Goal: Task Accomplishment & Management: Use online tool/utility

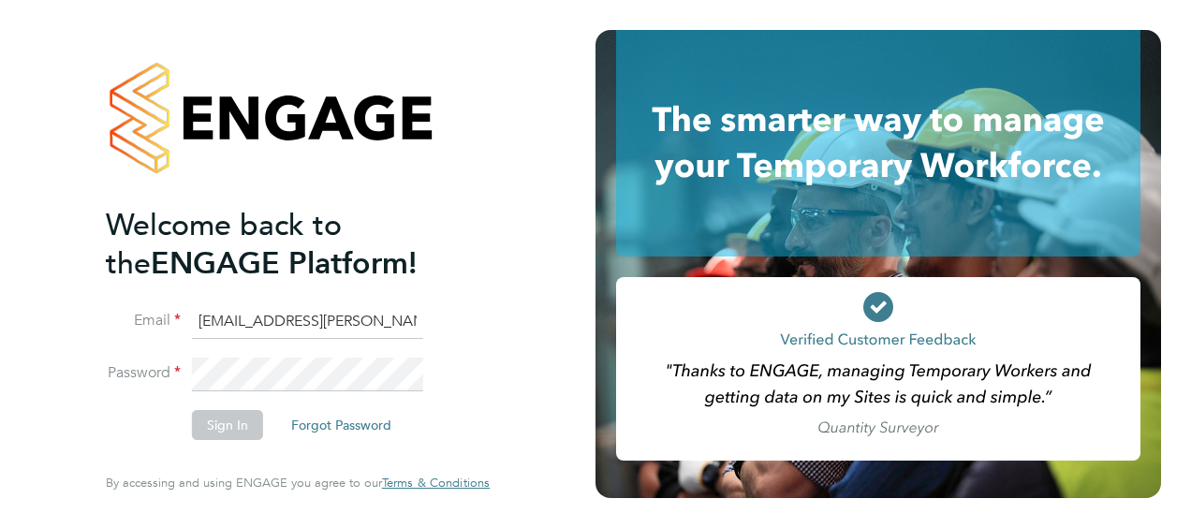
type input "[EMAIL_ADDRESS][PERSON_NAME][DOMAIN_NAME]"
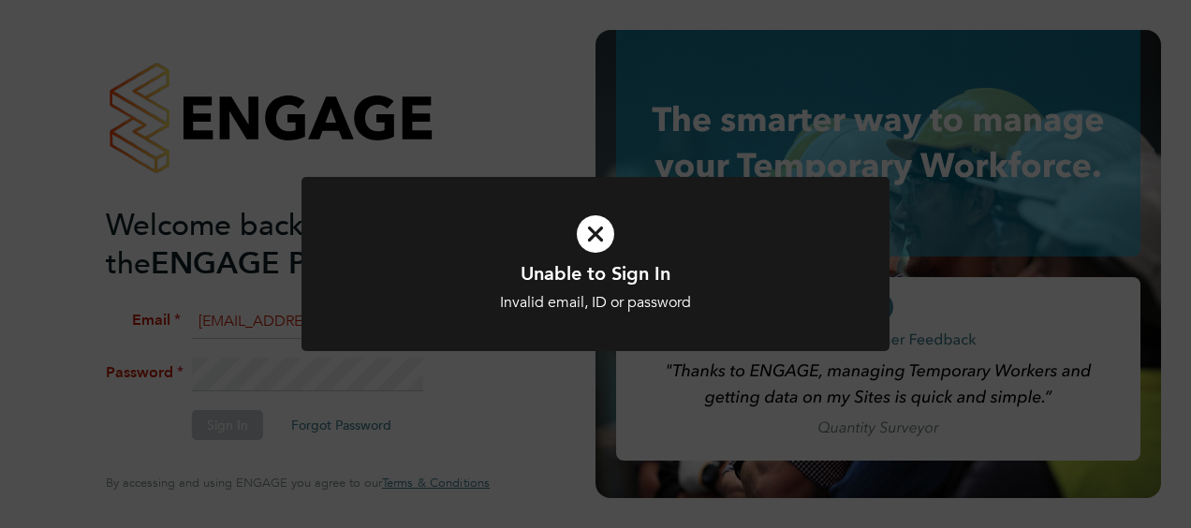
click at [588, 231] on icon at bounding box center [595, 234] width 487 height 73
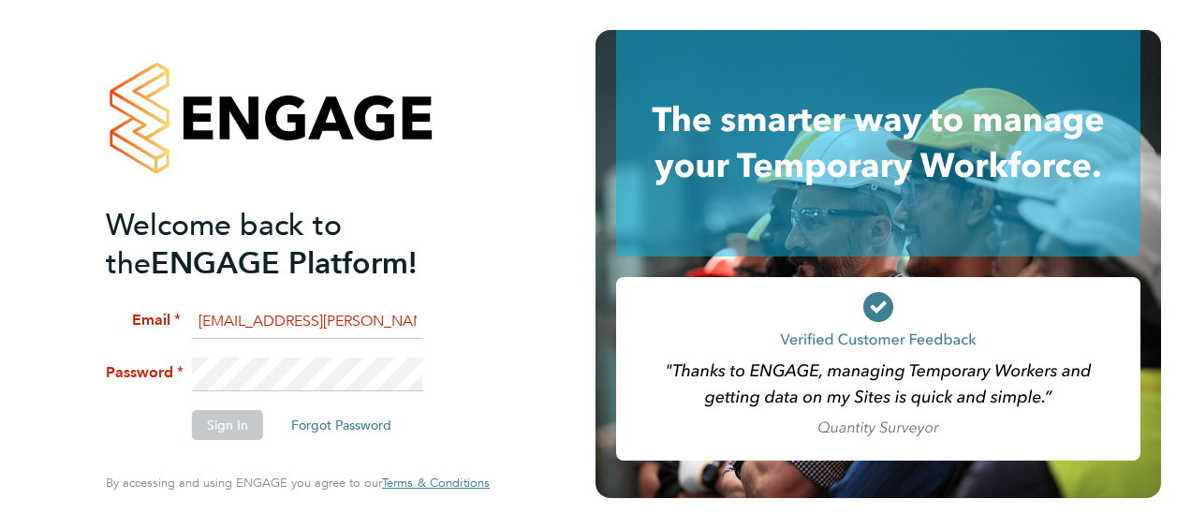
click at [82, 360] on div "Welcome back to the ENGAGE Platform! Email [EMAIL_ADDRESS][PERSON_NAME][DOMAIN_…" at bounding box center [297, 264] width 459 height 528
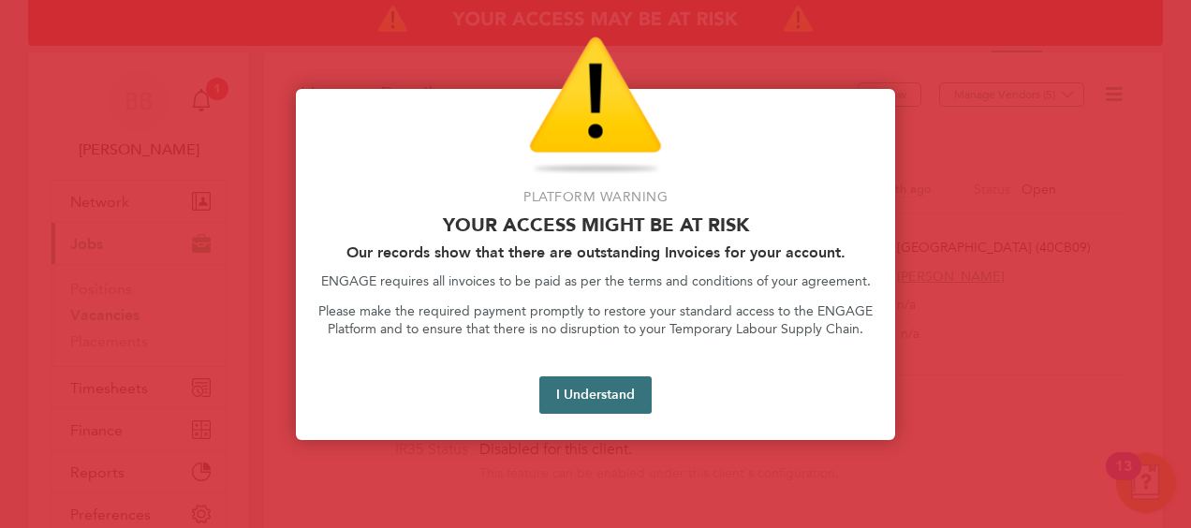
click at [632, 392] on button "I Understand" at bounding box center [595, 394] width 112 height 37
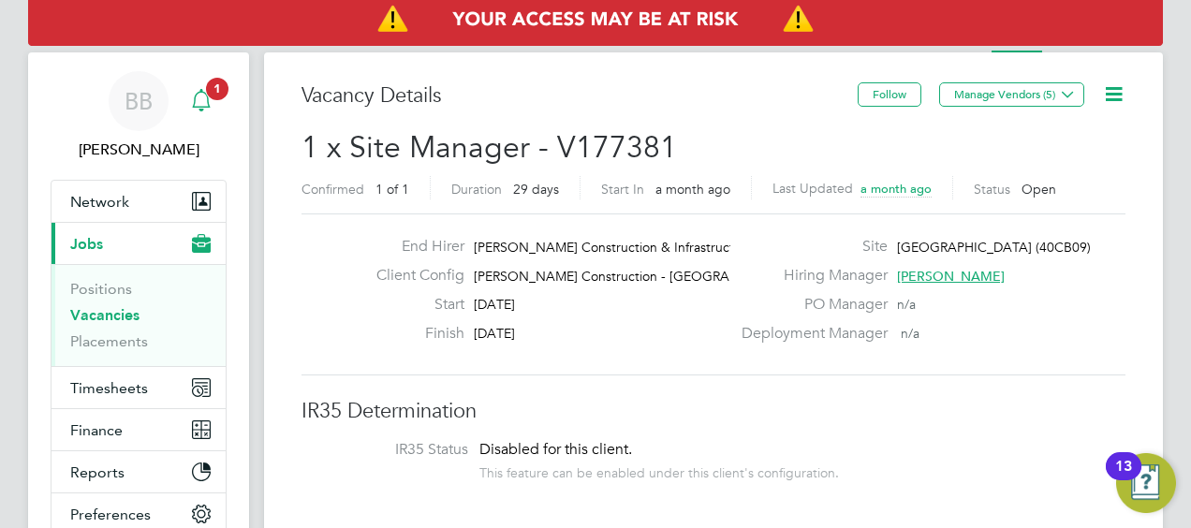
click at [204, 86] on div "Main navigation" at bounding box center [201, 100] width 37 height 37
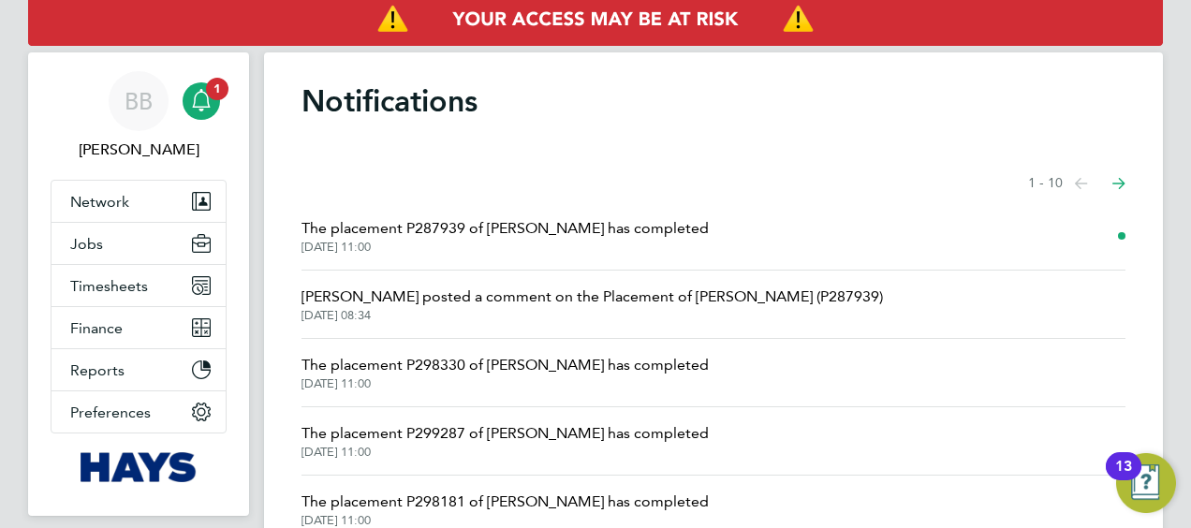
click at [549, 228] on span "The placement P287939 of Nicholas Rycroft has completed" at bounding box center [504, 228] width 407 height 22
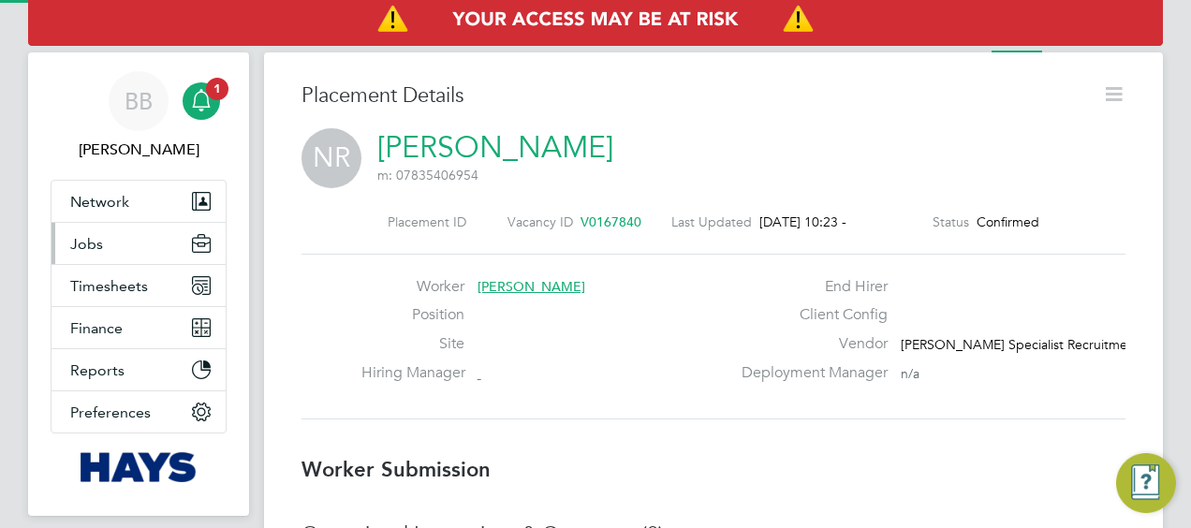
scroll to position [29, 370]
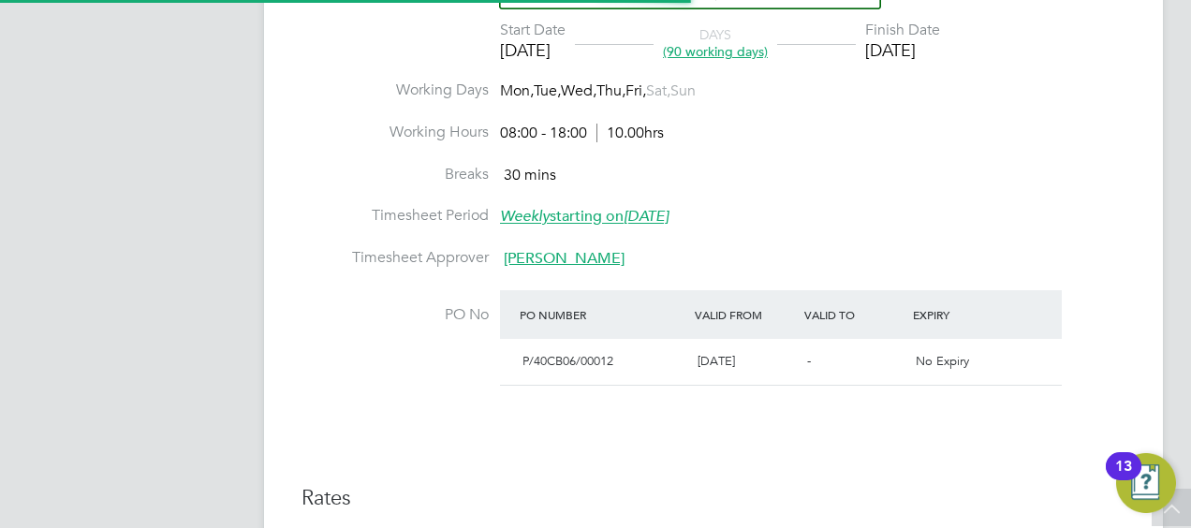
click at [934, 44] on div "30 Aug 2025" at bounding box center [902, 50] width 75 height 22
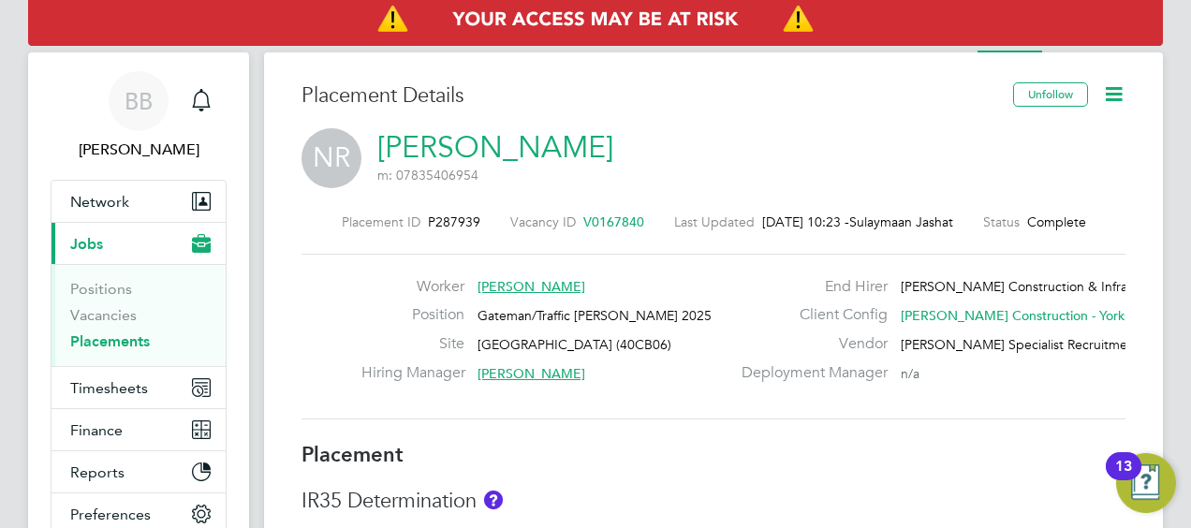
click at [1114, 96] on icon at bounding box center [1113, 93] width 23 height 23
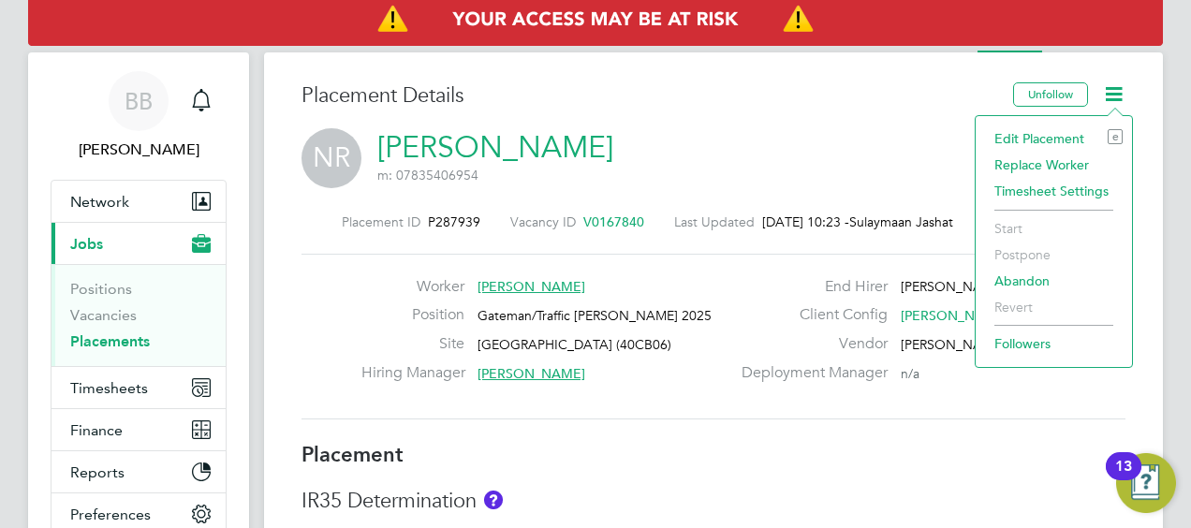
click at [1052, 132] on li "Edit Placement e" at bounding box center [1054, 138] width 138 height 26
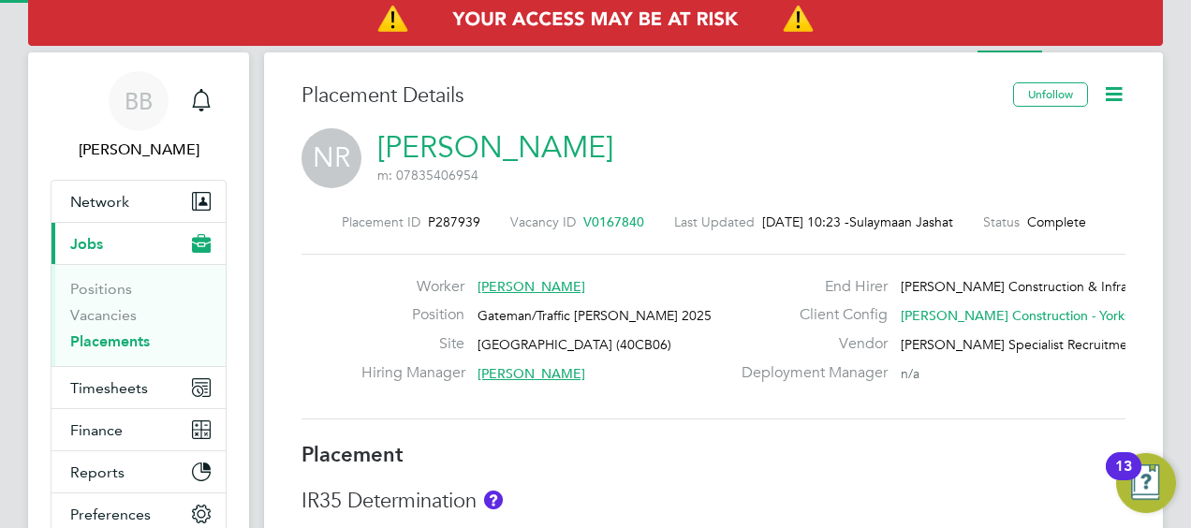
type input "James Layton"
type input "Steven Fry"
type input "26 Apr 2025"
type input "30 Aug 2025"
type input "08:00"
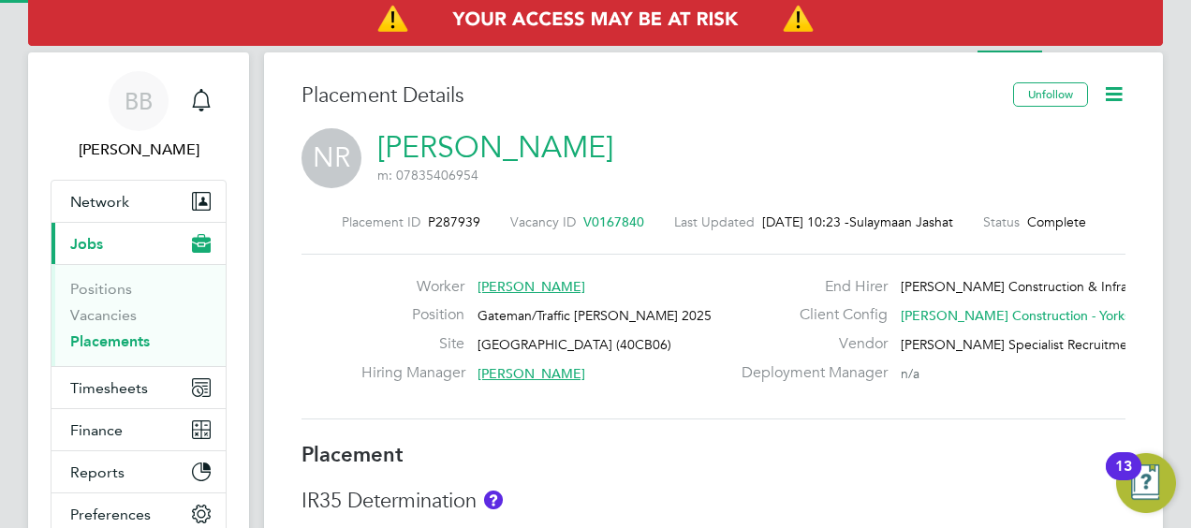
type input "18:00"
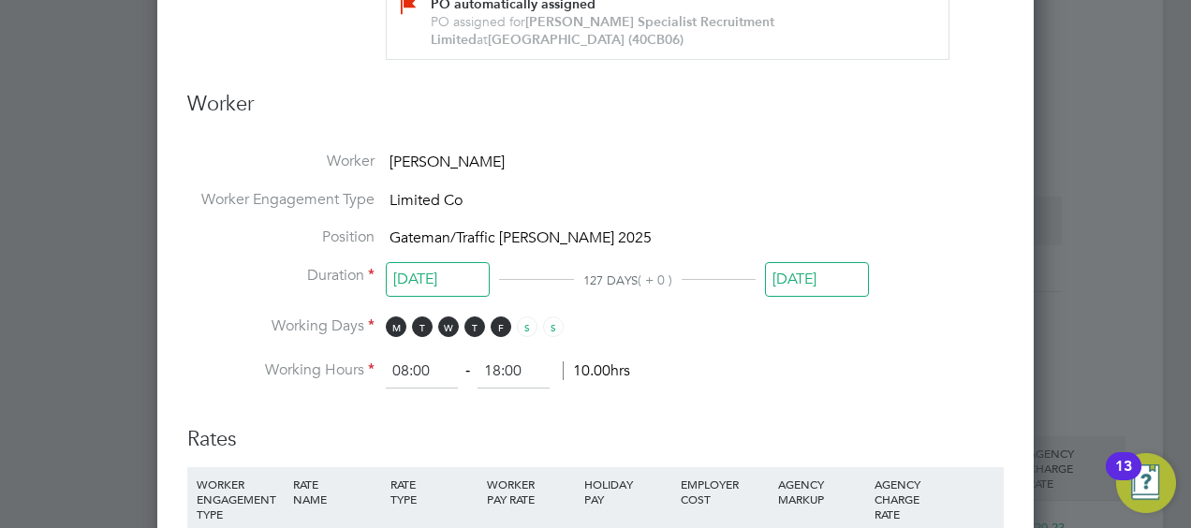
click at [822, 282] on input "30 Aug 2025" at bounding box center [817, 279] width 104 height 35
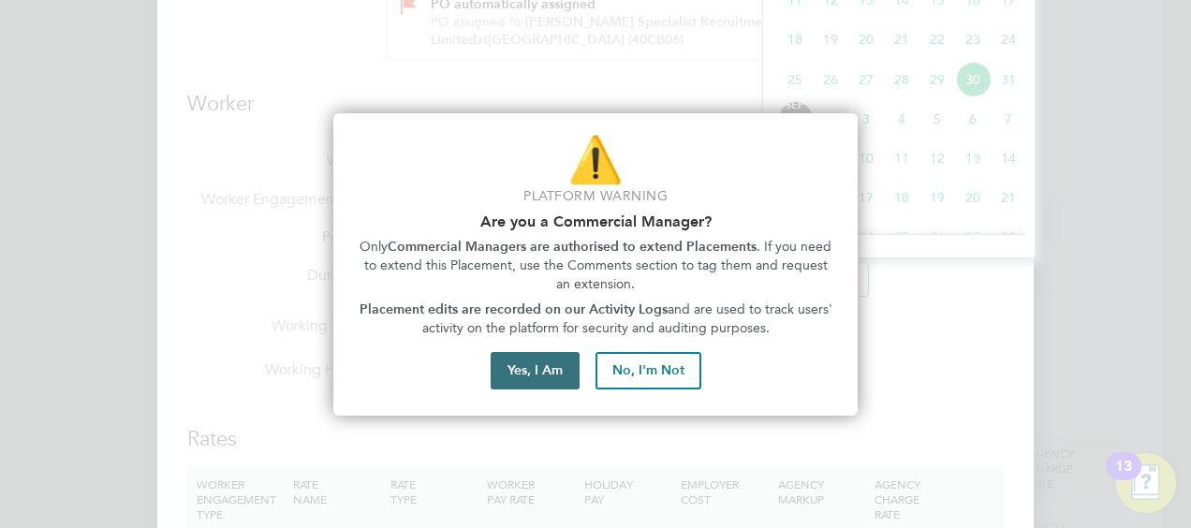
click at [518, 369] on button "Yes, I Am" at bounding box center [535, 370] width 89 height 37
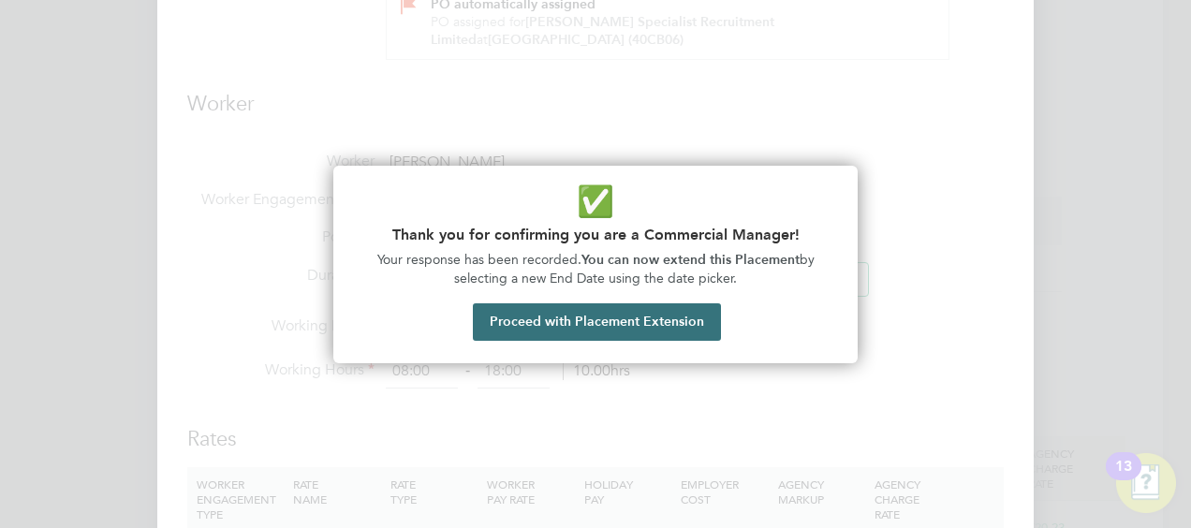
click at [655, 314] on button "Proceed with Placement Extension" at bounding box center [597, 321] width 248 height 37
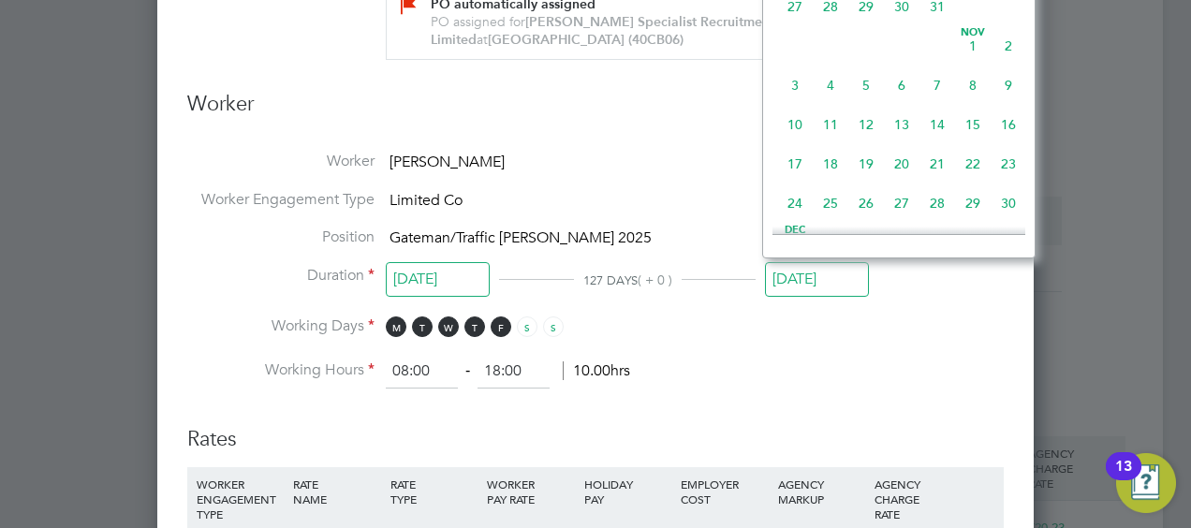
click at [938, 215] on span "28" at bounding box center [937, 203] width 36 height 36
type input "28 Nov 2025"
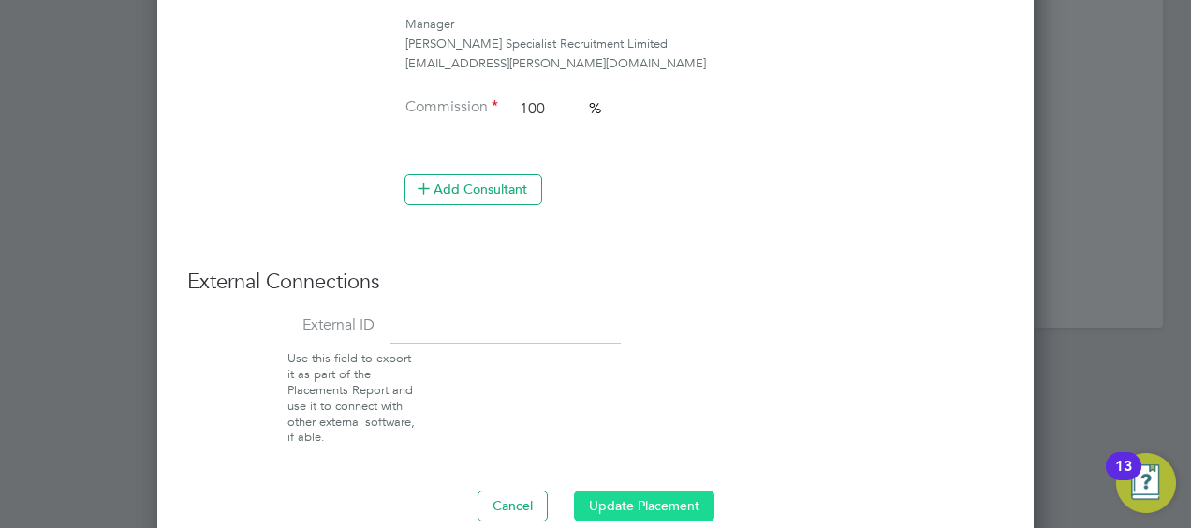
click at [672, 493] on button "Update Placement" at bounding box center [644, 506] width 140 height 30
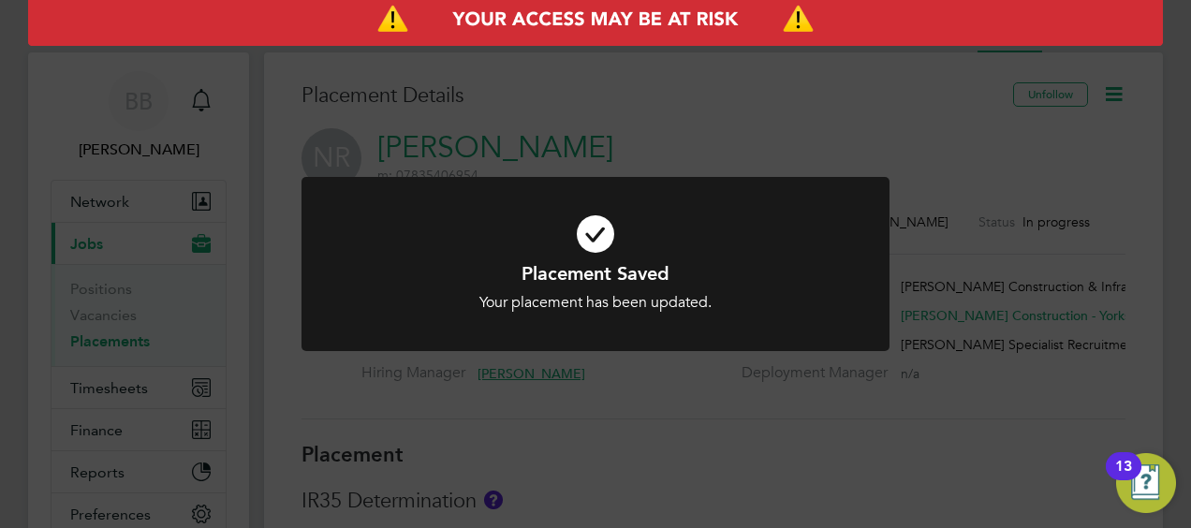
click at [773, 97] on div "Placement Saved Your placement has been updated. Cancel Okay" at bounding box center [595, 264] width 1191 height 528
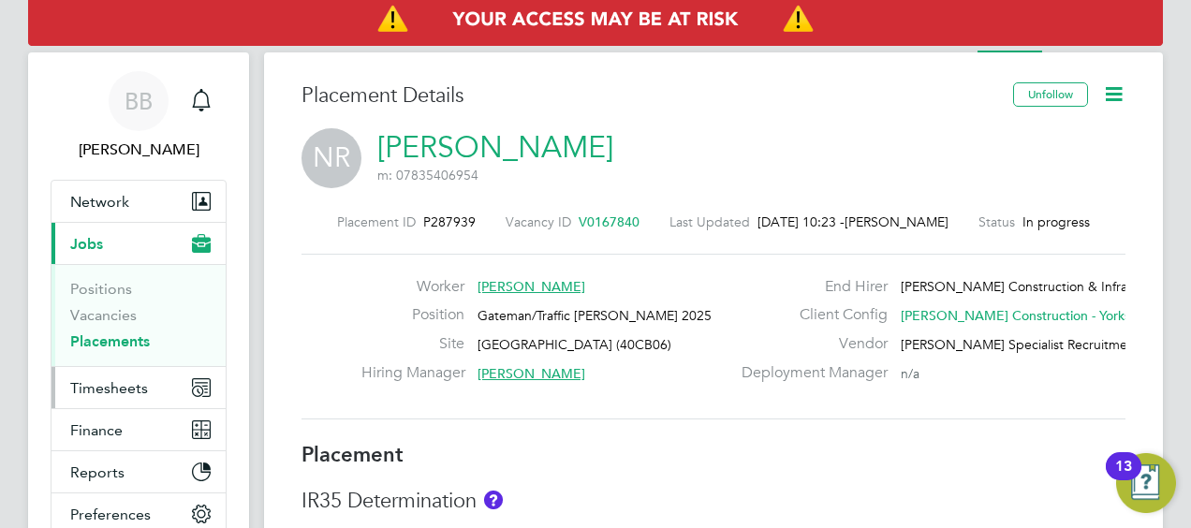
click at [119, 384] on span "Timesheets" at bounding box center [109, 388] width 78 height 18
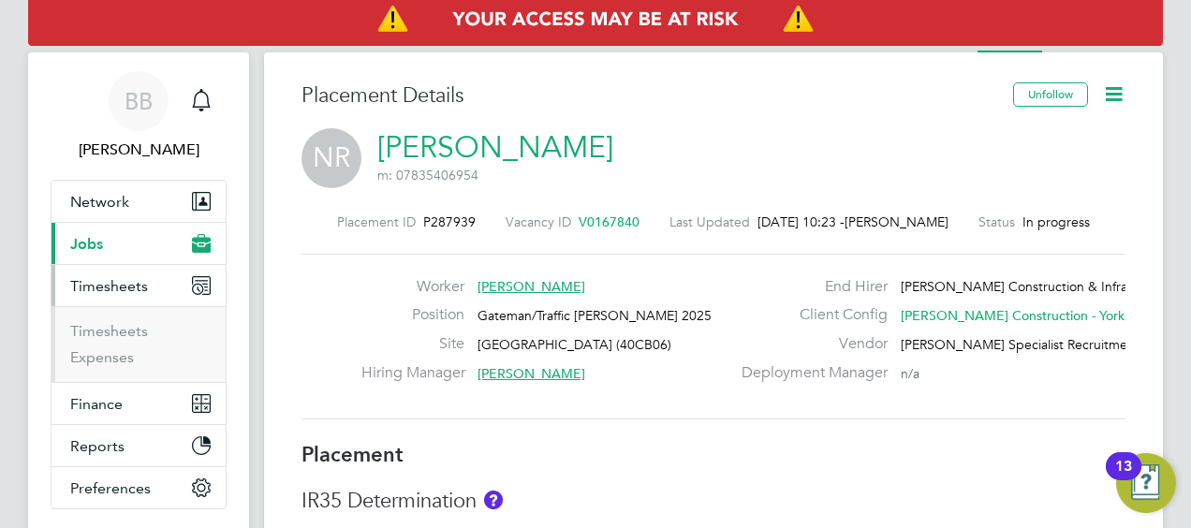
click at [109, 341] on li "Timesheets" at bounding box center [140, 335] width 140 height 26
click at [102, 331] on link "Timesheets" at bounding box center [109, 331] width 78 height 18
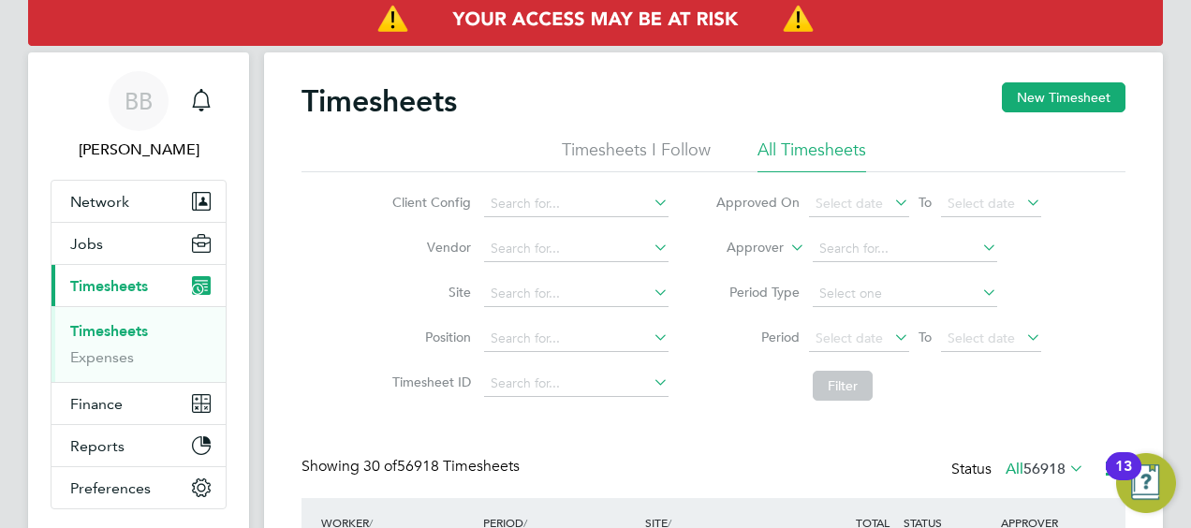
scroll to position [47, 162]
click at [771, 245] on label "Approver" at bounding box center [741, 248] width 84 height 19
click at [742, 266] on li "Worker" at bounding box center [738, 269] width 92 height 24
click at [889, 247] on input at bounding box center [905, 249] width 184 height 26
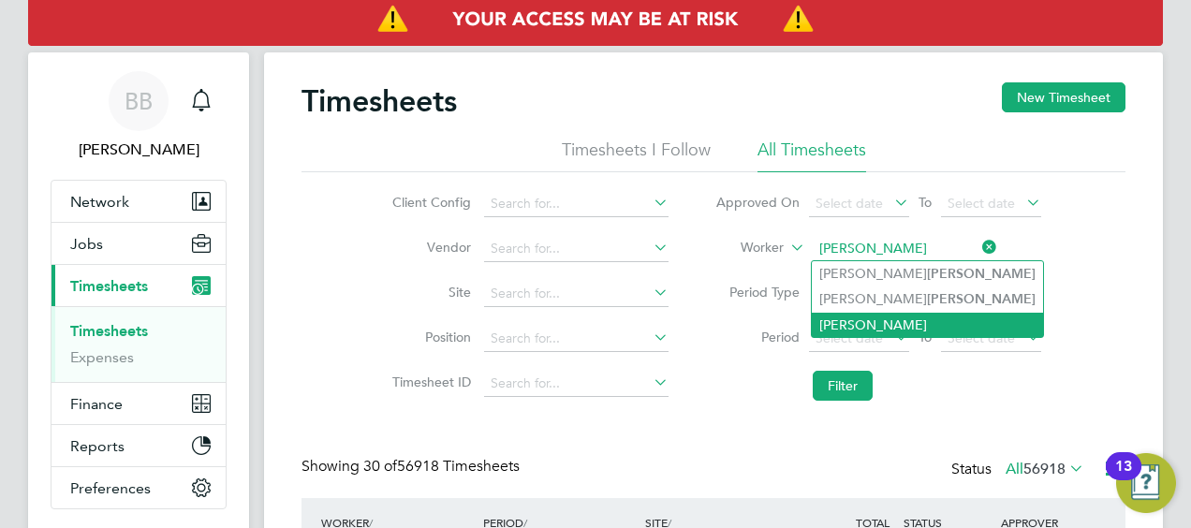
click at [903, 318] on li "Michael Pitt" at bounding box center [927, 325] width 231 height 24
type input "Michael Pitt"
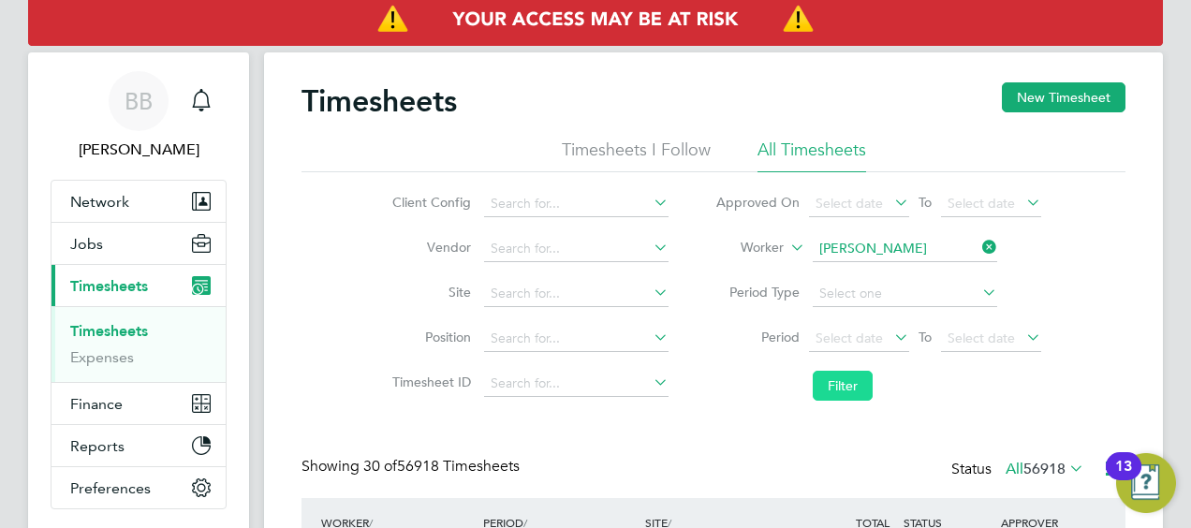
click at [848, 390] on button "Filter" at bounding box center [843, 386] width 60 height 30
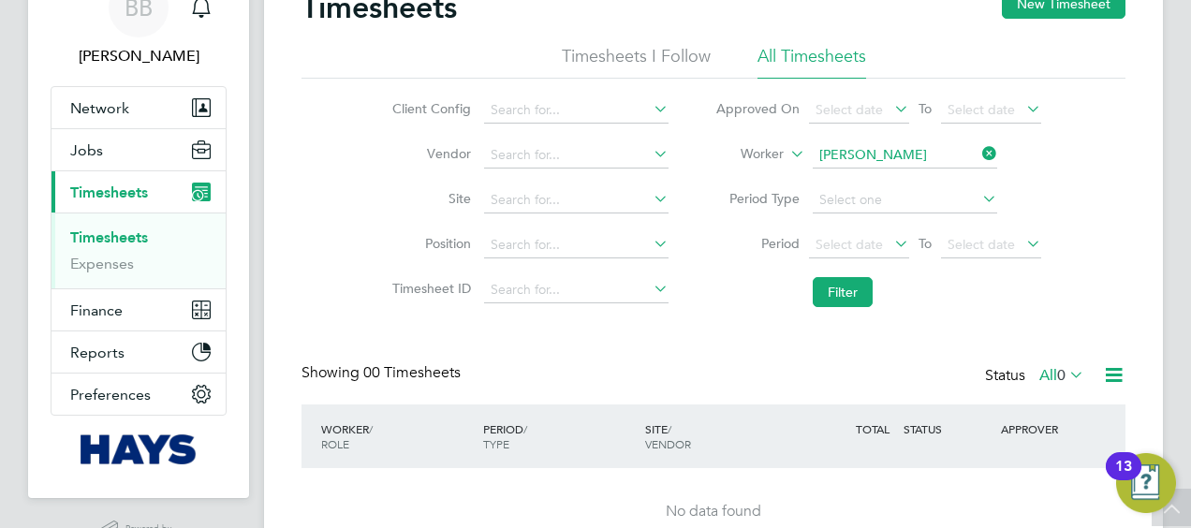
click at [874, 137] on li "Worker Michael Pitt" at bounding box center [878, 155] width 373 height 45
click at [886, 148] on input at bounding box center [905, 155] width 184 height 26
click at [903, 258] on li "Michael Pitt" at bounding box center [904, 256] width 185 height 25
type input "Michael Pitt"
click at [843, 285] on button "Filter" at bounding box center [843, 292] width 60 height 30
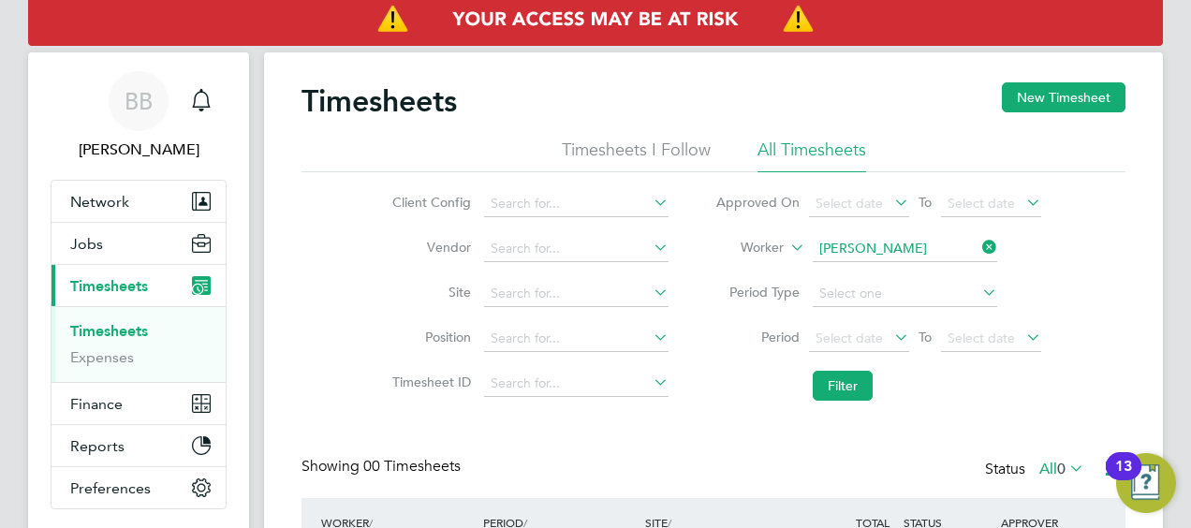
drag, startPoint x: 780, startPoint y: 202, endPoint x: 767, endPoint y: 202, distance: 13.1
click at [767, 202] on label "Approved On" at bounding box center [757, 202] width 84 height 17
click at [777, 203] on label "Approved On" at bounding box center [757, 202] width 84 height 17
click at [772, 251] on label "Worker" at bounding box center [741, 248] width 84 height 19
click at [694, 320] on li "Period Select date To Select date" at bounding box center [878, 338] width 373 height 45
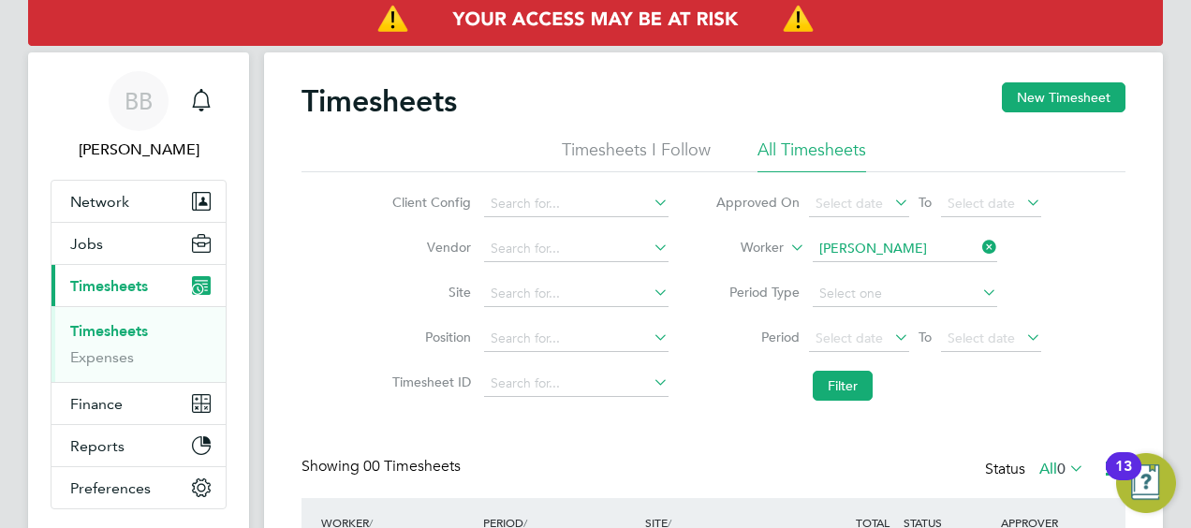
click at [702, 264] on li "Worker Michael Pitt" at bounding box center [878, 249] width 373 height 45
click at [91, 203] on span "Network" at bounding box center [99, 202] width 59 height 18
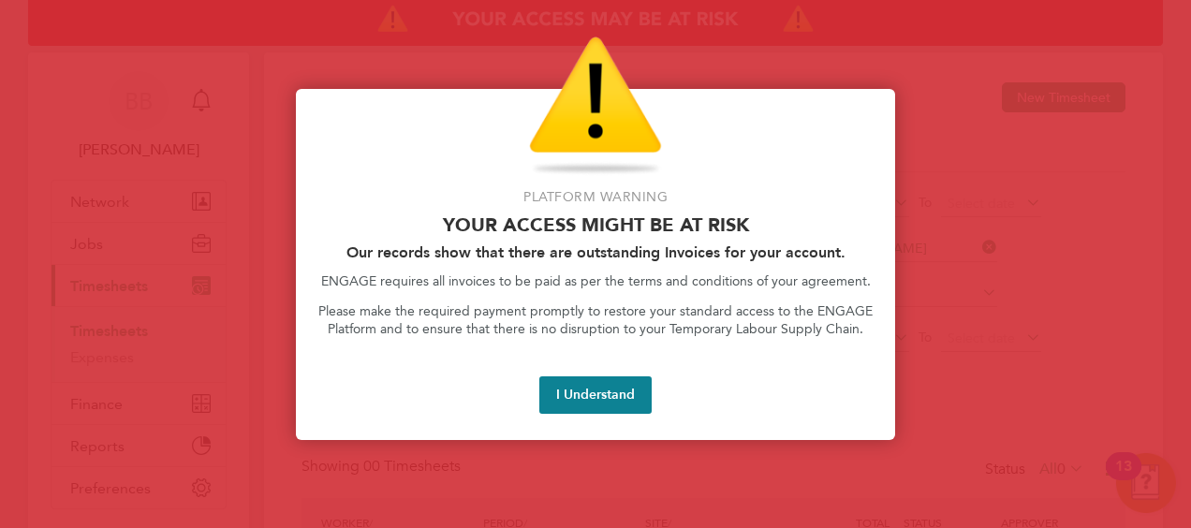
click at [607, 382] on button "I Understand" at bounding box center [595, 394] width 112 height 37
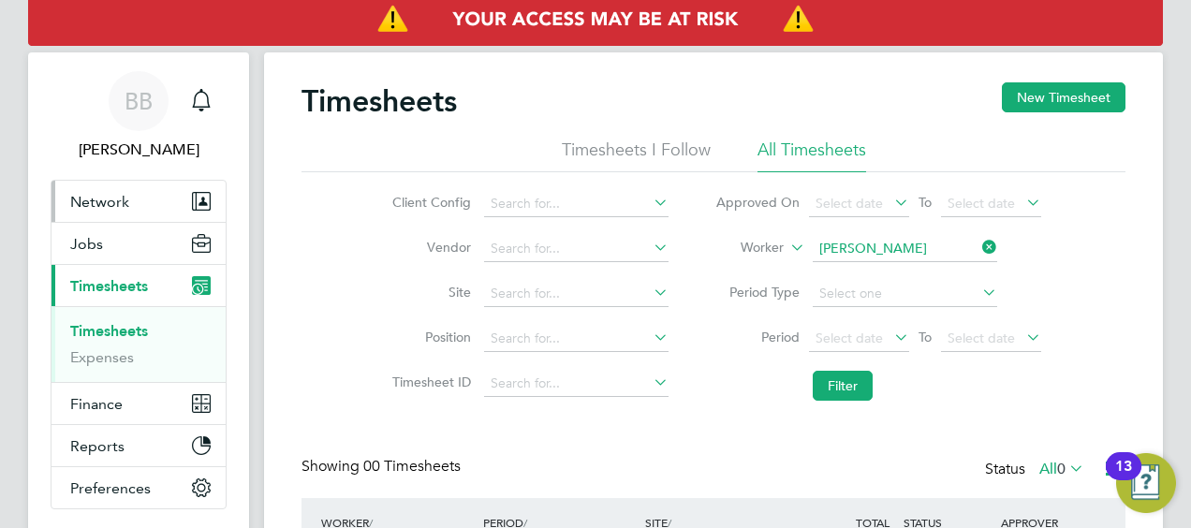
click at [127, 200] on span "Network" at bounding box center [99, 202] width 59 height 18
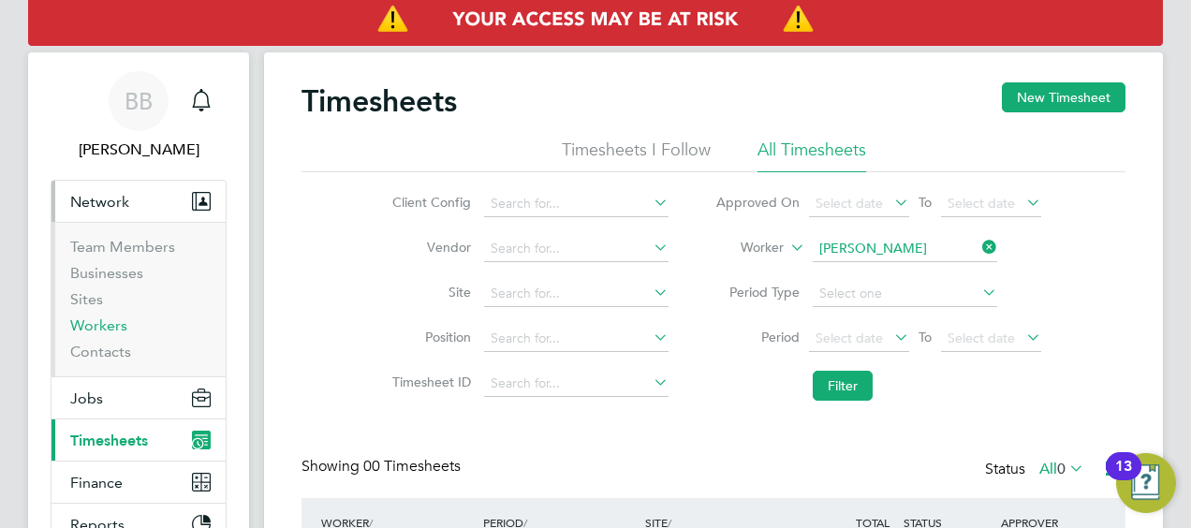
click at [103, 317] on link "Workers" at bounding box center [98, 325] width 57 height 18
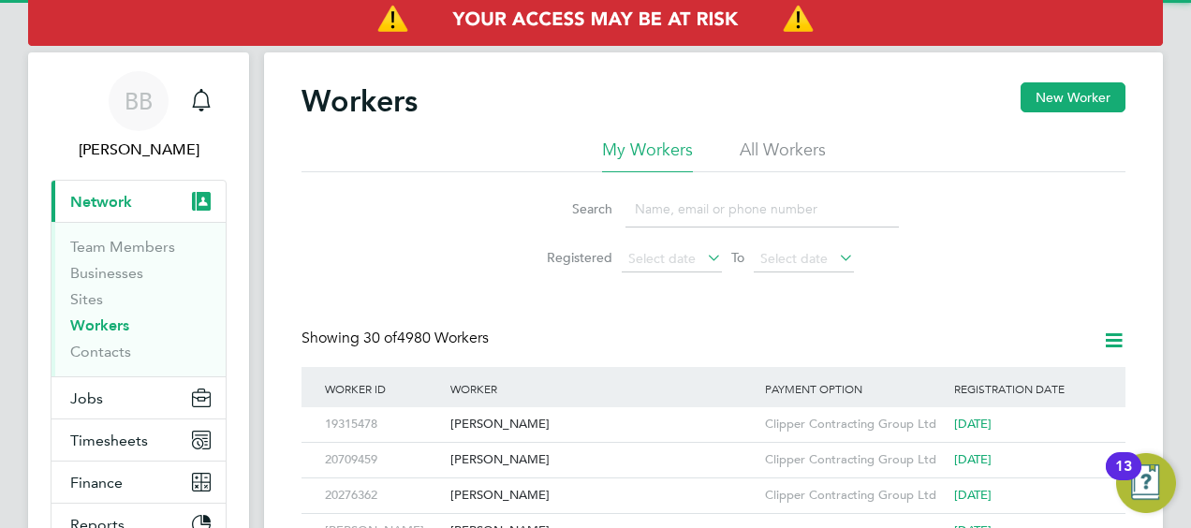
drag, startPoint x: 780, startPoint y: 158, endPoint x: 755, endPoint y: 169, distance: 27.3
click at [779, 157] on li "All Workers" at bounding box center [783, 156] width 86 height 34
click at [703, 208] on input at bounding box center [761, 209] width 273 height 37
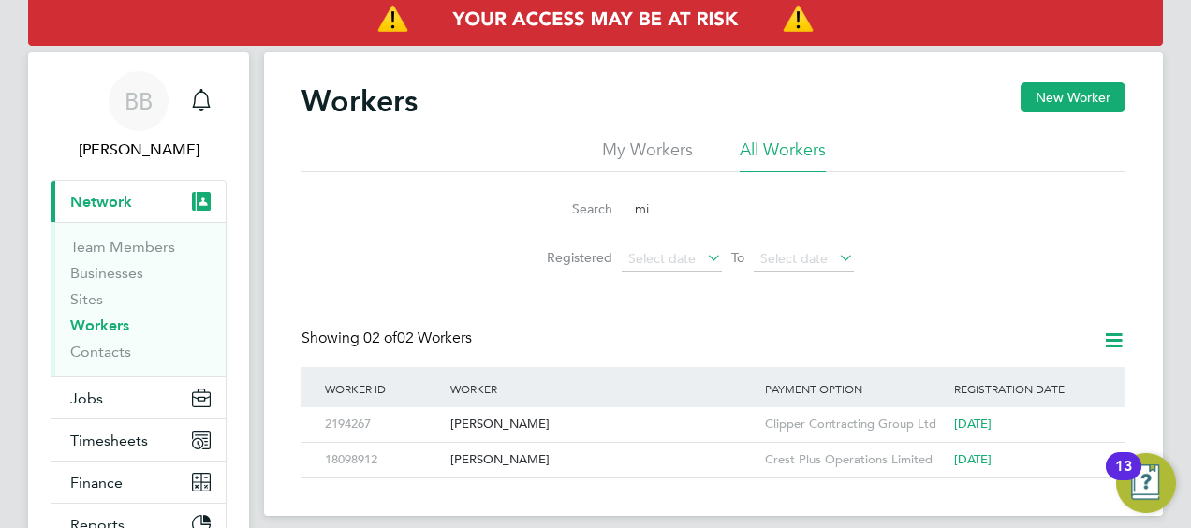
type input "m"
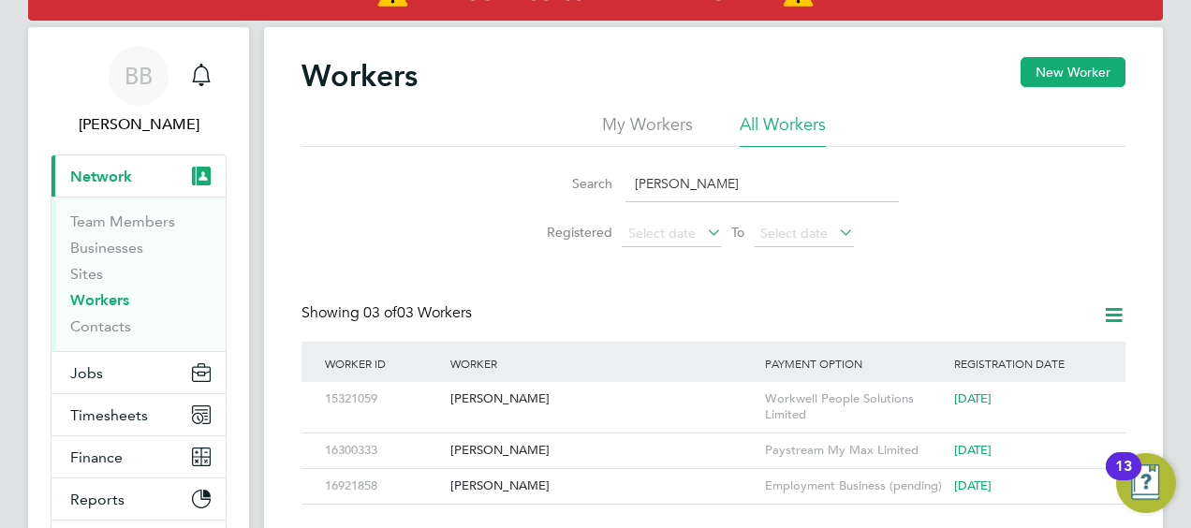
scroll to position [187, 0]
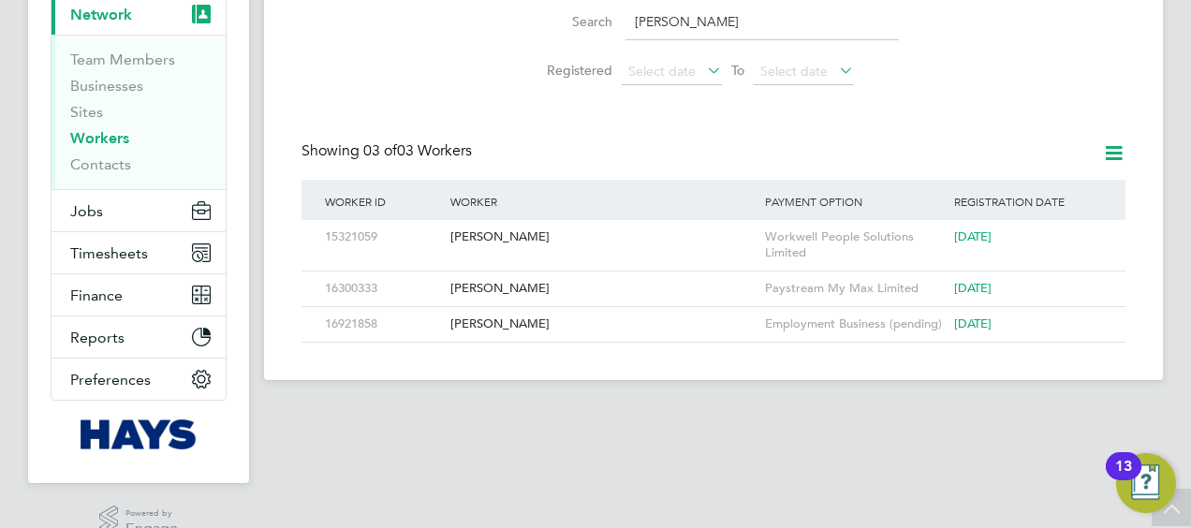
type input "pitts"
click at [614, 133] on div "Workers New Worker My Workers All Workers Search pitts Registered Select date T…" at bounding box center [713, 119] width 824 height 448
click at [491, 235] on div "Michael Pitt" at bounding box center [603, 237] width 315 height 35
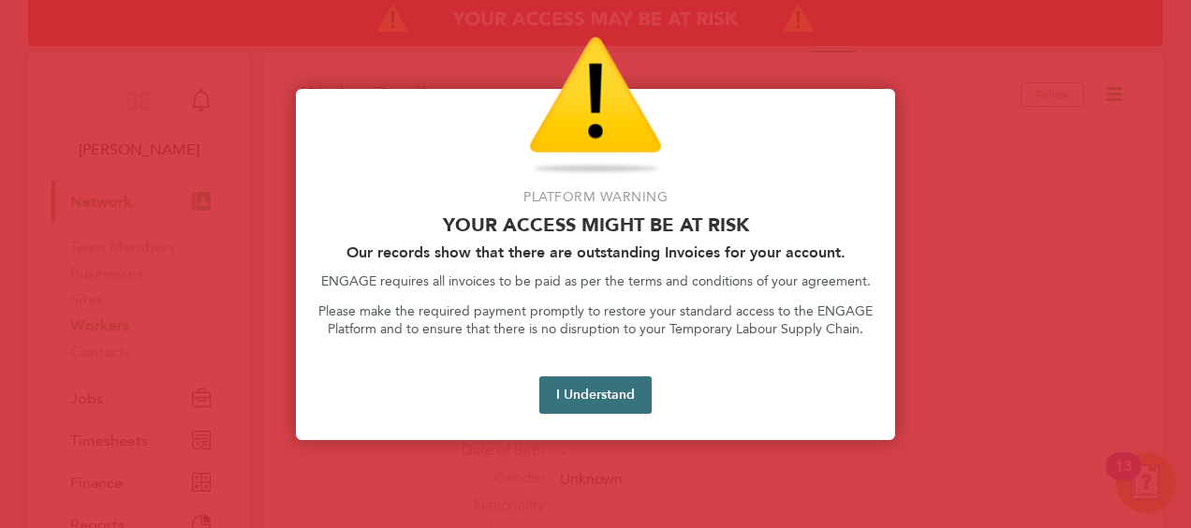
click at [618, 397] on button "I Understand" at bounding box center [595, 394] width 112 height 37
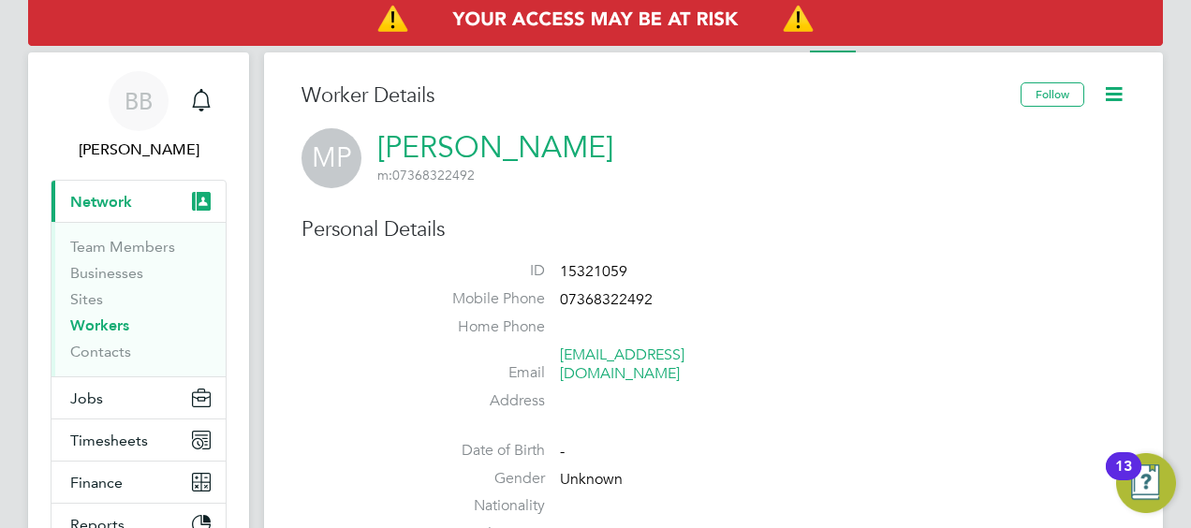
click at [780, 253] on div "Personal Details ID 15321059 Mobile Phone 07368322492 Home Phone Email pittsym1…" at bounding box center [713, 384] width 824 height 336
click at [537, 154] on div "MP Michael Pitt m: 07368322492" at bounding box center [713, 158] width 824 height 60
click at [526, 146] on link "Michael Pitt" at bounding box center [495, 147] width 236 height 37
click at [1116, 102] on icon at bounding box center [1113, 93] width 23 height 23
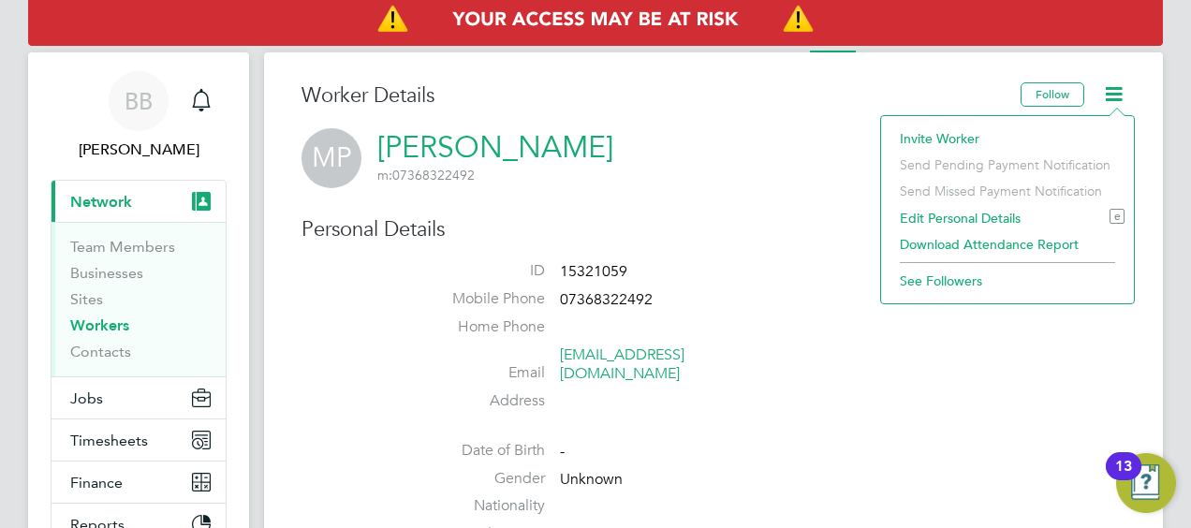
click at [948, 217] on li "Edit Personal Details e" at bounding box center [1007, 218] width 234 height 26
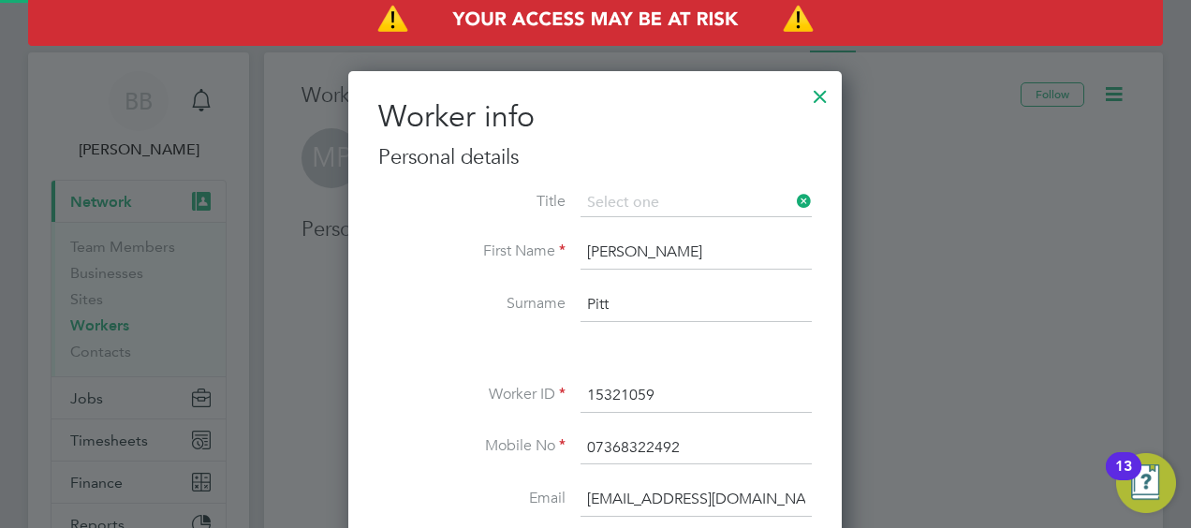
scroll to position [1053, 494]
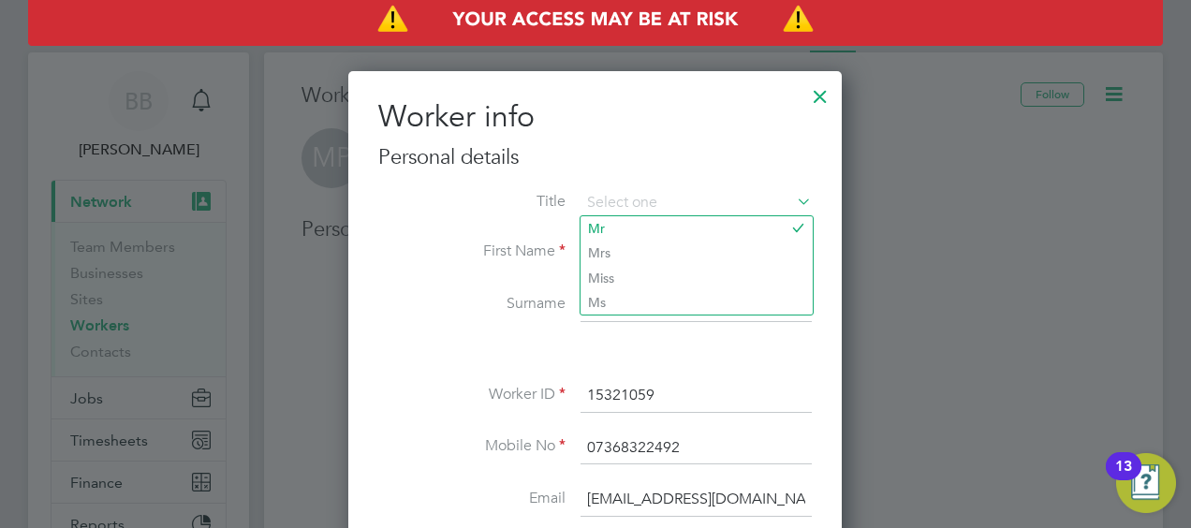
click at [731, 123] on h2 "Worker info" at bounding box center [595, 116] width 434 height 39
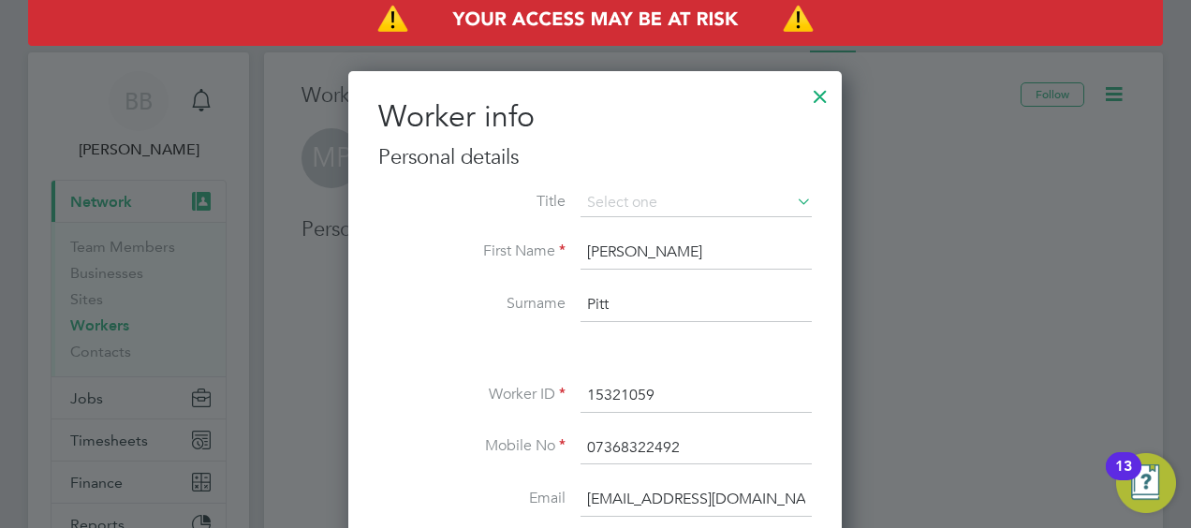
click at [651, 293] on input "Pitt" at bounding box center [696, 305] width 231 height 34
type input "Pitts"
click at [921, 297] on div at bounding box center [595, 264] width 1191 height 528
click at [635, 204] on input at bounding box center [696, 203] width 231 height 28
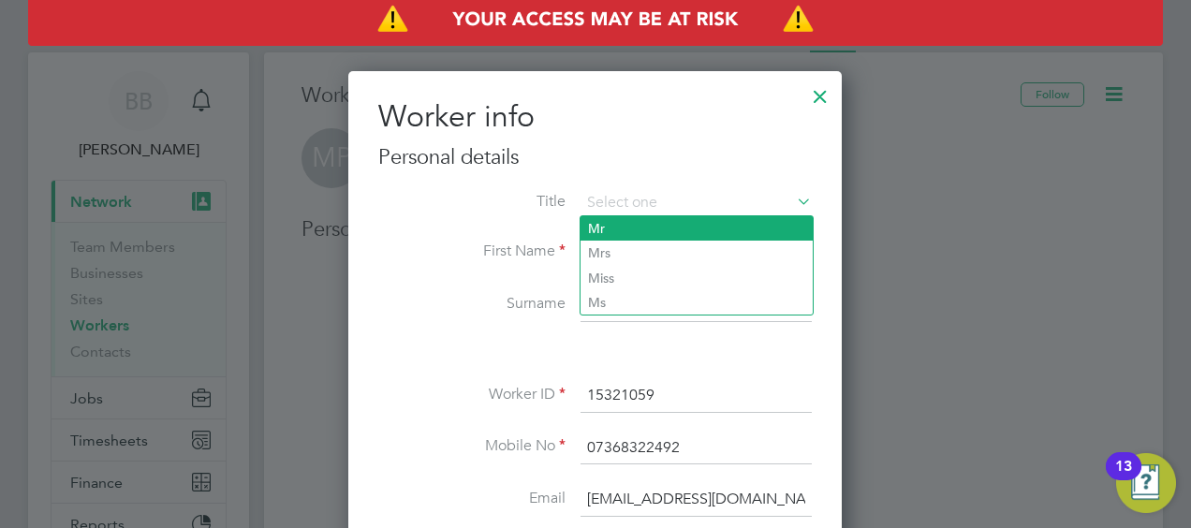
click at [627, 226] on li "Mr" at bounding box center [697, 228] width 232 height 24
type input "Mr"
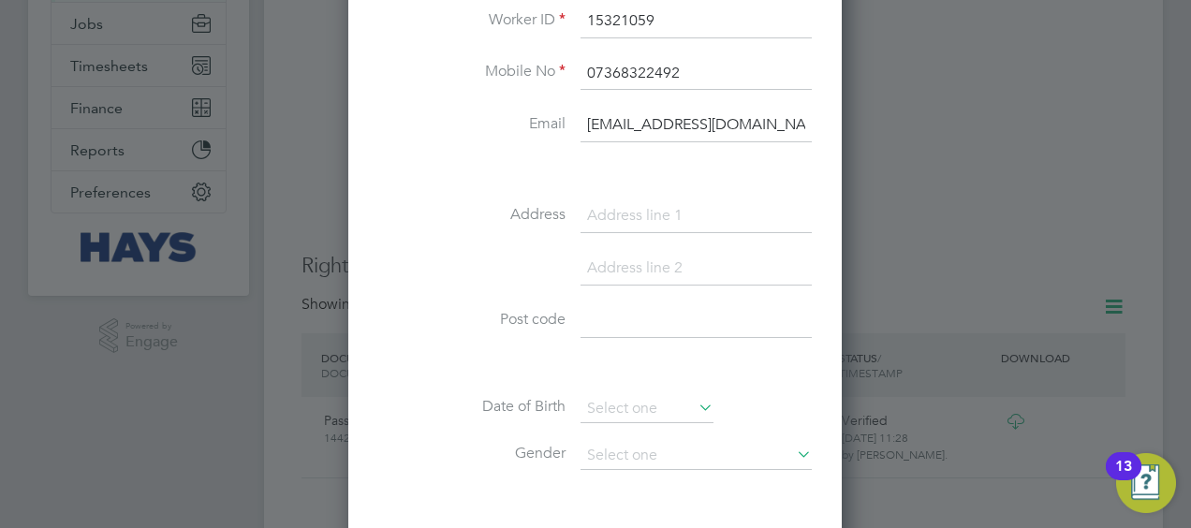
scroll to position [1030, 0]
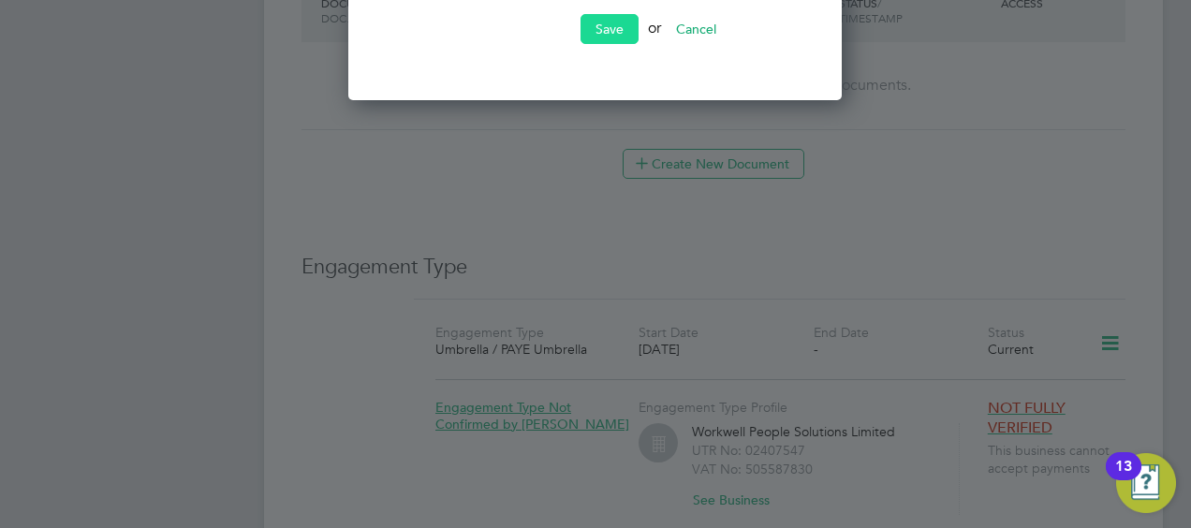
click at [603, 27] on button "Save" at bounding box center [610, 29] width 58 height 30
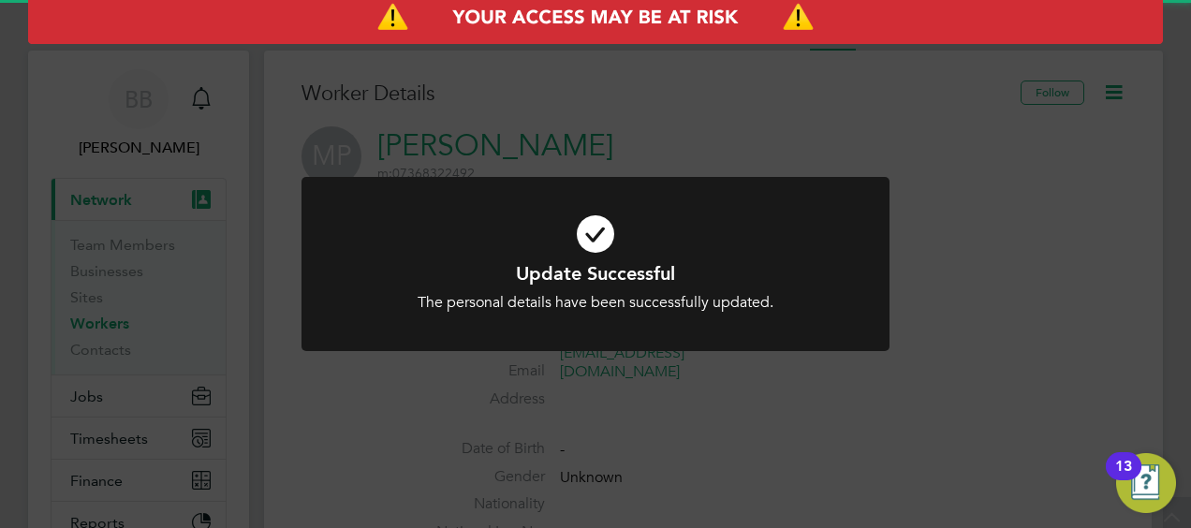
scroll to position [0, 0]
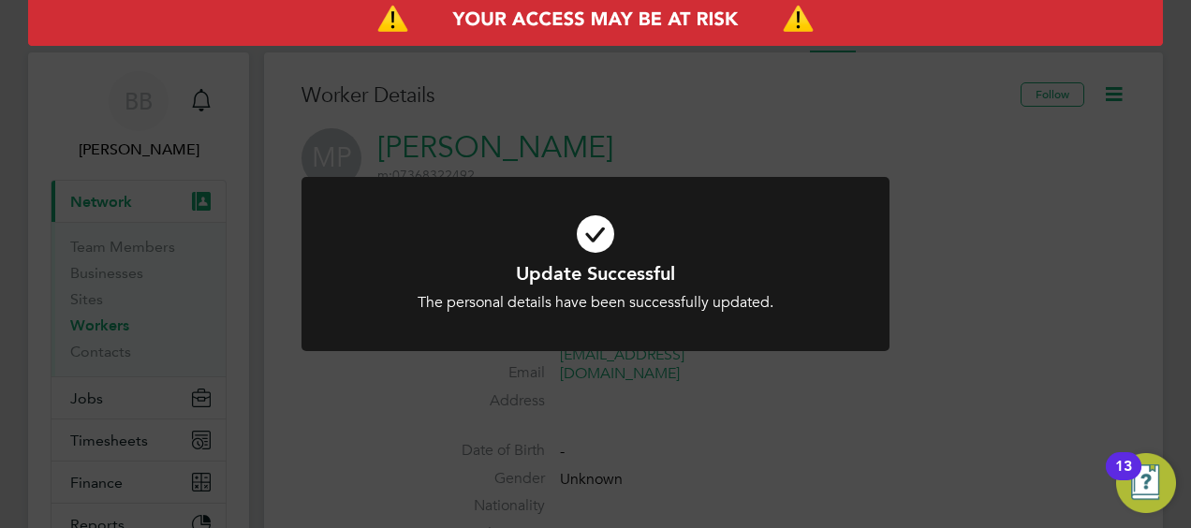
click at [951, 135] on div "Update Successful The personal details have been successfully updated. Cancel O…" at bounding box center [595, 264] width 1191 height 528
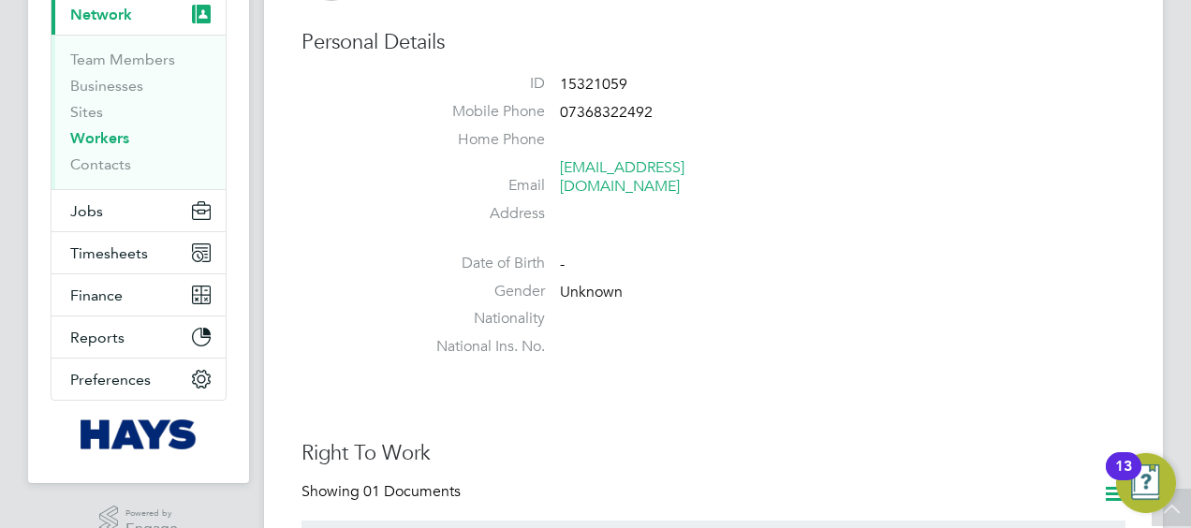
scroll to position [180, 0]
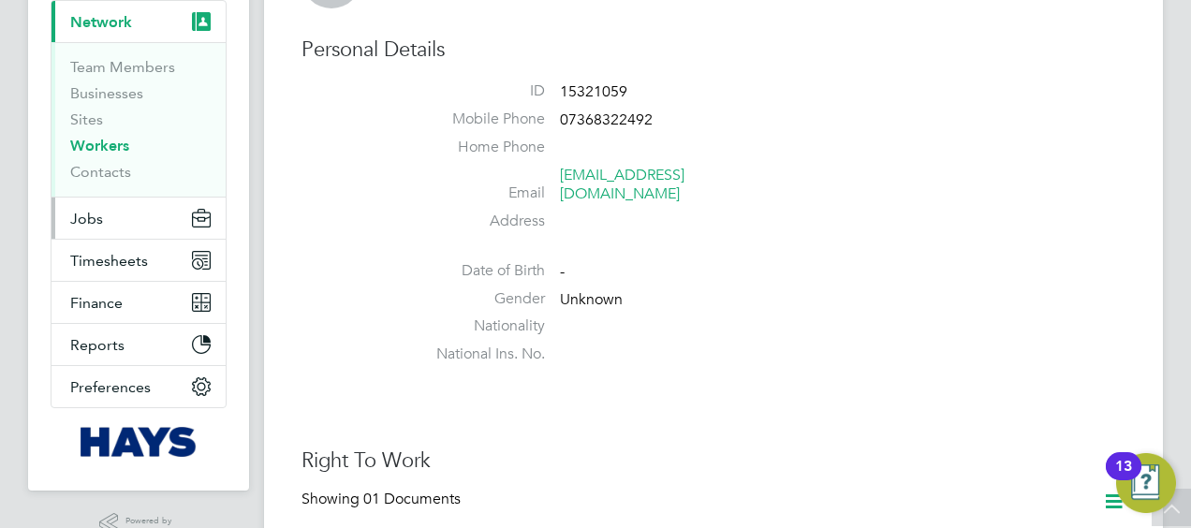
click at [95, 212] on span "Jobs" at bounding box center [86, 219] width 33 height 18
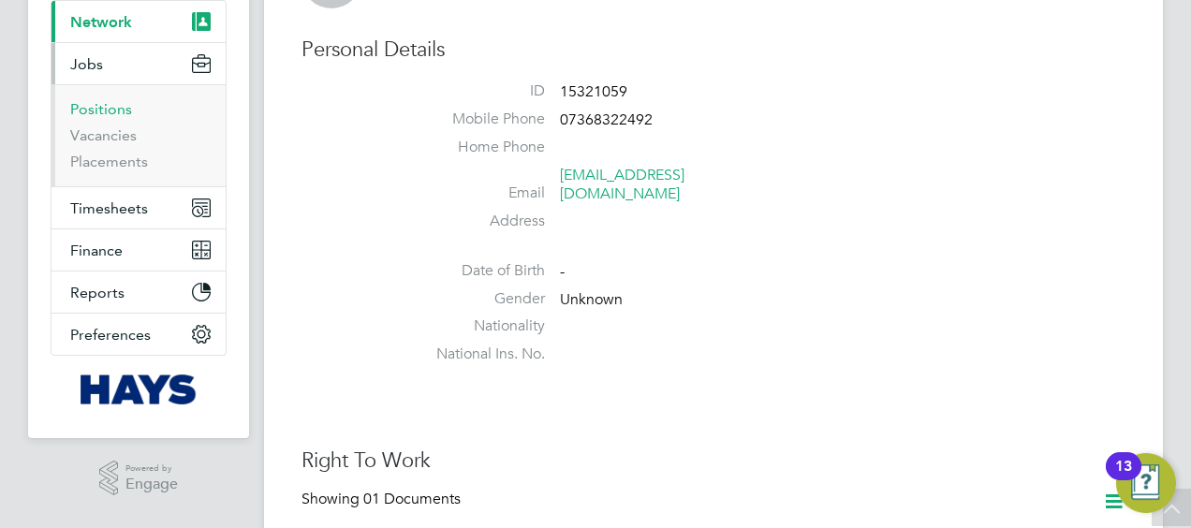
click at [117, 107] on link "Positions" at bounding box center [101, 109] width 62 height 18
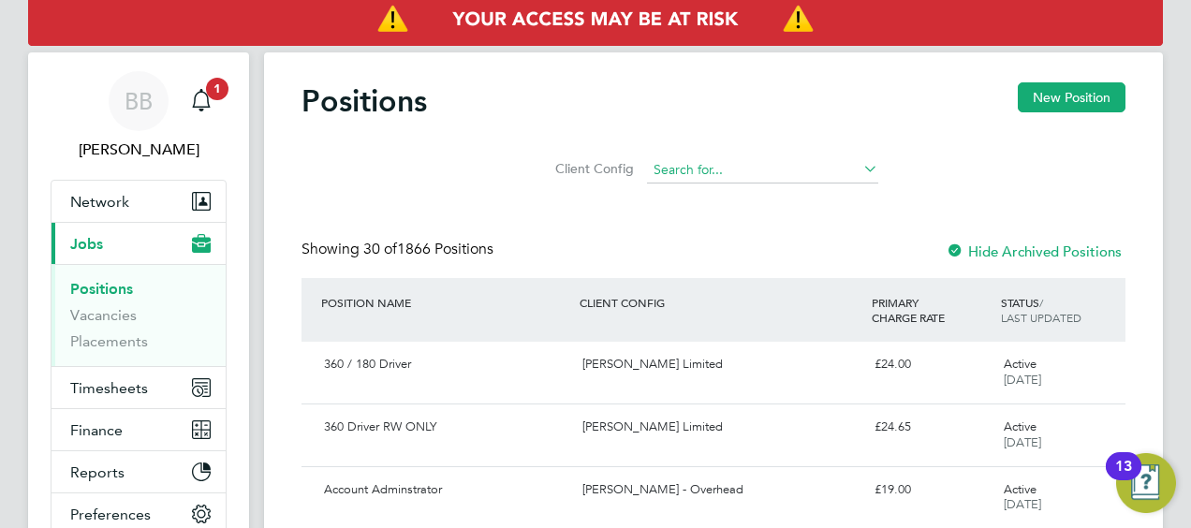
click at [687, 163] on input at bounding box center [762, 170] width 231 height 26
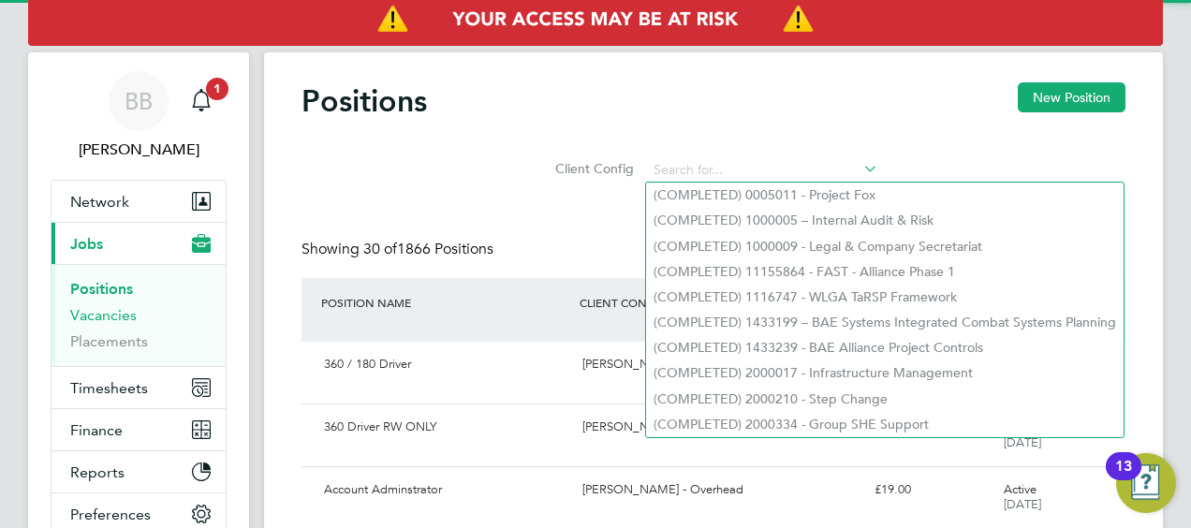
click at [114, 318] on link "Vacancies" at bounding box center [103, 315] width 66 height 18
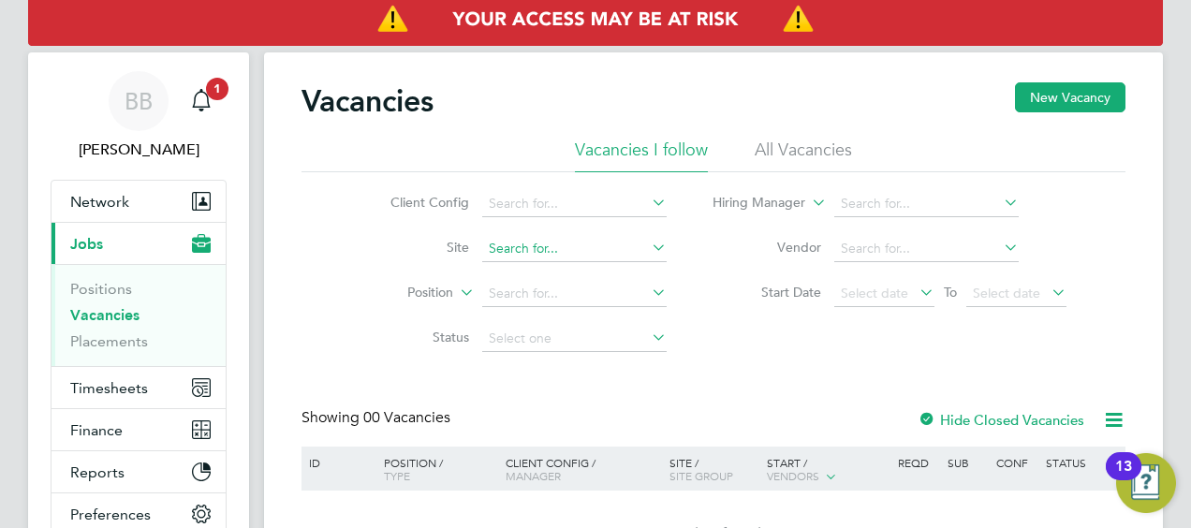
click at [516, 251] on input at bounding box center [574, 249] width 184 height 26
type input "l"
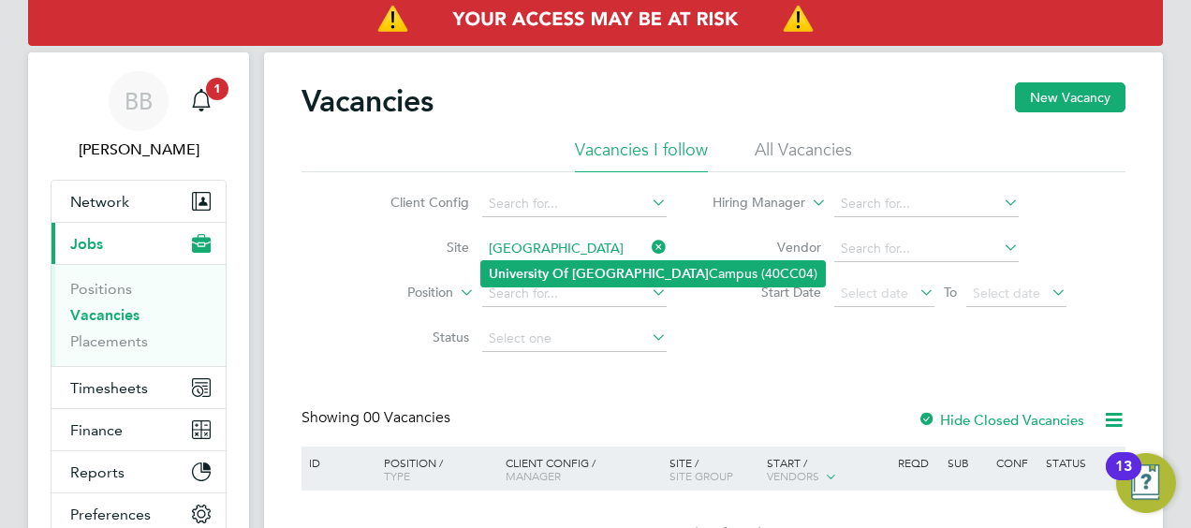
click at [613, 270] on li "University Of Leeds Campus (40CC04)" at bounding box center [653, 273] width 344 height 25
type input "[GEOGRAPHIC_DATA] (40CC04)"
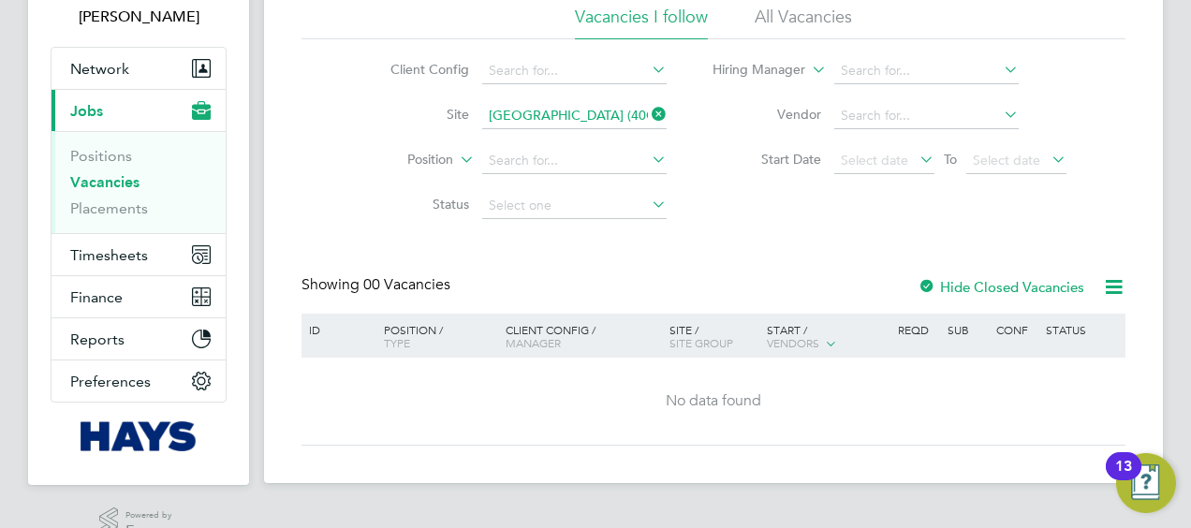
scroll to position [168, 0]
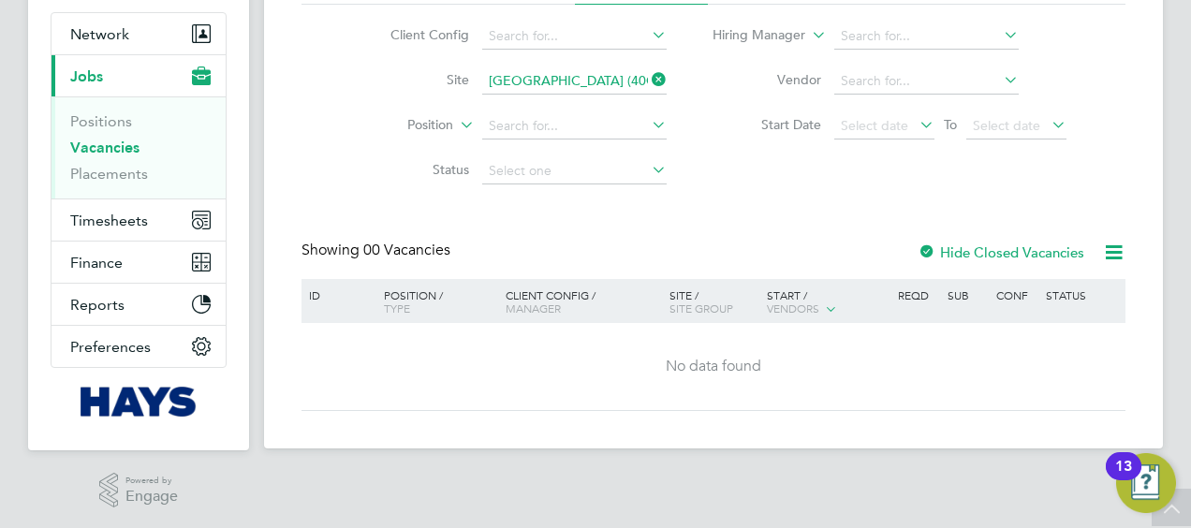
click at [979, 249] on label "Hide Closed Vacancies" at bounding box center [1001, 252] width 167 height 18
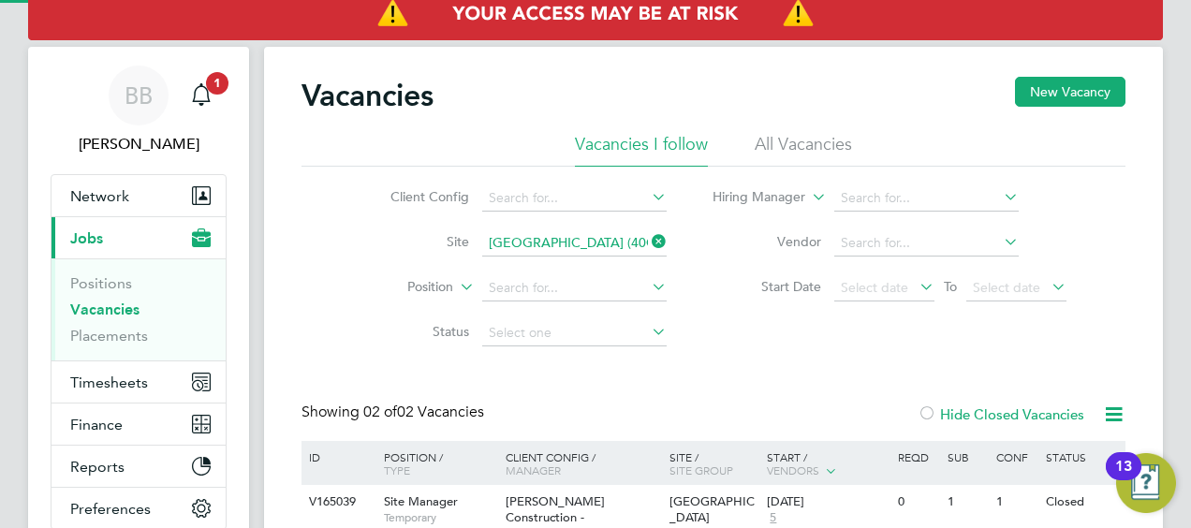
scroll to position [187, 0]
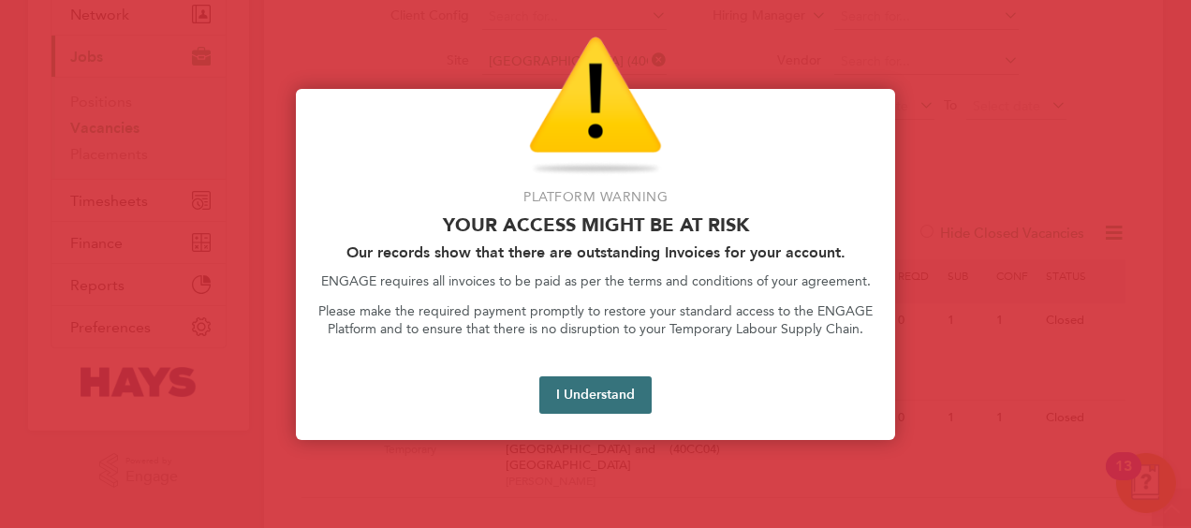
click at [627, 390] on button "I Understand" at bounding box center [595, 394] width 112 height 37
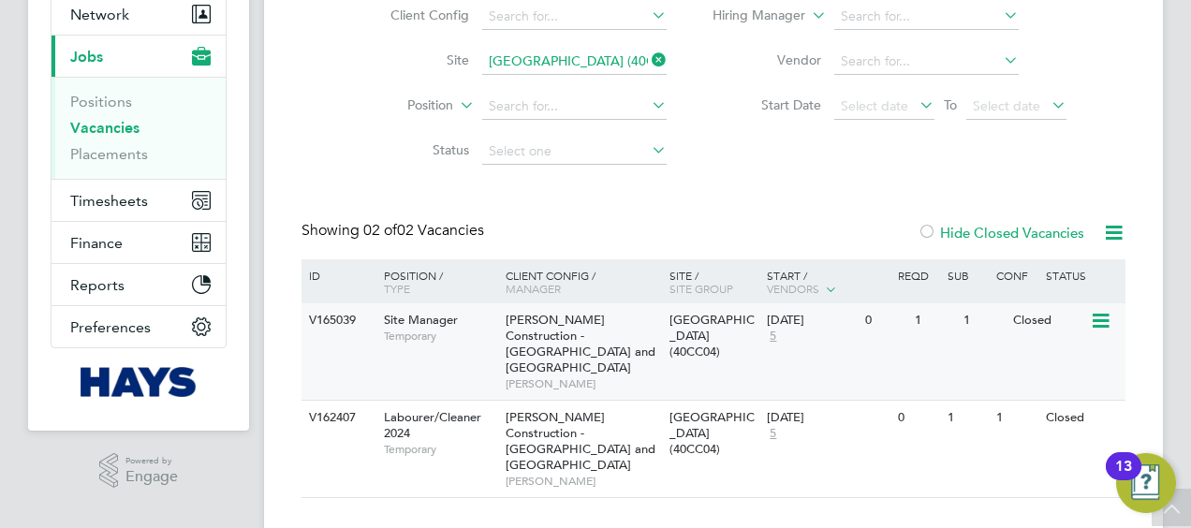
click at [822, 354] on div "V165039 Site Manager Temporary Morgan Sindall Construction - Yorkshire and Nort…" at bounding box center [713, 351] width 824 height 96
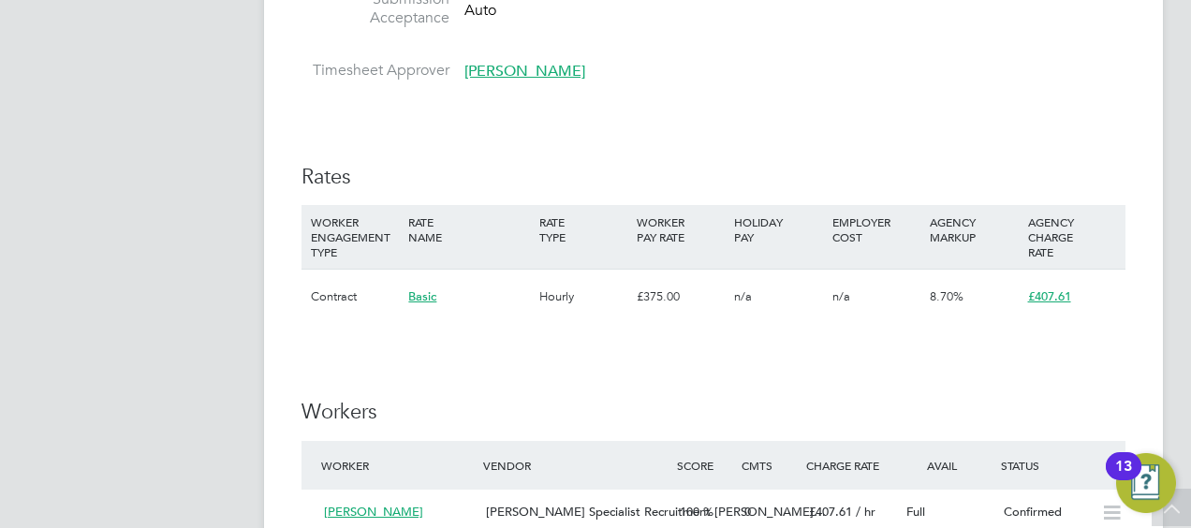
scroll to position [1030, 0]
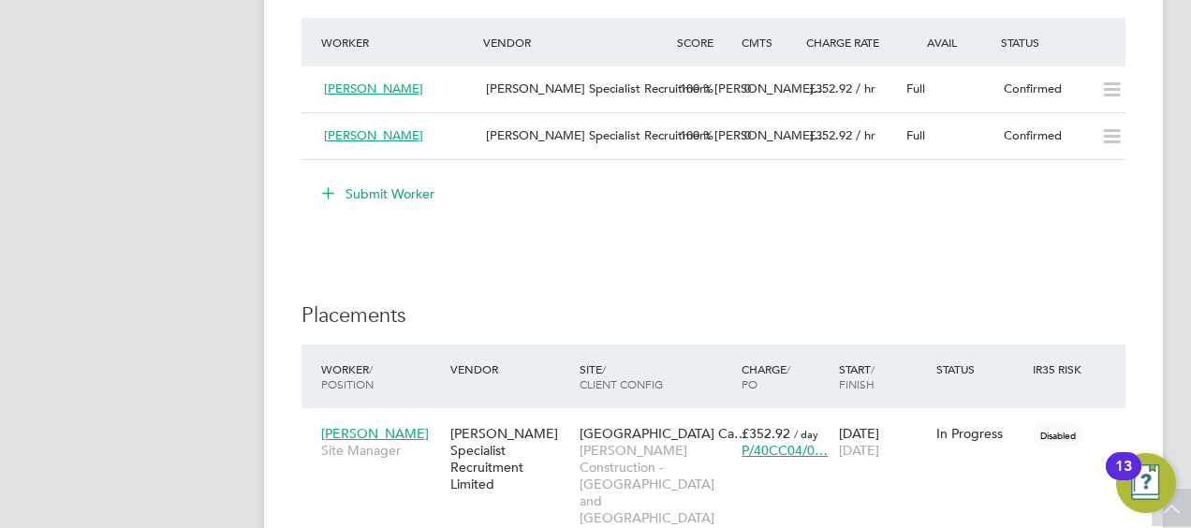
scroll to position [1498, 0]
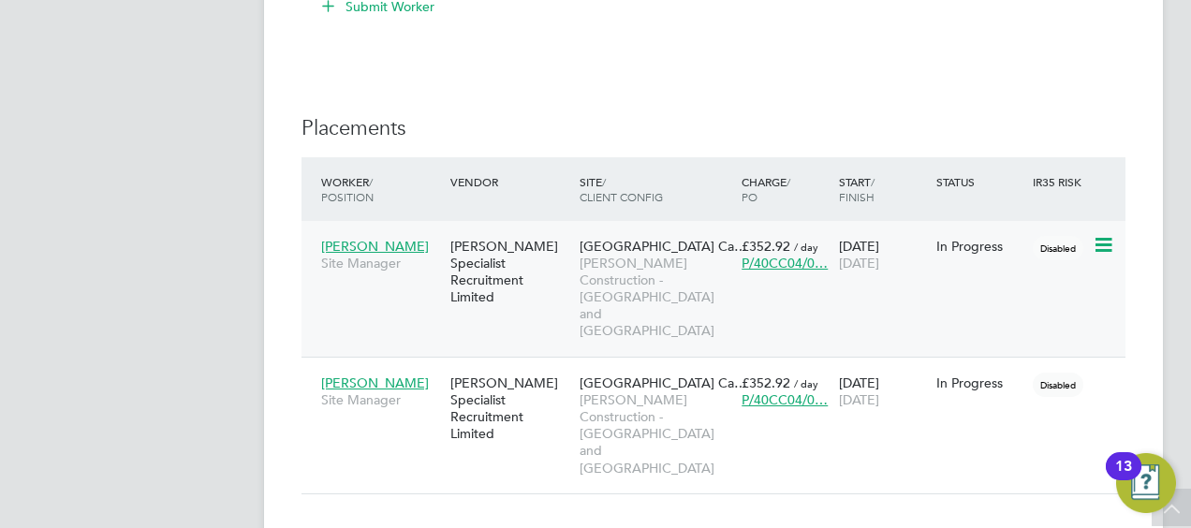
click at [534, 253] on div "[PERSON_NAME] Specialist Recruitment Limited" at bounding box center [510, 271] width 129 height 87
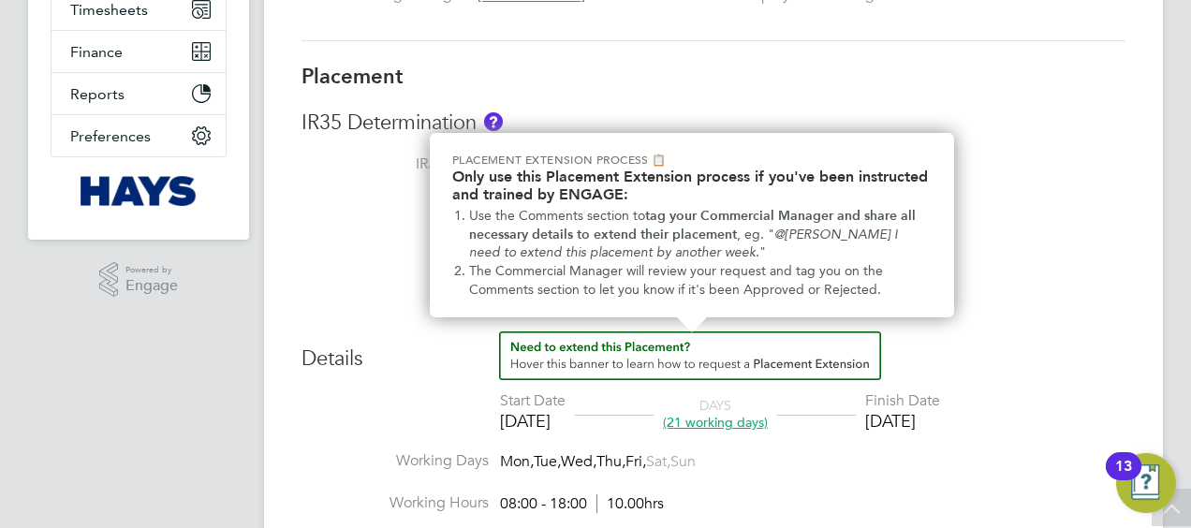
scroll to position [375, 0]
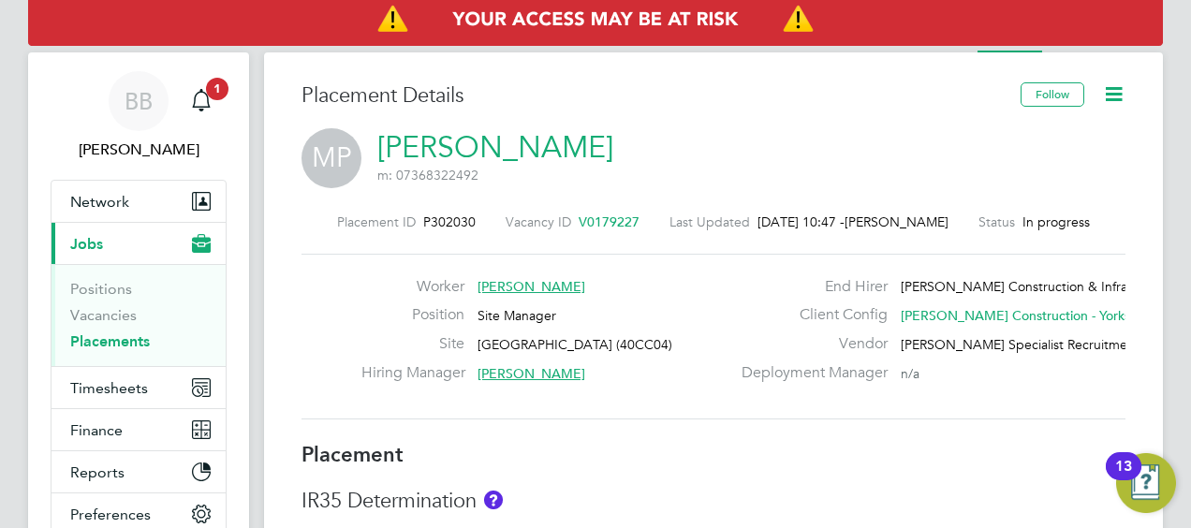
click at [719, 125] on div "Placement Details" at bounding box center [653, 105] width 705 height 46
drag, startPoint x: 456, startPoint y: 223, endPoint x: 404, endPoint y: 223, distance: 51.5
click at [404, 223] on div "Placement ID P302030 Vacancy ID V0179227 Last Updated 01 Sep 2025, 10:47 - Nara…" at bounding box center [713, 221] width 824 height 17
copy span "P302030"
click at [111, 373] on button "Timesheets" at bounding box center [138, 387] width 174 height 41
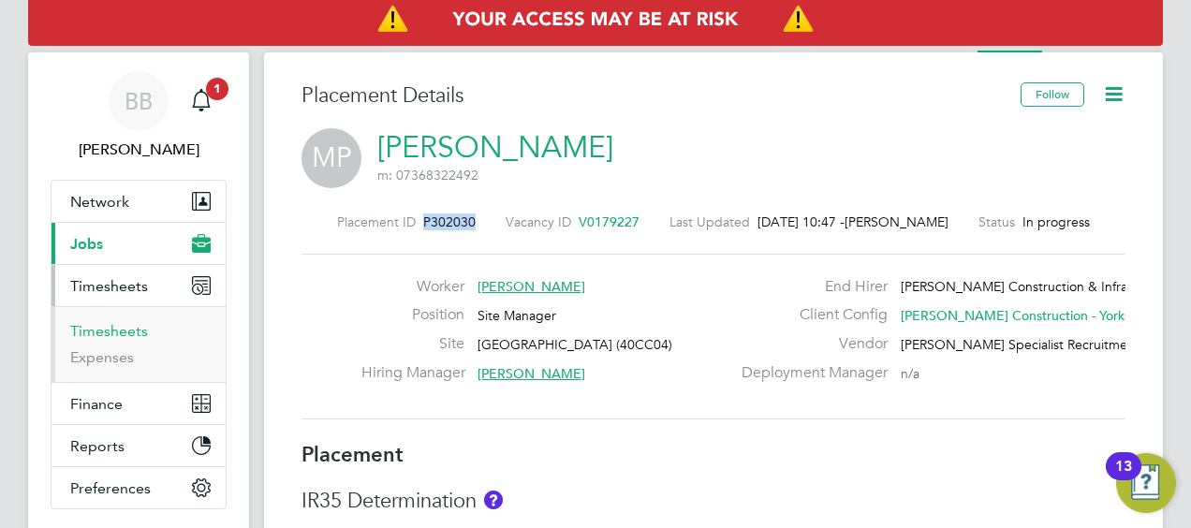
click at [116, 335] on link "Timesheets" at bounding box center [109, 331] width 78 height 18
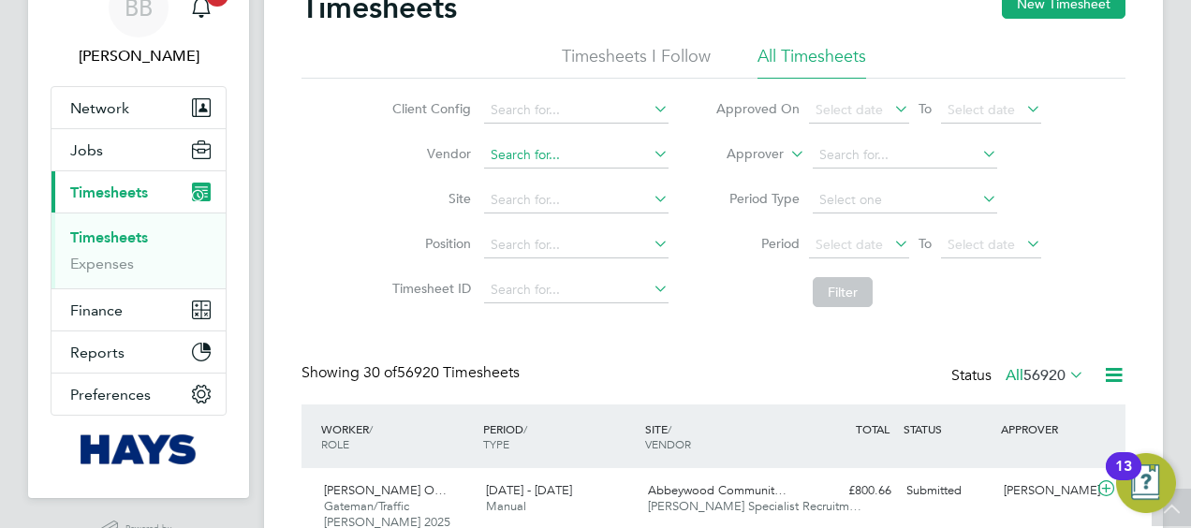
click at [536, 154] on input at bounding box center [576, 155] width 184 height 26
paste input "P302030"
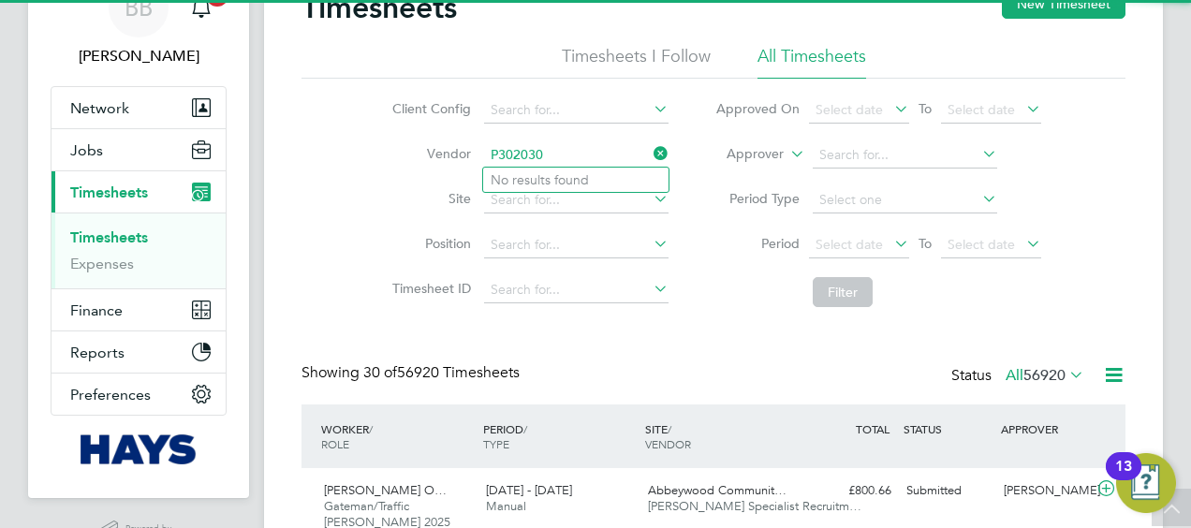
type input "P302030"
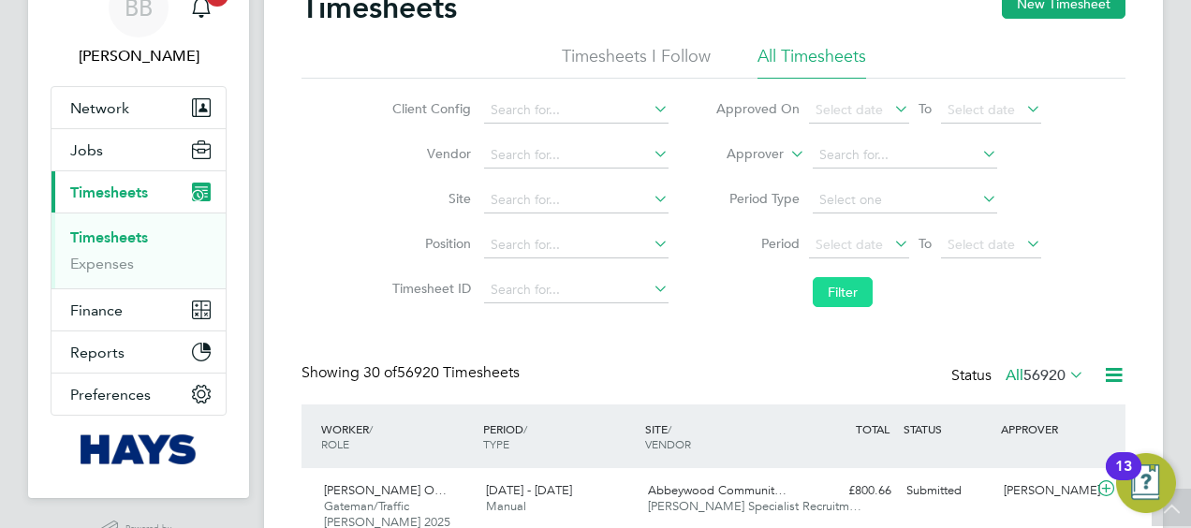
click at [833, 286] on button "Filter" at bounding box center [843, 292] width 60 height 30
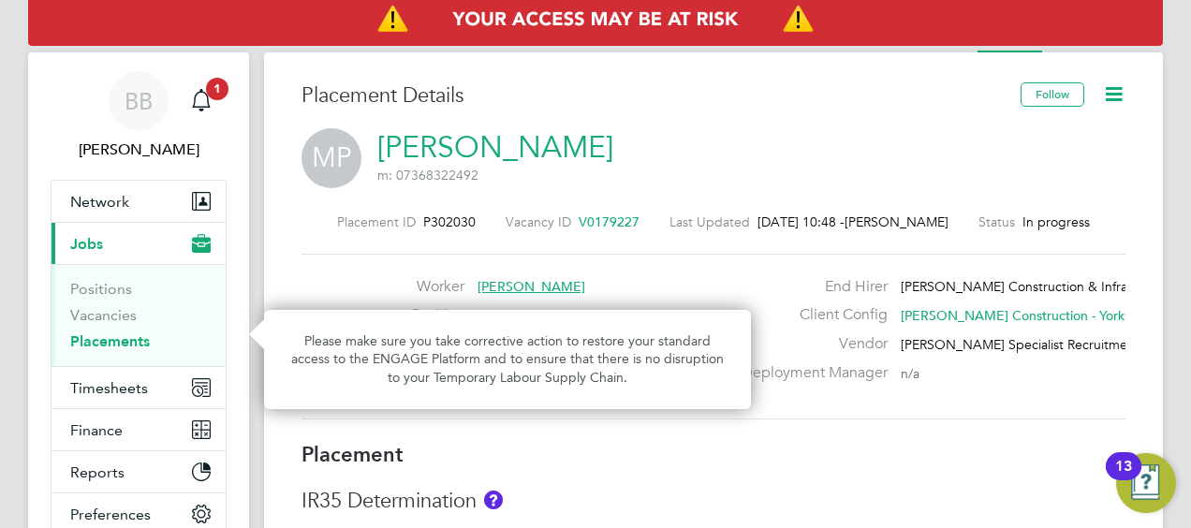
click at [1118, 97] on icon at bounding box center [1113, 93] width 23 height 23
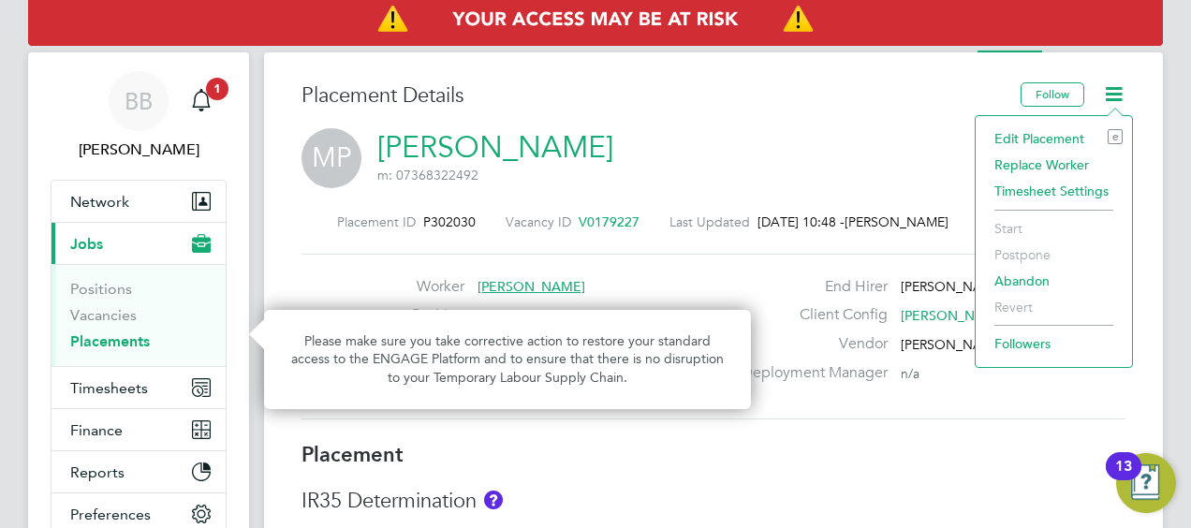
click at [1069, 188] on li "Timesheet Settings" at bounding box center [1054, 191] width 138 height 26
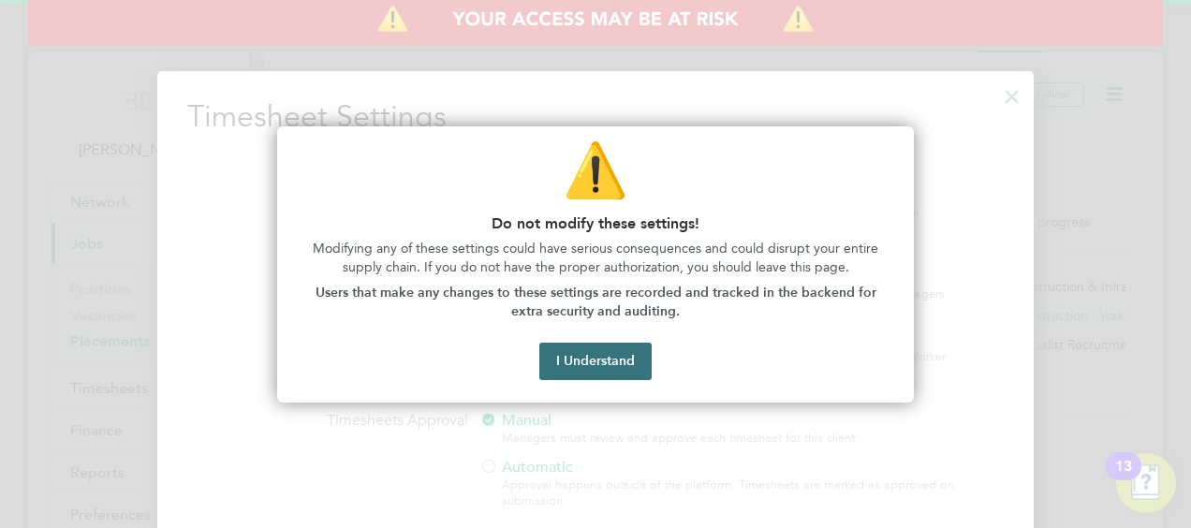
click at [627, 347] on button "I Understand" at bounding box center [595, 361] width 112 height 37
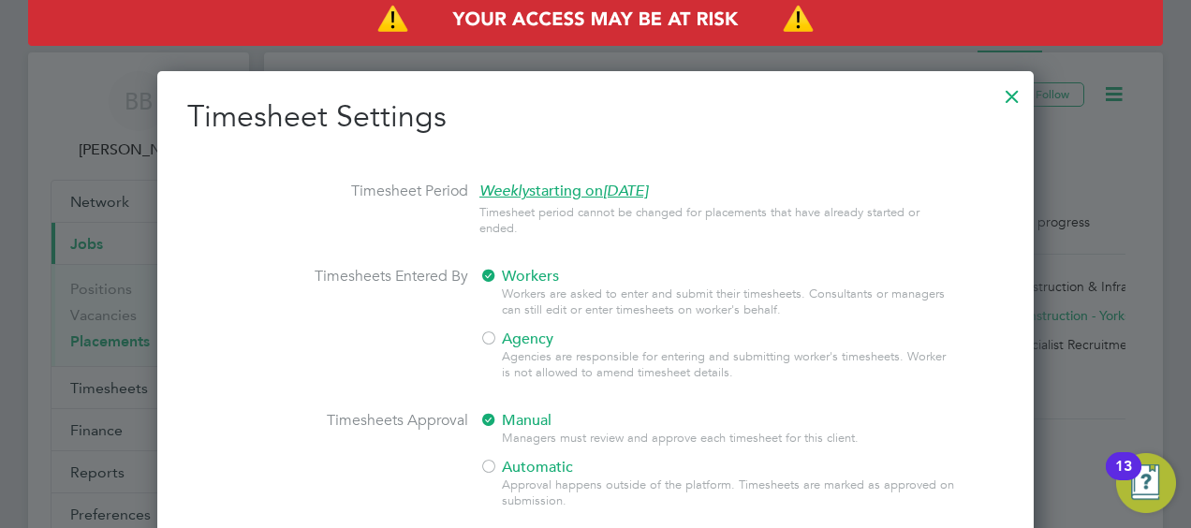
click at [1083, 180] on div at bounding box center [595, 264] width 1191 height 528
click at [1015, 94] on div at bounding box center [1012, 92] width 34 height 34
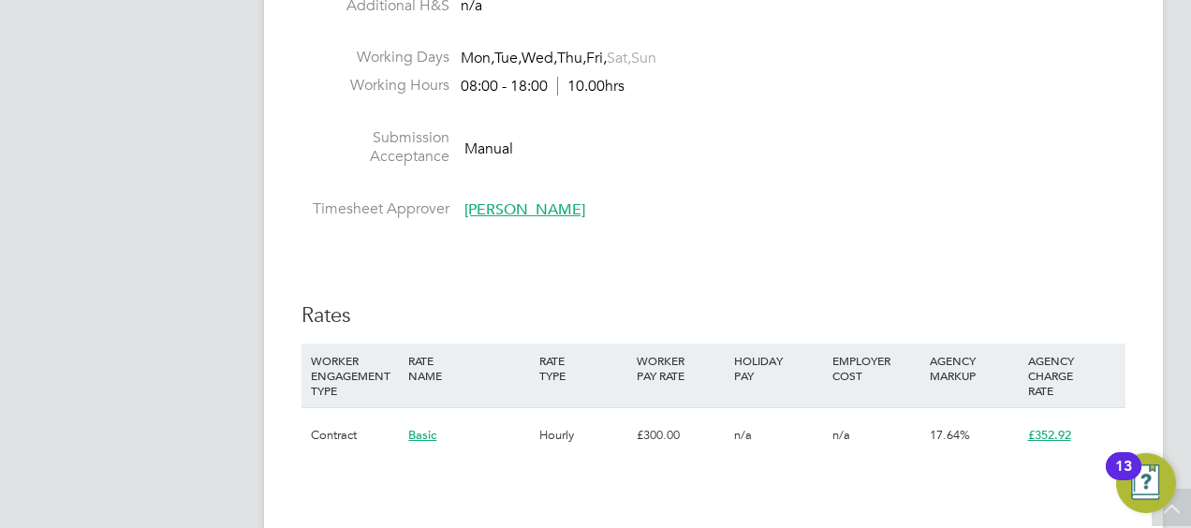
scroll to position [1030, 0]
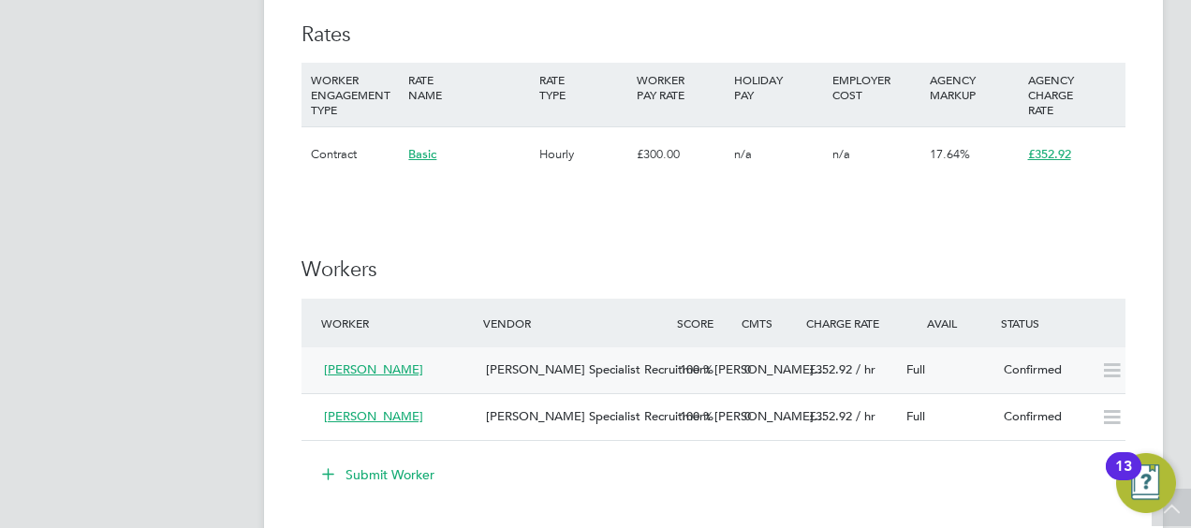
click at [1102, 369] on icon at bounding box center [1111, 370] width 23 height 15
click at [616, 352] on div "[PERSON_NAME] [PERSON_NAME] Specialist Recruitment Li… 100 0 £352.92 / hr Full …" at bounding box center [713, 370] width 824 height 46
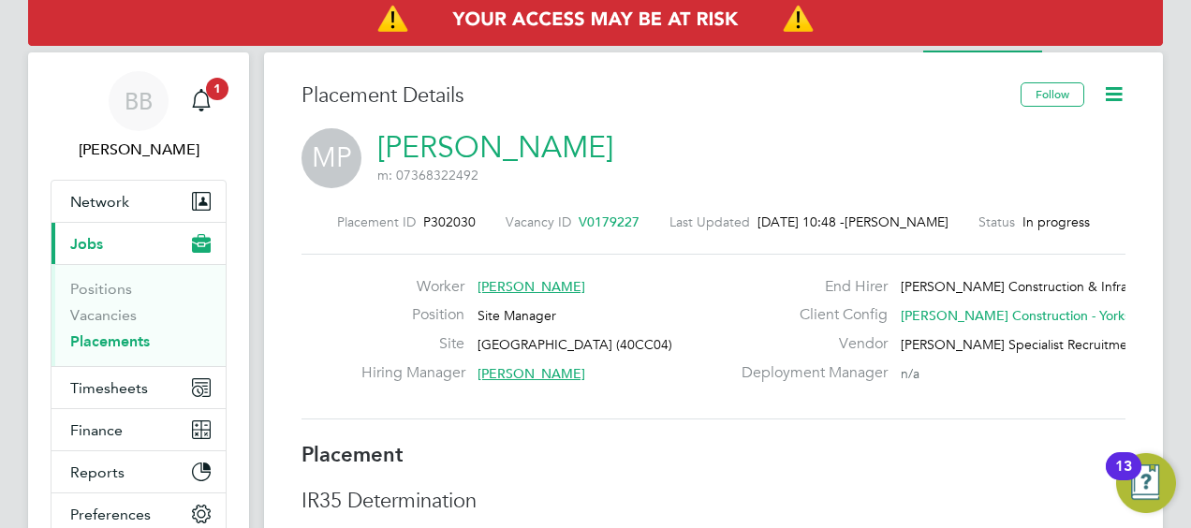
drag, startPoint x: 620, startPoint y: 217, endPoint x: 570, endPoint y: 219, distance: 49.7
click at [570, 219] on div "Placement ID P302030 Vacancy ID V0179227 Last Updated [DATE] 10:48 - [PERSON_NA…" at bounding box center [713, 221] width 824 height 17
drag, startPoint x: 616, startPoint y: 219, endPoint x: 542, endPoint y: 256, distance: 82.5
click at [542, 256] on div "Placement ID P302030 Vacancy ID V0179227 Last Updated [DATE] 10:48 - [PERSON_NA…" at bounding box center [713, 316] width 824 height 251
drag, startPoint x: 563, startPoint y: 217, endPoint x: 585, endPoint y: 224, distance: 23.4
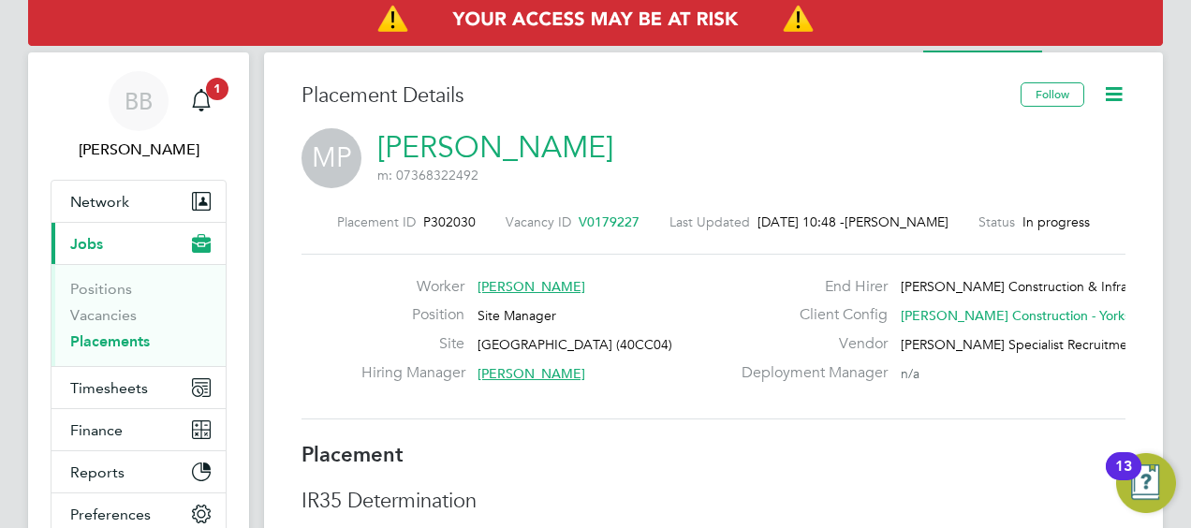
click at [585, 224] on span "V0179227" at bounding box center [609, 221] width 61 height 17
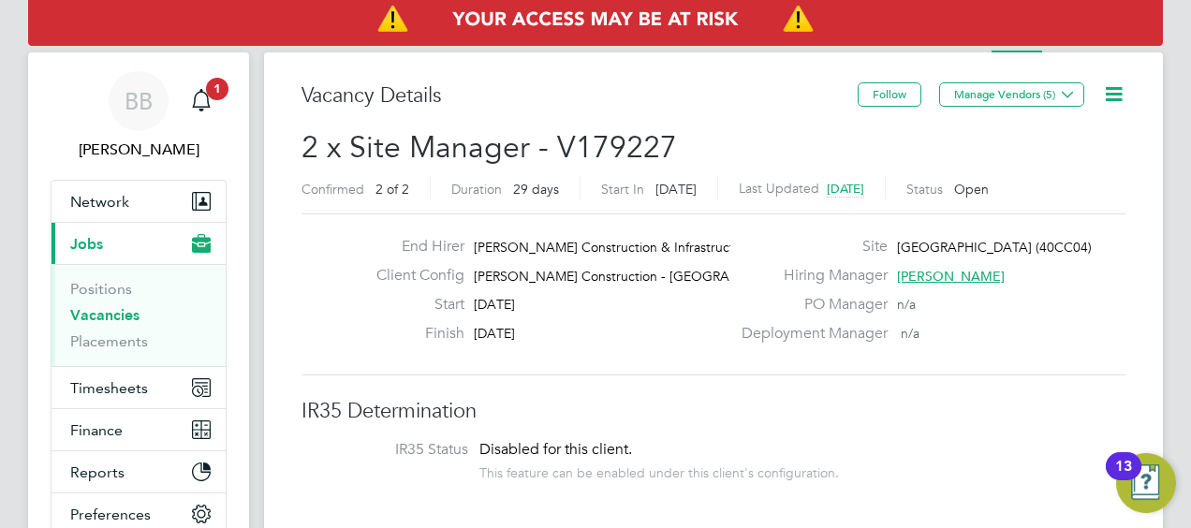
drag, startPoint x: 583, startPoint y: 220, endPoint x: 427, endPoint y: 264, distance: 162.4
click at [419, 269] on label "Client Config" at bounding box center [412, 276] width 103 height 20
drag, startPoint x: 669, startPoint y: 146, endPoint x: 552, endPoint y: 148, distance: 117.1
click at [552, 148] on span "2 x Site Manager - V179227" at bounding box center [488, 147] width 375 height 37
copy span "V179227"
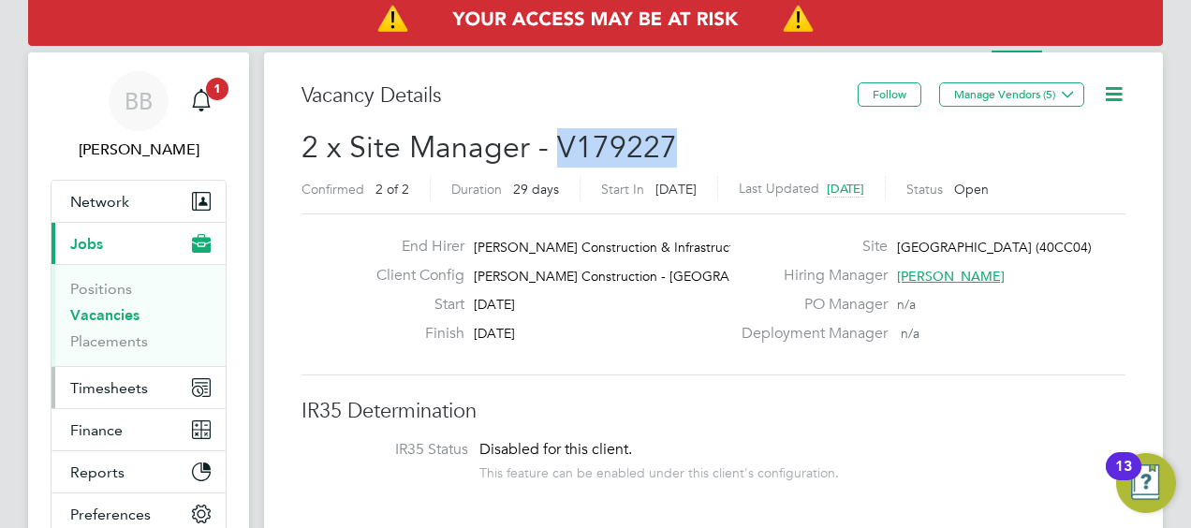
click at [133, 390] on span "Timesheets" at bounding box center [109, 388] width 78 height 18
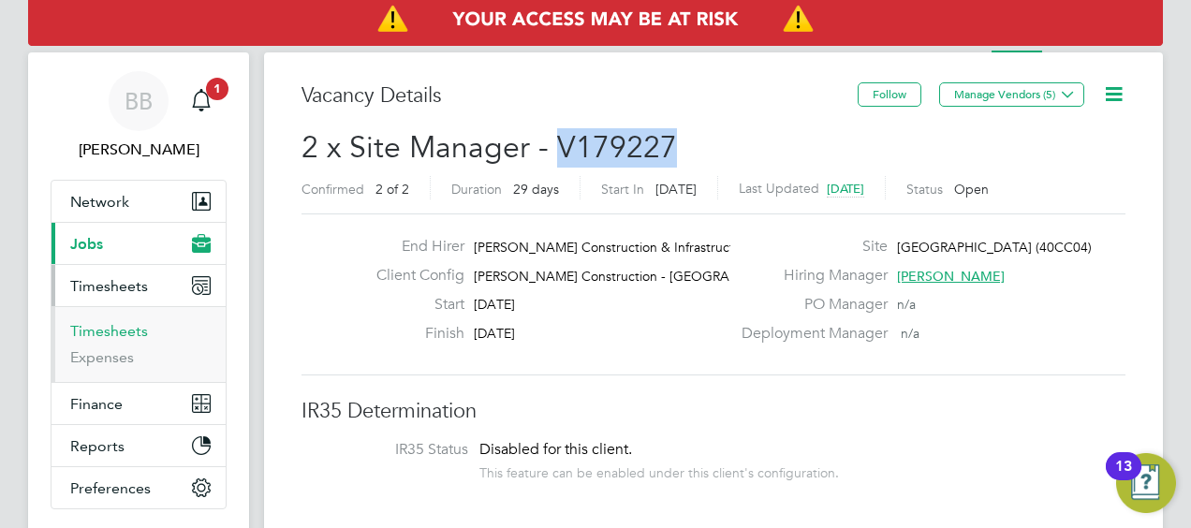
click at [127, 333] on link "Timesheets" at bounding box center [109, 331] width 78 height 18
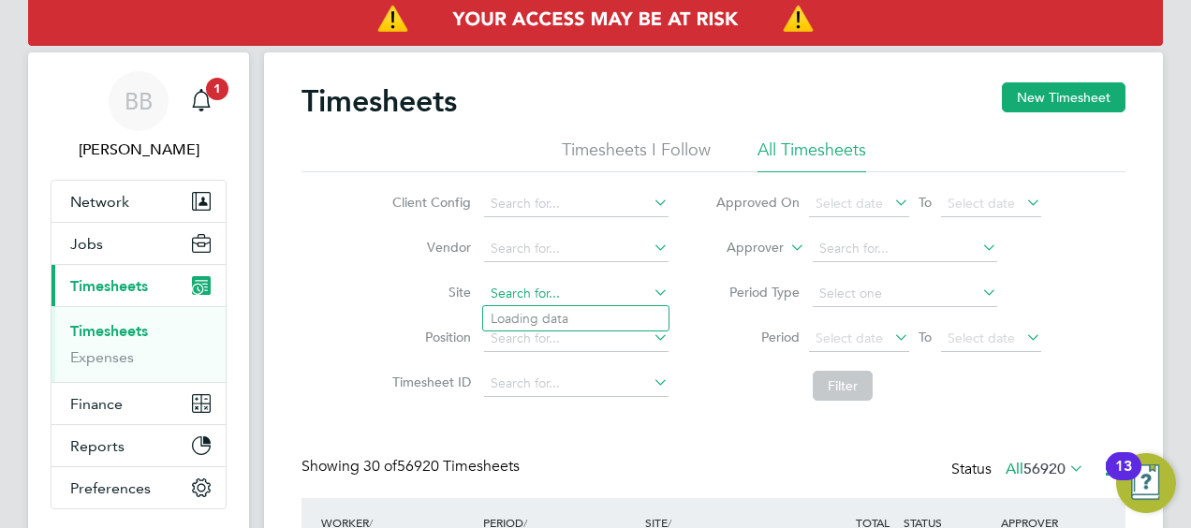
click at [489, 301] on input at bounding box center [576, 294] width 184 height 26
click at [612, 315] on li "[GEOGRAPHIC_DATA] (40CC04)" at bounding box center [606, 318] width 246 height 25
type input "[GEOGRAPHIC_DATA] (40CC04)"
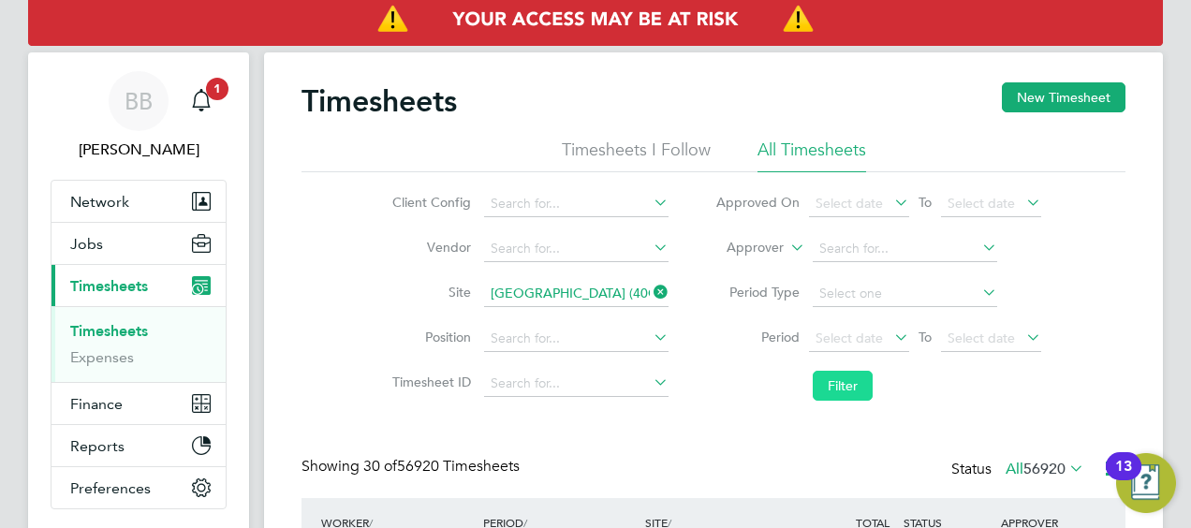
click at [856, 384] on button "Filter" at bounding box center [843, 386] width 60 height 30
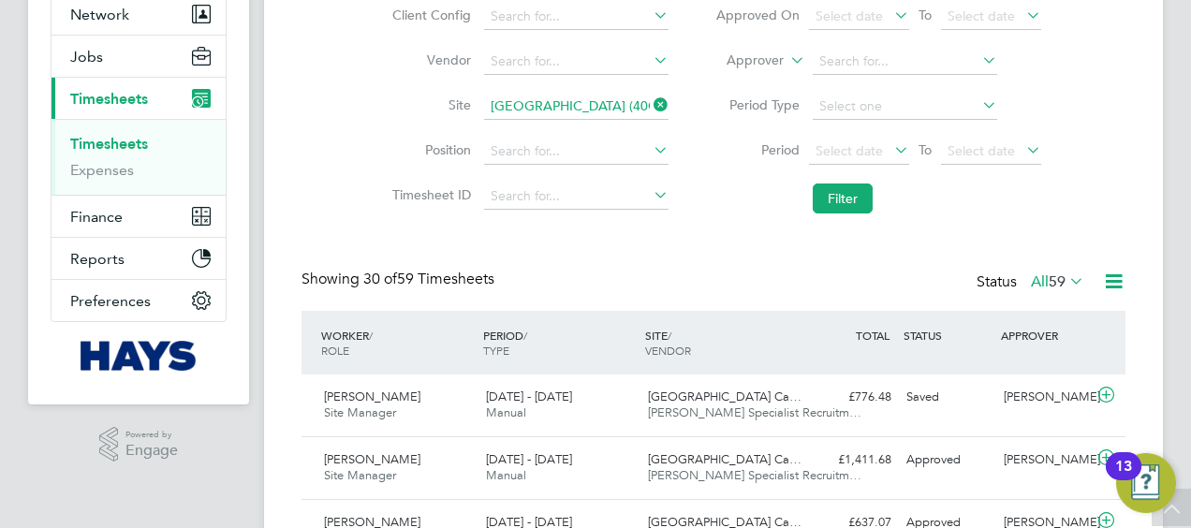
click at [1066, 277] on icon at bounding box center [1066, 281] width 0 height 26
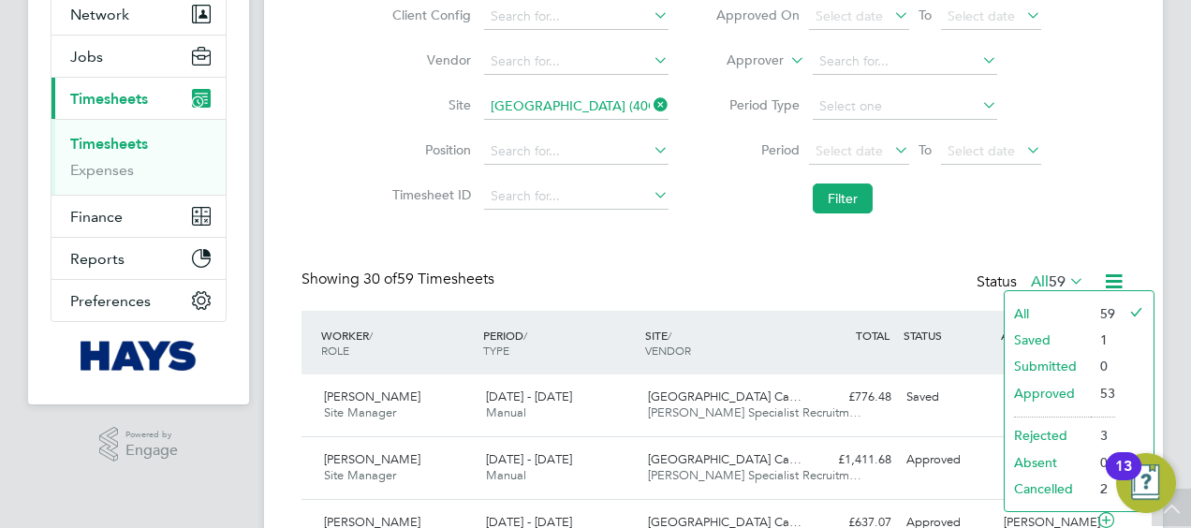
click at [908, 287] on div "Showing 30 of 59 Timesheets Status All 59" at bounding box center [713, 290] width 824 height 41
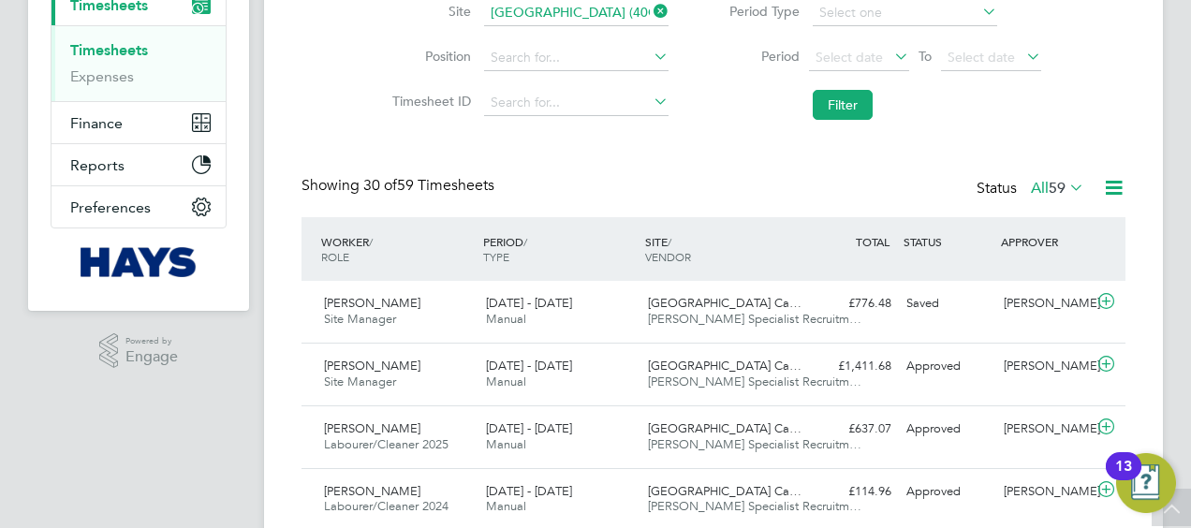
click at [1115, 187] on icon at bounding box center [1113, 187] width 23 height 23
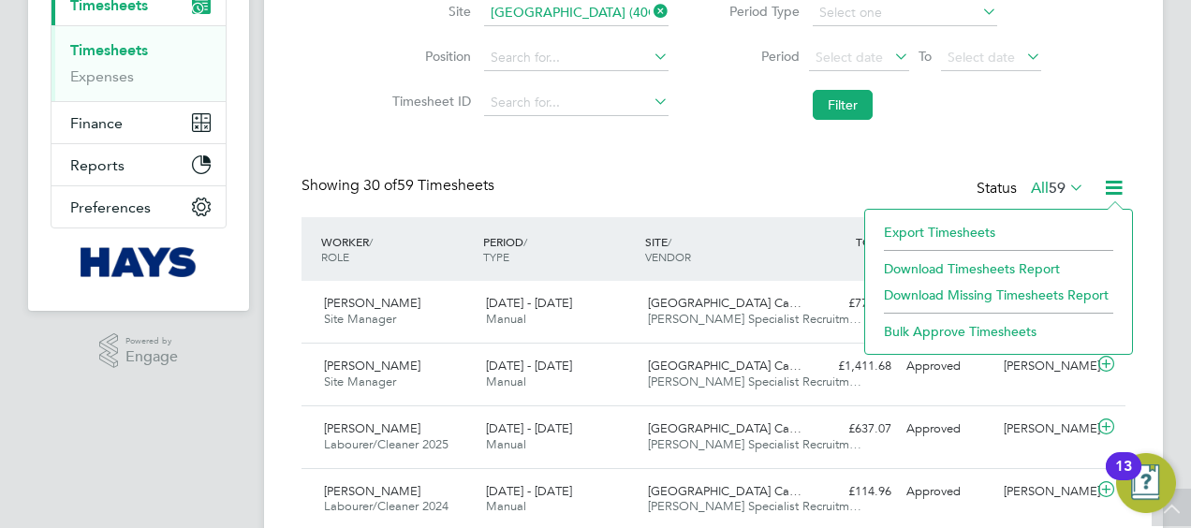
click at [766, 184] on div "Showing 30 of 59 Timesheets Status All 59" at bounding box center [713, 196] width 824 height 41
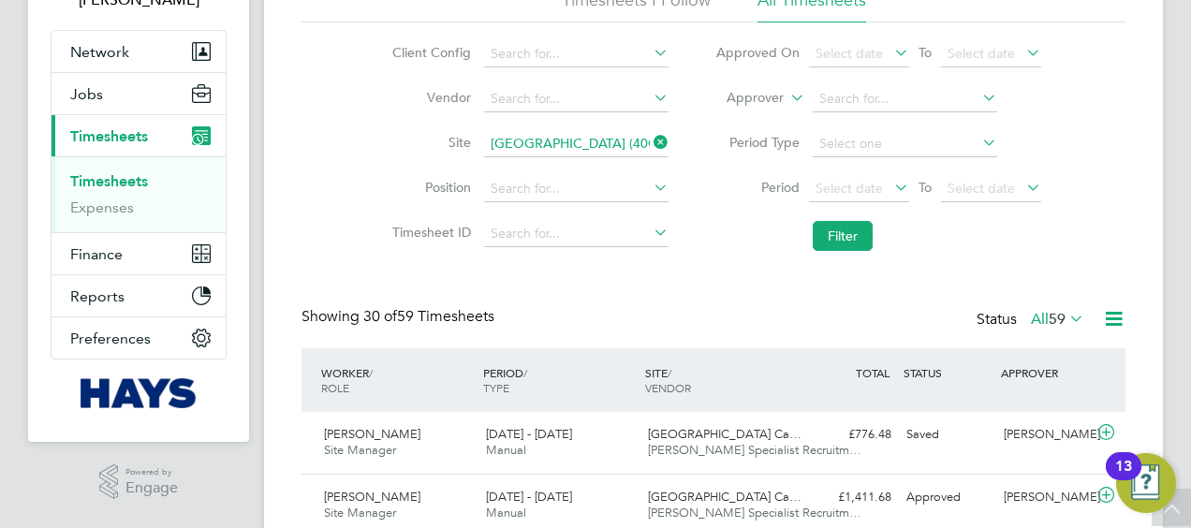
click at [986, 316] on div "Status All 59" at bounding box center [1032, 320] width 111 height 26
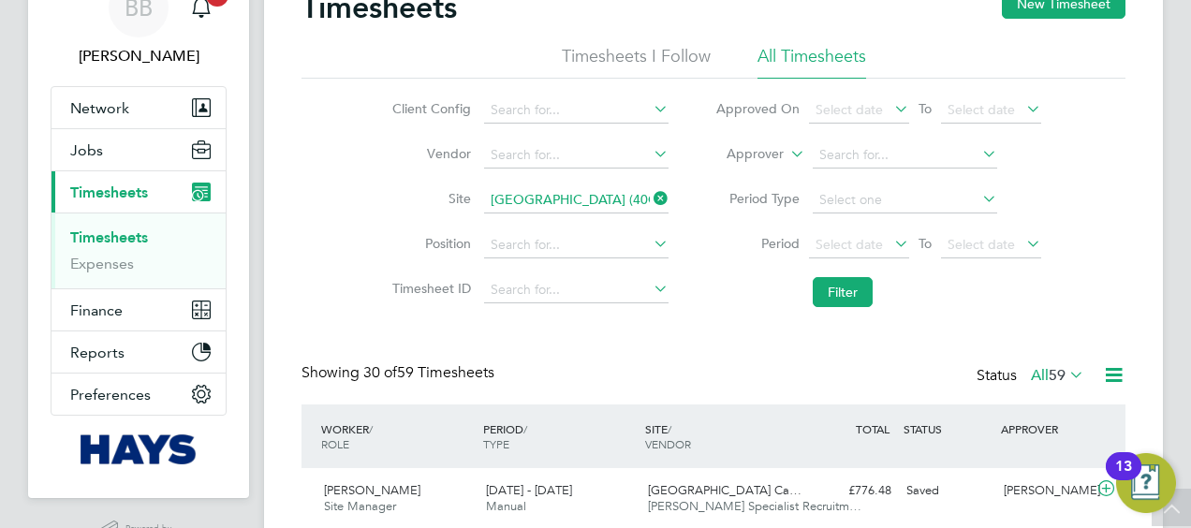
click at [1066, 372] on icon at bounding box center [1066, 374] width 0 height 26
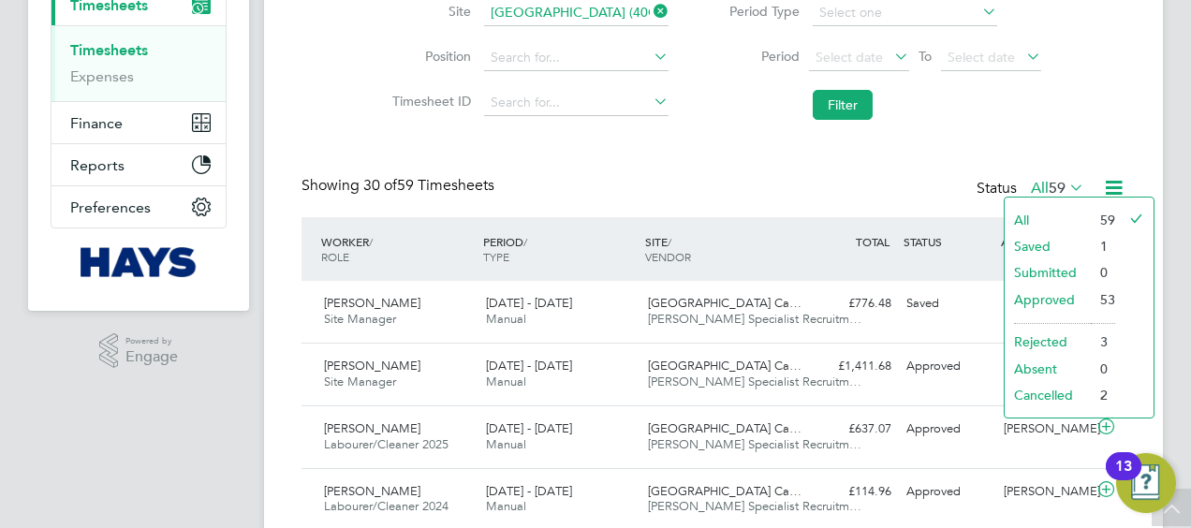
click at [1036, 245] on li "Saved" at bounding box center [1048, 246] width 86 height 26
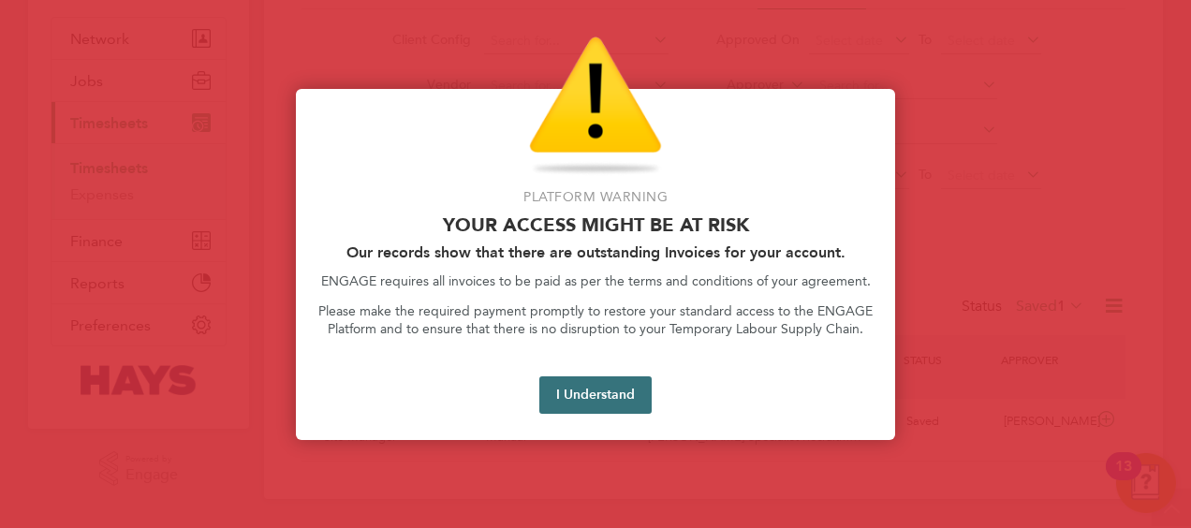
click at [633, 391] on button "I Understand" at bounding box center [595, 394] width 112 height 37
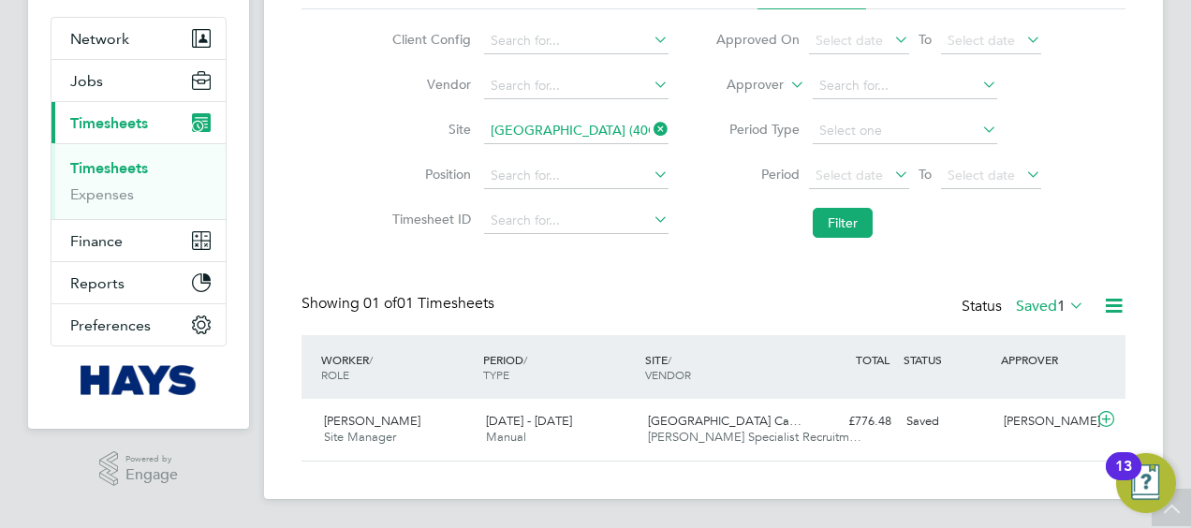
click at [1124, 301] on icon at bounding box center [1113, 305] width 23 height 23
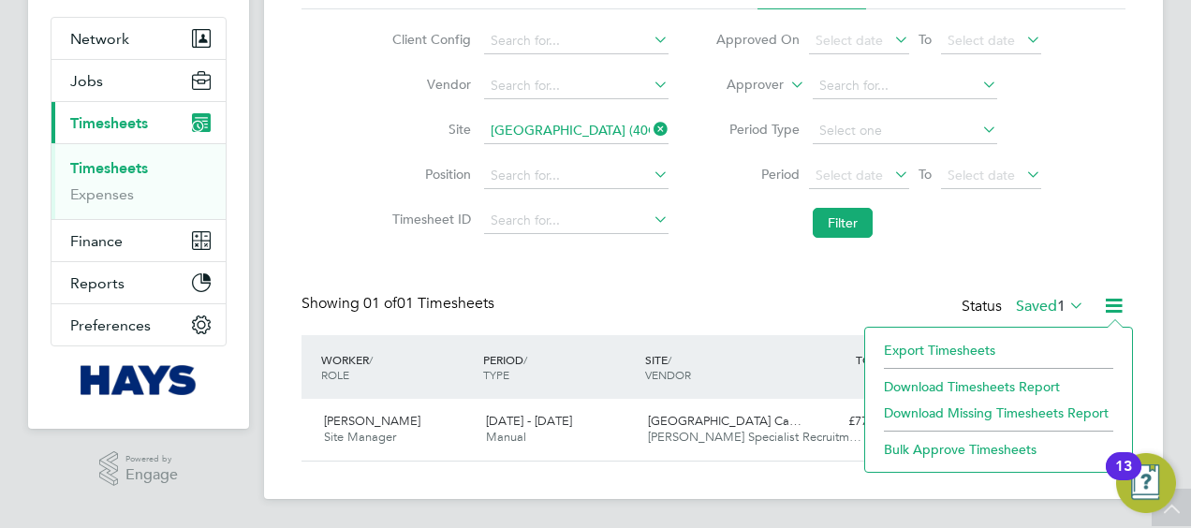
click at [1053, 292] on div "Timesheets New Timesheet Timesheets I Follow All Timesheets Client Config Vendo…" at bounding box center [713, 190] width 824 height 542
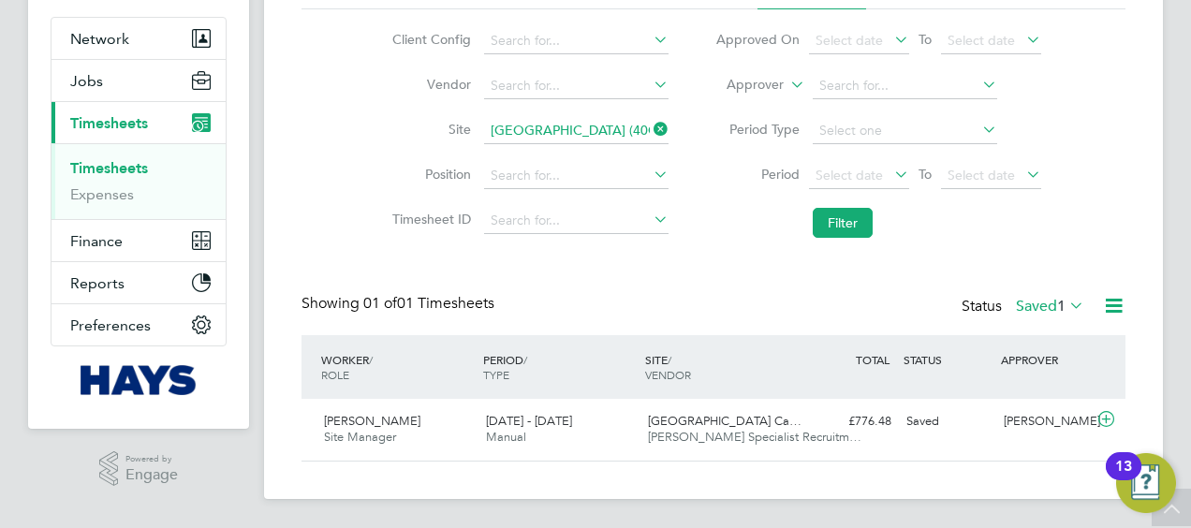
click at [1051, 313] on label "Saved 1" at bounding box center [1050, 306] width 68 height 19
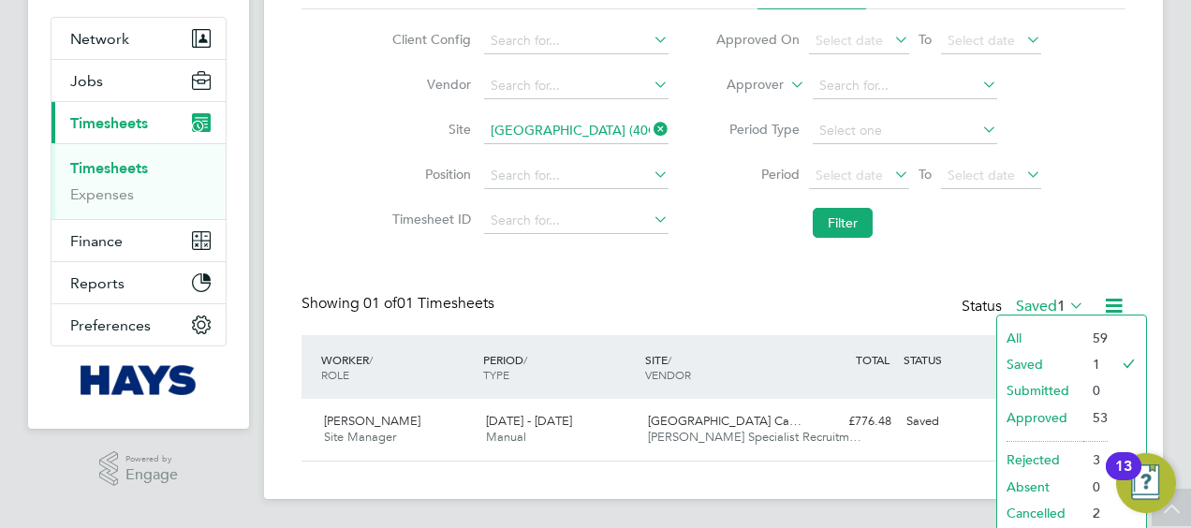
click at [1066, 328] on li "All" at bounding box center [1040, 338] width 86 height 26
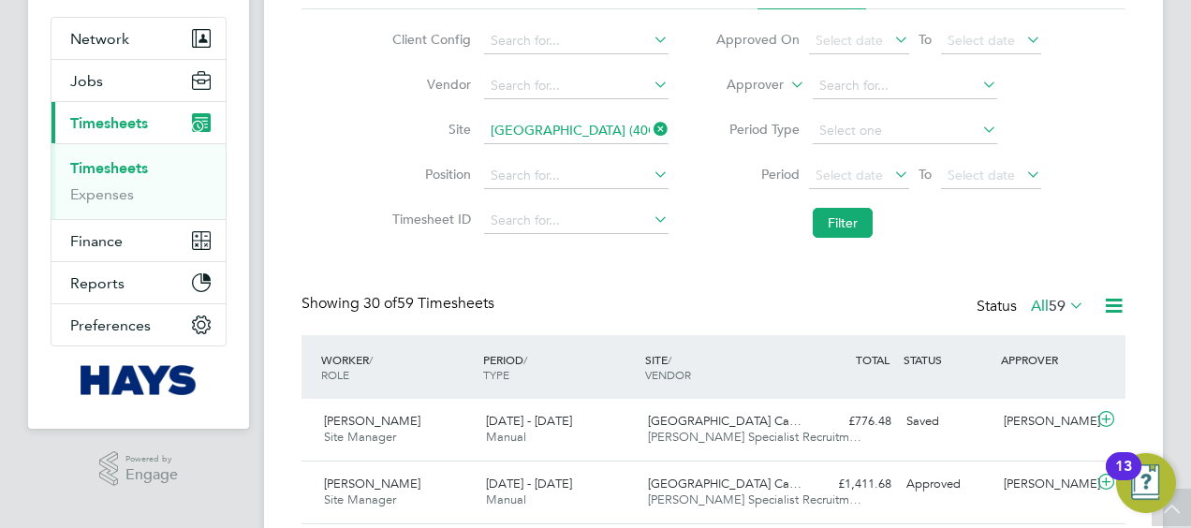
scroll to position [47, 162]
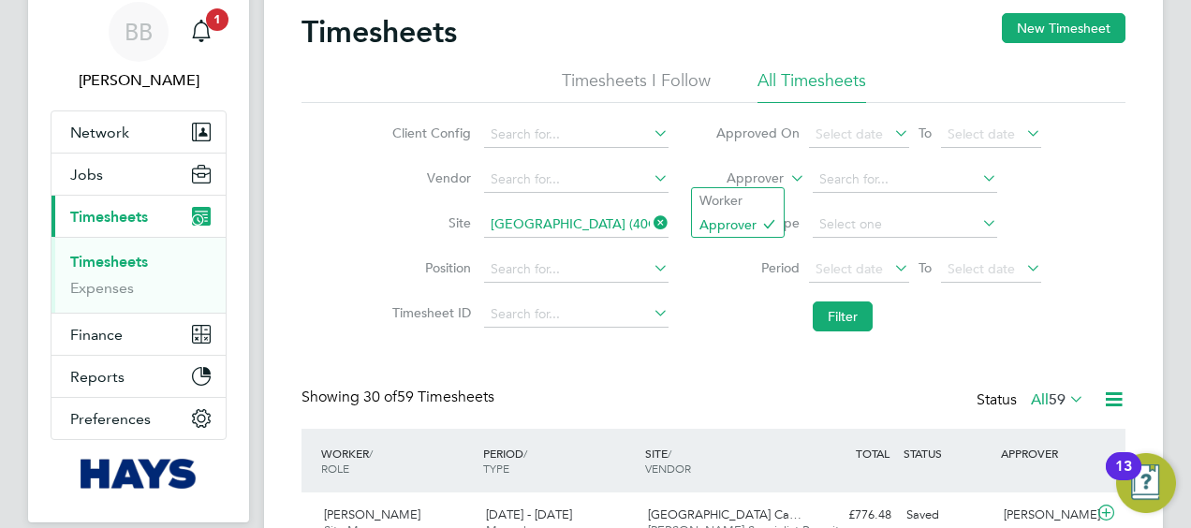
click at [781, 180] on label "Approver" at bounding box center [741, 178] width 84 height 19
click at [742, 208] on li "Worker" at bounding box center [738, 200] width 92 height 24
click at [850, 173] on input at bounding box center [905, 180] width 184 height 26
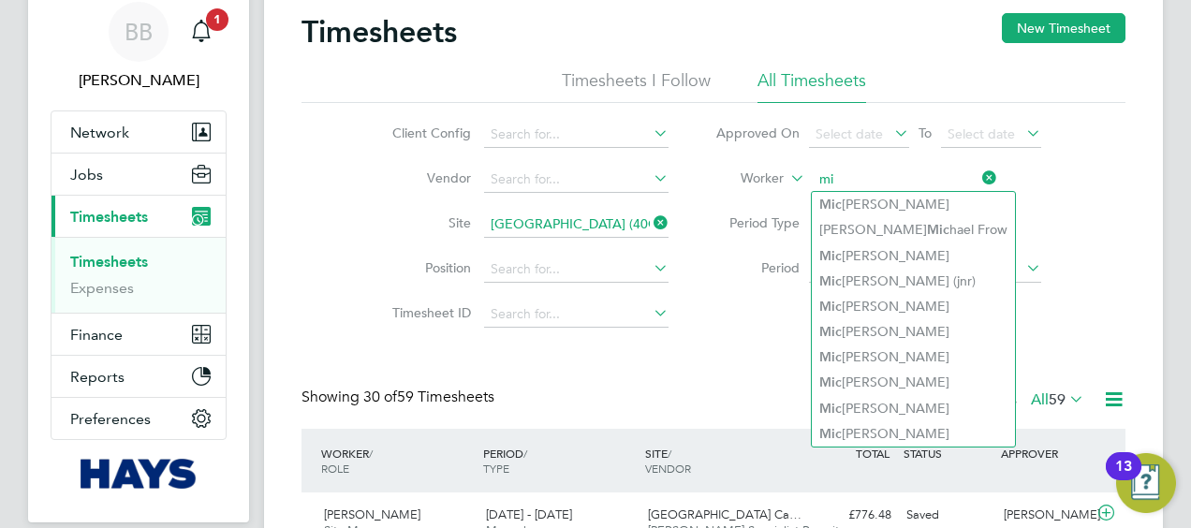
type input "m"
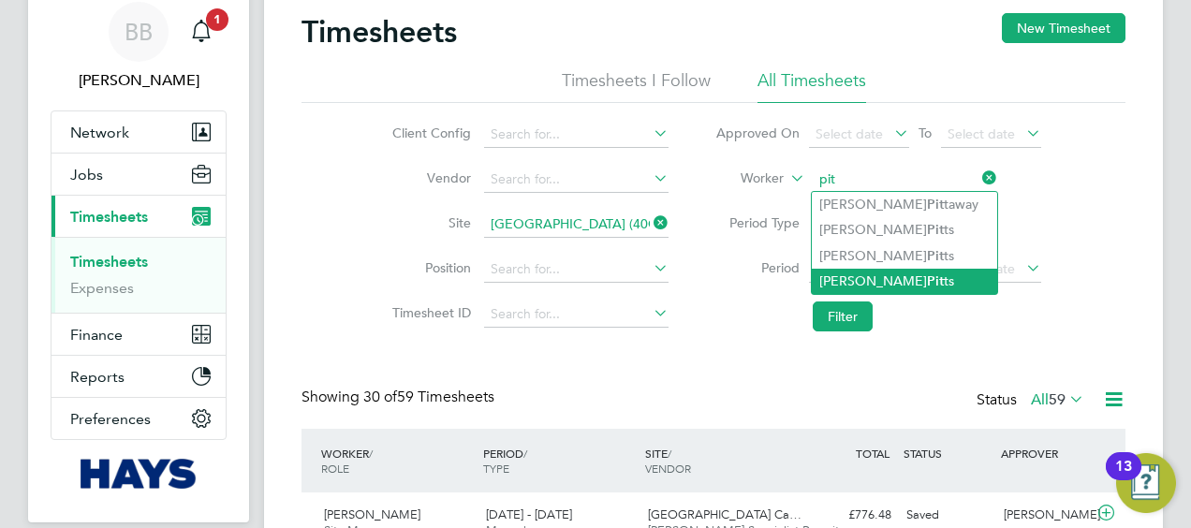
click at [941, 282] on li "[PERSON_NAME] ts" at bounding box center [904, 281] width 185 height 25
type input "[PERSON_NAME]"
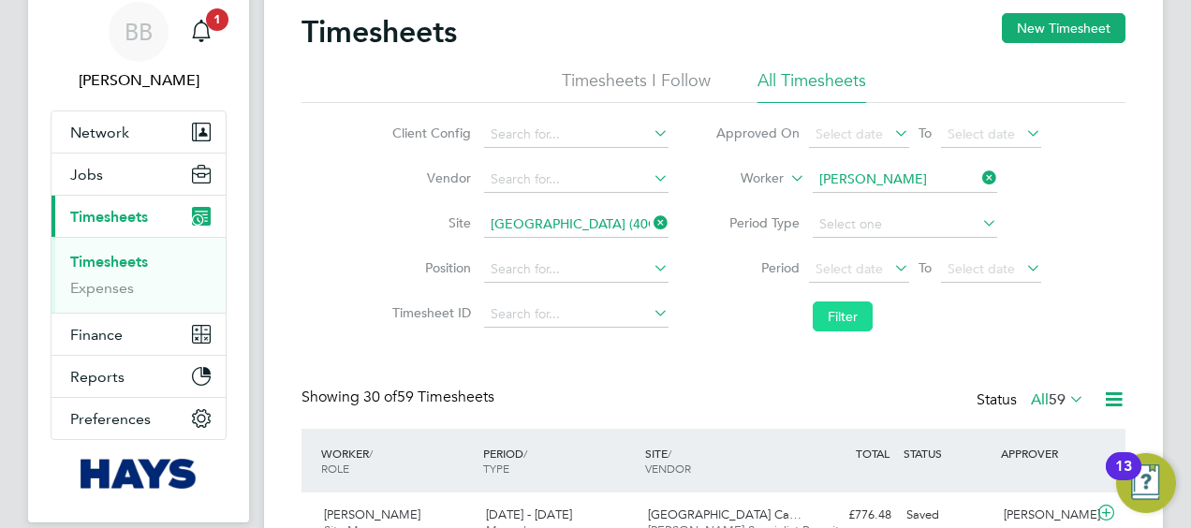
click at [825, 308] on button "Filter" at bounding box center [843, 316] width 60 height 30
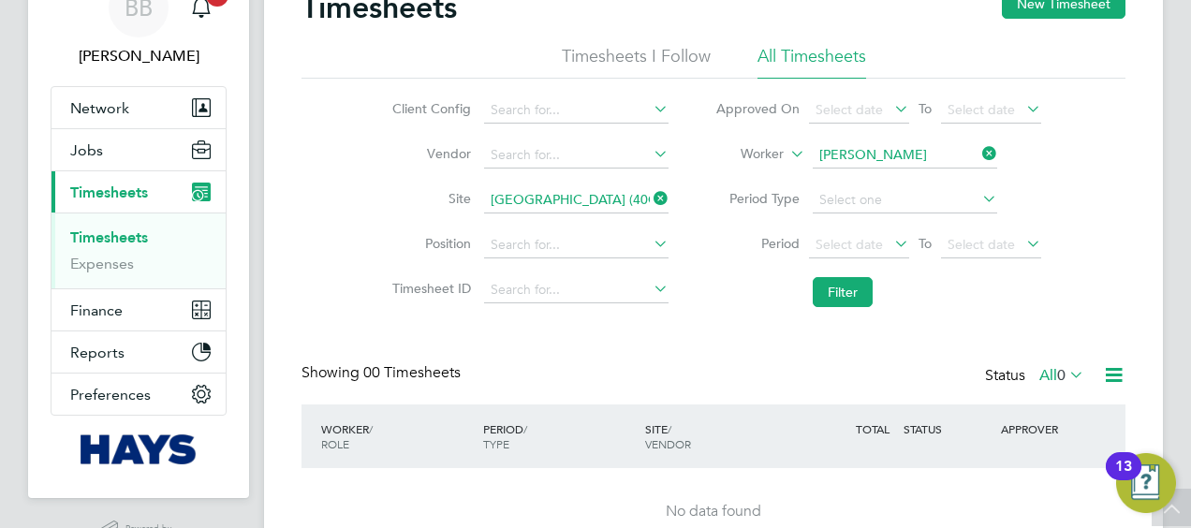
click at [978, 154] on icon at bounding box center [978, 153] width 0 height 26
click at [709, 306] on li "Filter" at bounding box center [878, 292] width 373 height 49
click at [1035, 7] on button "New Timesheet" at bounding box center [1064, 4] width 124 height 30
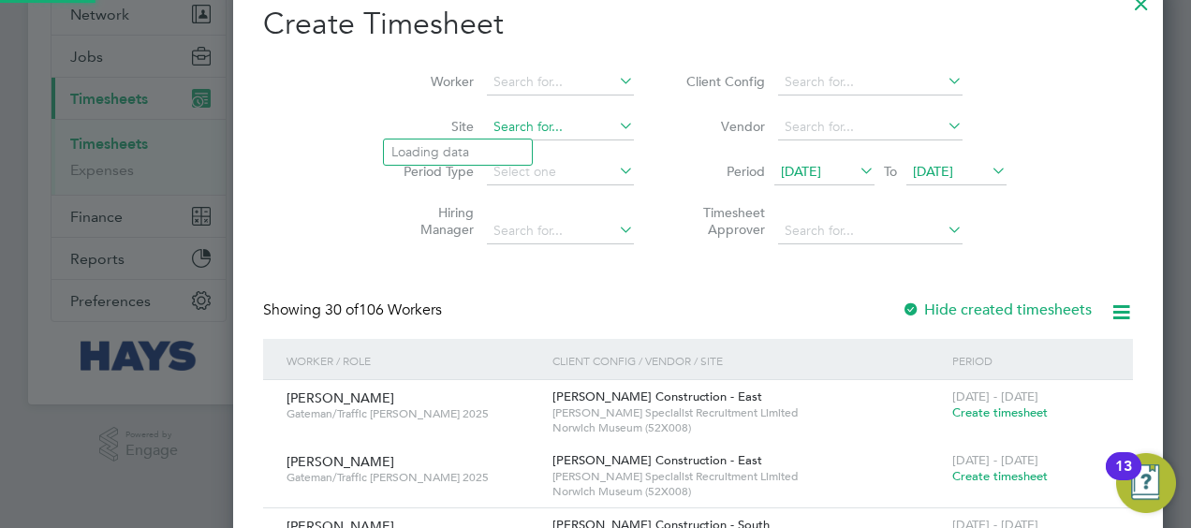
click at [487, 124] on input at bounding box center [560, 127] width 147 height 26
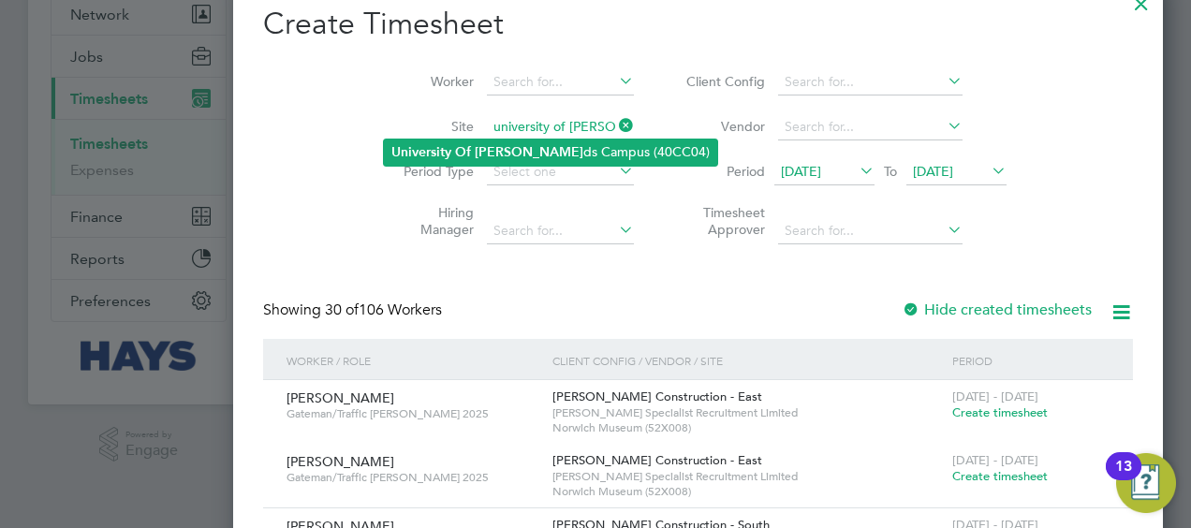
click at [496, 141] on li "[GEOGRAPHIC_DATA][PERSON_NAME] (40CC04)" at bounding box center [550, 152] width 333 height 25
type input "[GEOGRAPHIC_DATA] (40CC04)"
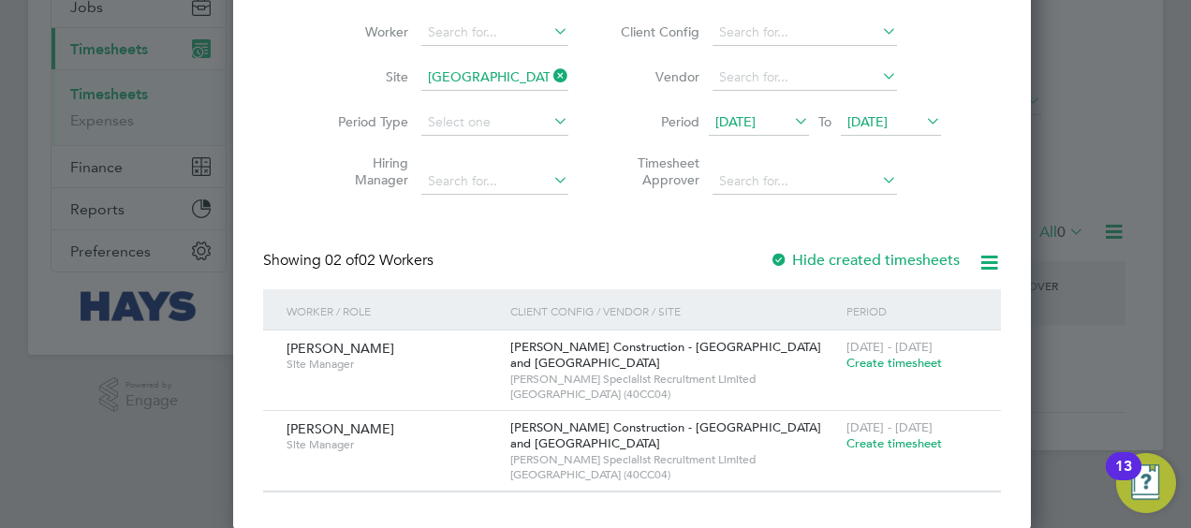
click at [999, 166] on div at bounding box center [595, 264] width 1191 height 528
click at [1081, 203] on div at bounding box center [595, 264] width 1191 height 528
drag, startPoint x: 737, startPoint y: 224, endPoint x: 850, endPoint y: 147, distance: 136.9
click at [736, 223] on div "Create Timesheet Worker Site [GEOGRAPHIC_DATA] (40CC04) Period Type Hiring Mana…" at bounding box center [632, 223] width 738 height 537
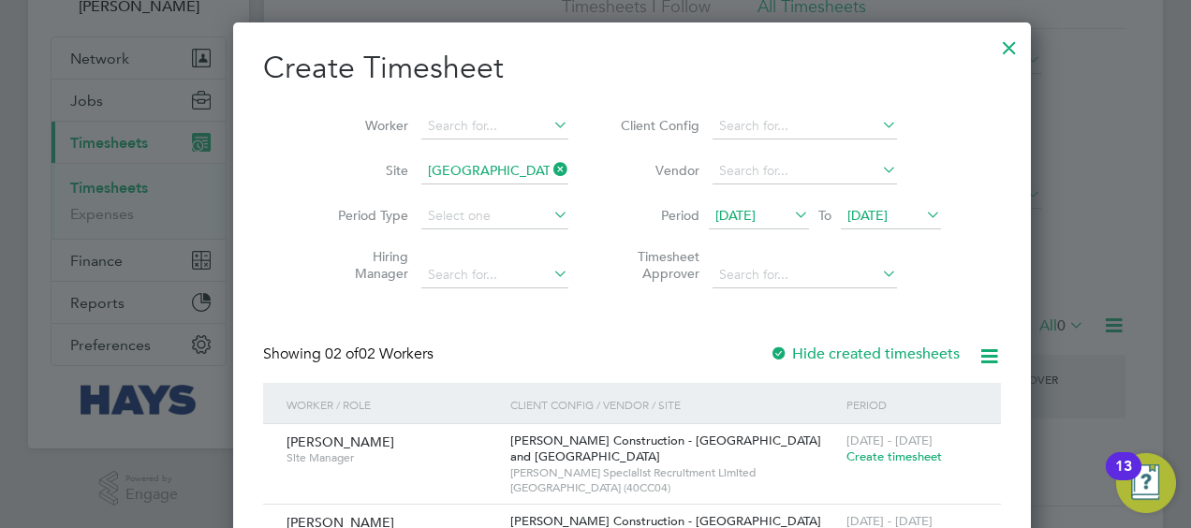
click at [922, 213] on icon at bounding box center [922, 214] width 0 height 26
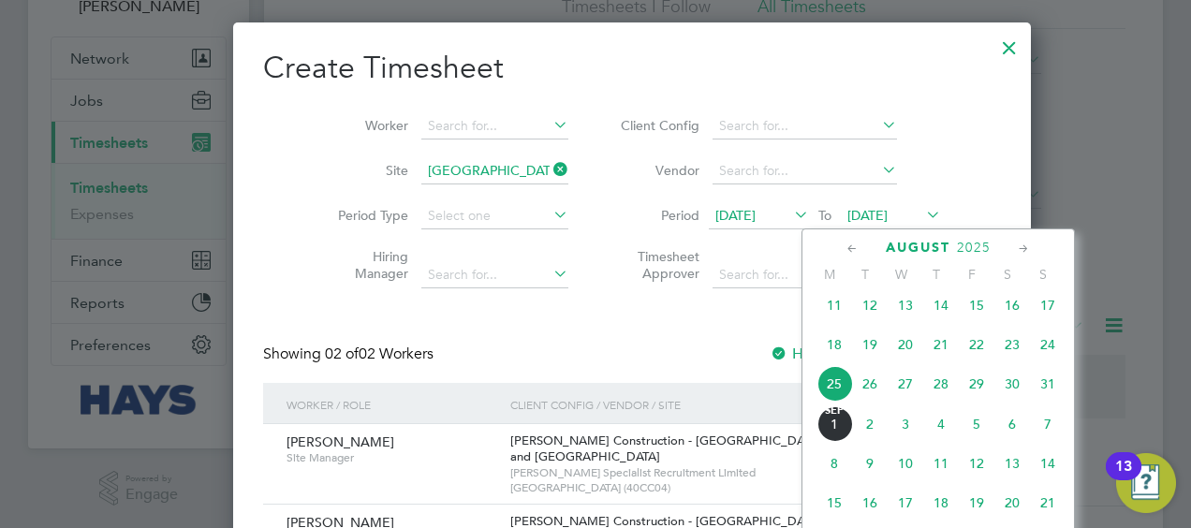
click at [981, 435] on span "5" at bounding box center [977, 424] width 36 height 36
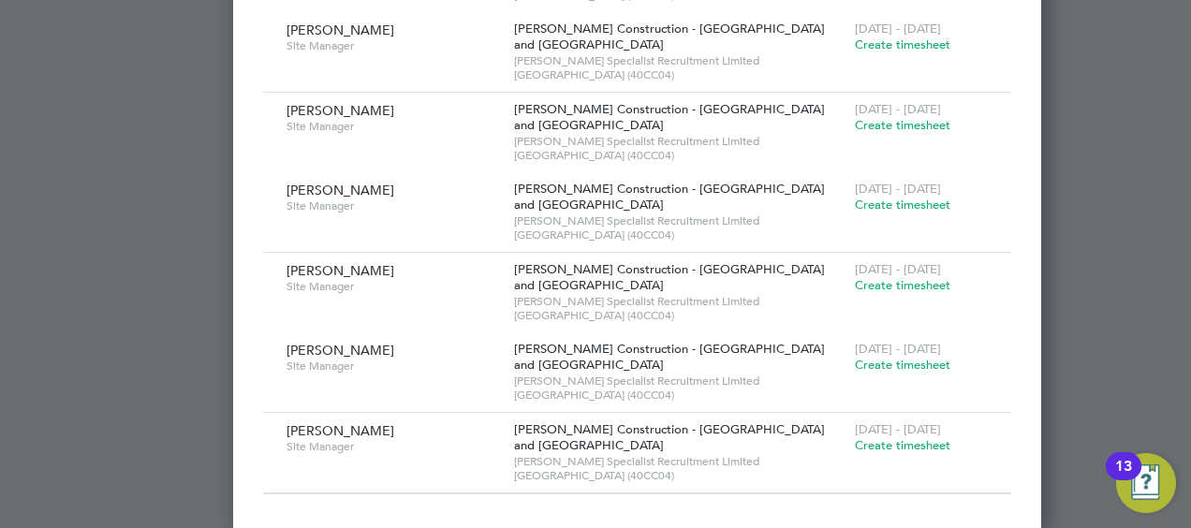
click at [855, 280] on span "Create timesheet" at bounding box center [903, 285] width 96 height 16
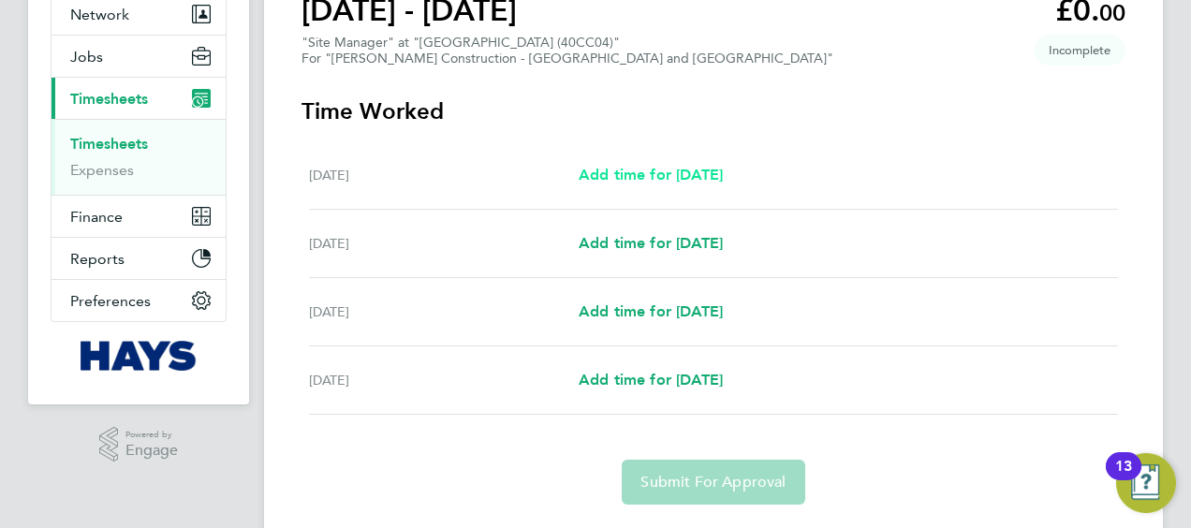
click at [625, 168] on span "Add time for [DATE]" at bounding box center [651, 175] width 144 height 18
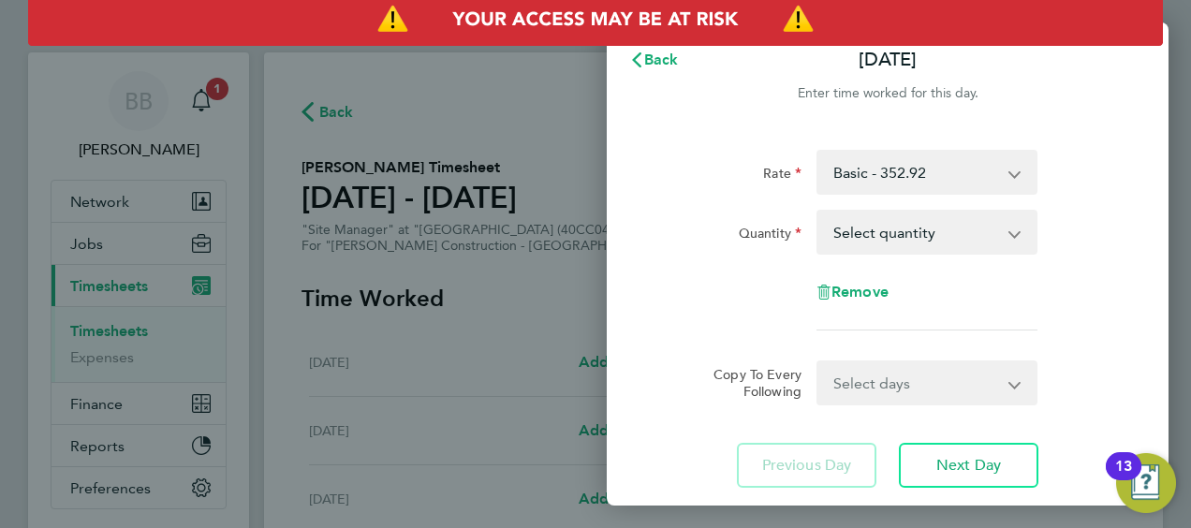
click at [1015, 234] on app-icon-cross-button at bounding box center [1024, 232] width 22 height 41
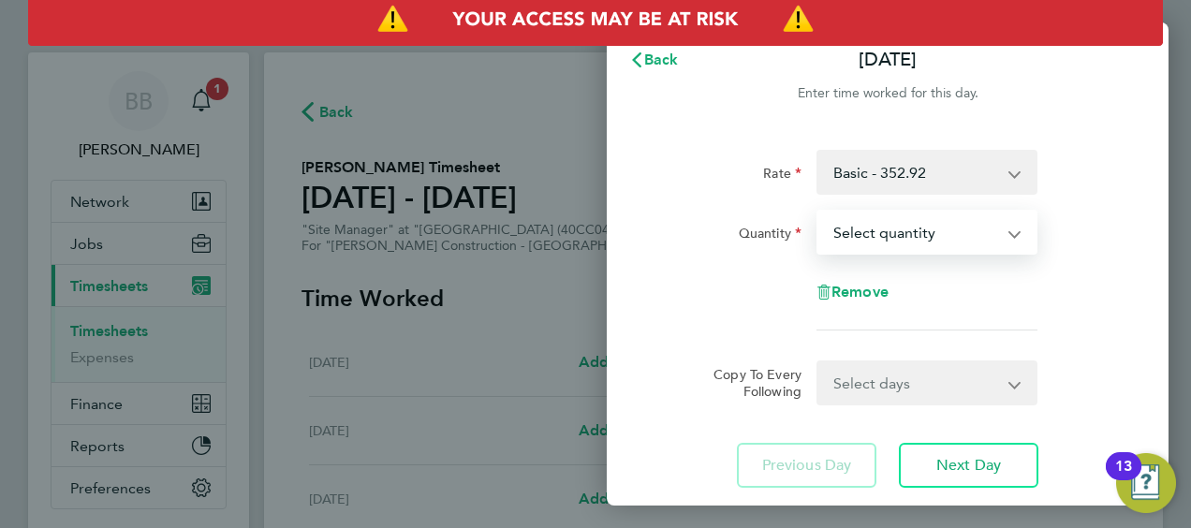
click at [1007, 233] on select "Select quantity 0.5 1" at bounding box center [915, 232] width 195 height 41
select select "1"
click at [818, 212] on select "Select quantity 0.5 1" at bounding box center [915, 232] width 195 height 41
drag, startPoint x: 1110, startPoint y: 316, endPoint x: 998, endPoint y: 373, distance: 126.0
click at [1104, 316] on div "Rate Basic - 352.92 Quantity Select quantity 0.5 1 Remove" at bounding box center [887, 240] width 457 height 181
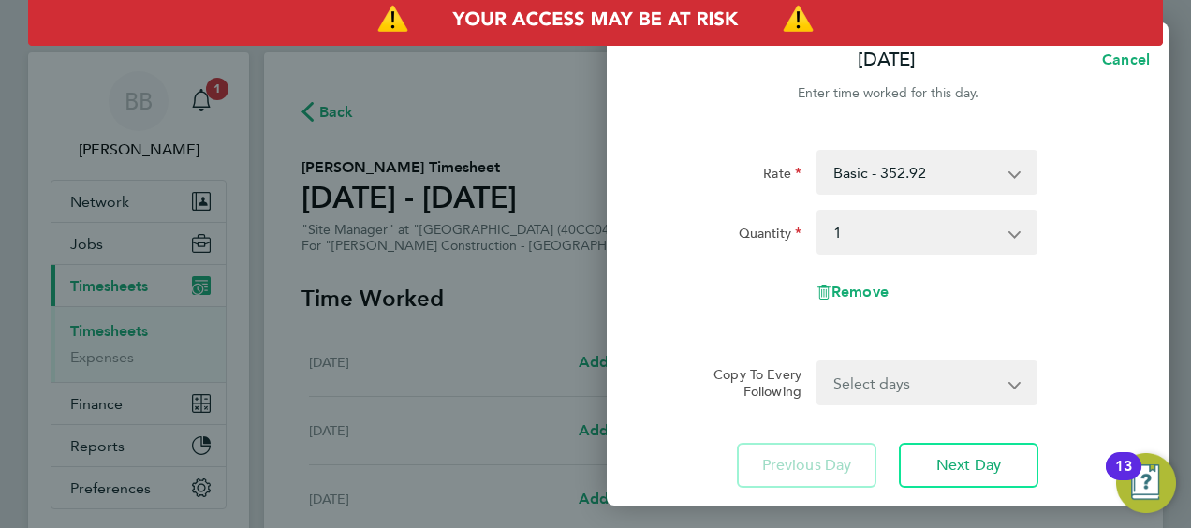
click at [987, 390] on select "Select days Day [DATE] [DATE] [DATE]" at bounding box center [916, 382] width 197 height 41
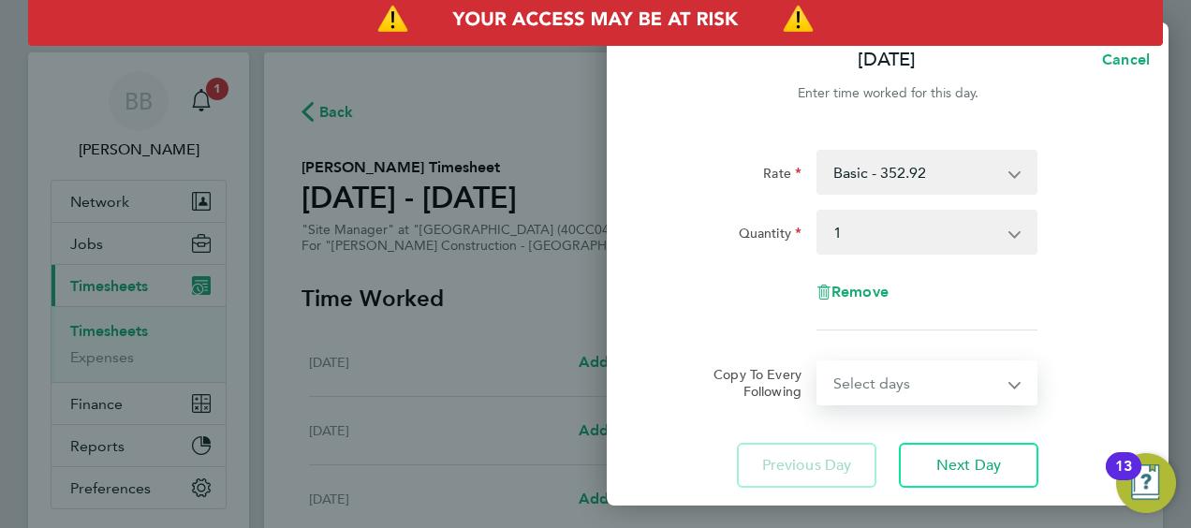
select select "WED"
click at [818, 362] on select "Select days Day [DATE] [DATE] [DATE]" at bounding box center [916, 382] width 197 height 41
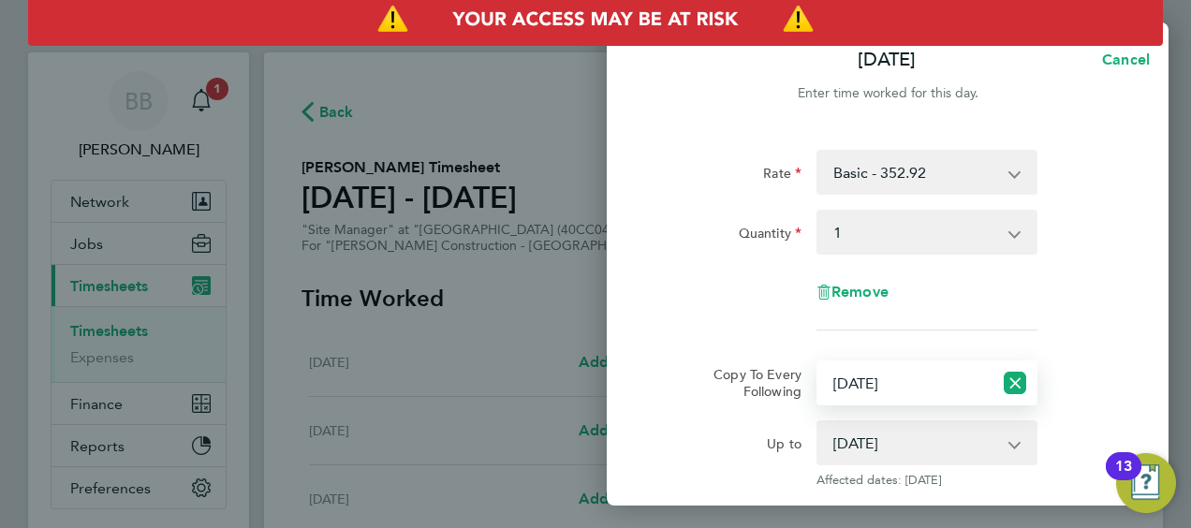
click at [1006, 449] on select "[DATE] [DATE] [DATE]" at bounding box center [915, 442] width 195 height 41
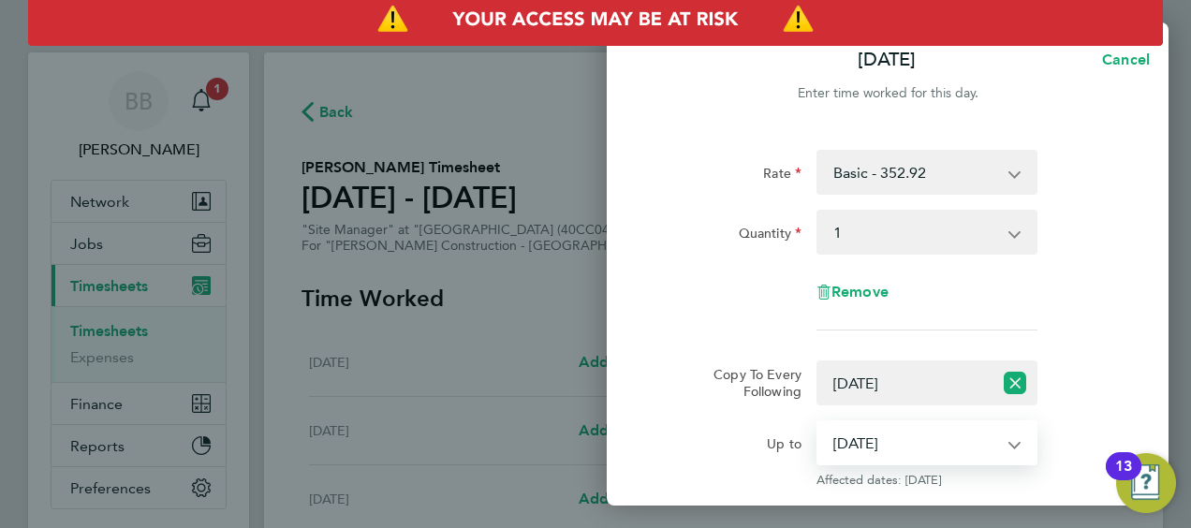
select select "[DATE]"
click at [818, 422] on select "[DATE] [DATE] [DATE]" at bounding box center [915, 442] width 195 height 41
click at [1067, 315] on div "Rate Basic - 352.92 Quantity Select quantity 0.5 1 Remove" at bounding box center [887, 240] width 457 height 181
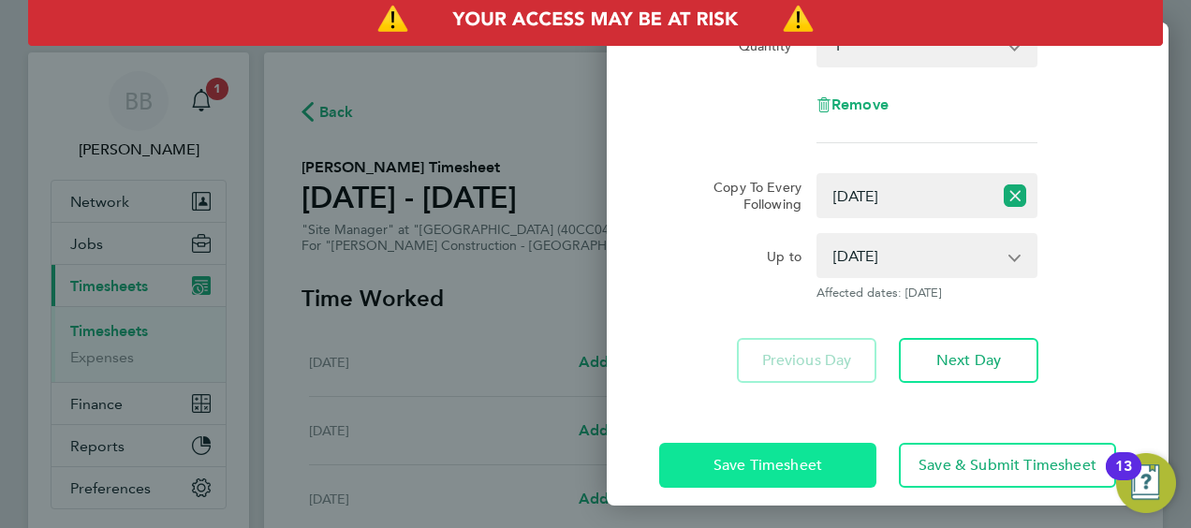
click at [815, 467] on span "Save Timesheet" at bounding box center [767, 465] width 109 height 19
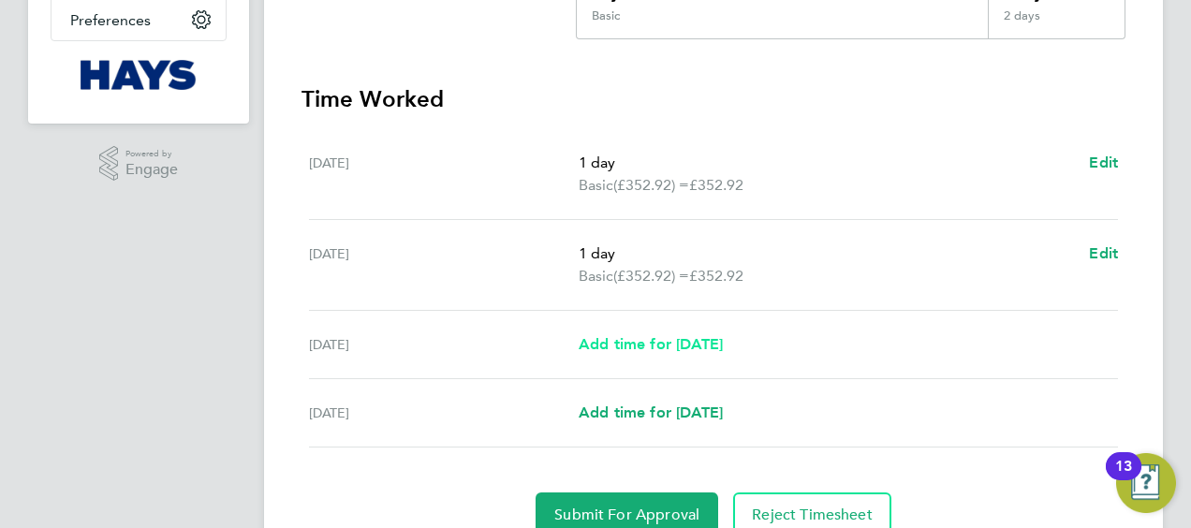
click at [675, 337] on span "Add time for [DATE]" at bounding box center [651, 344] width 144 height 18
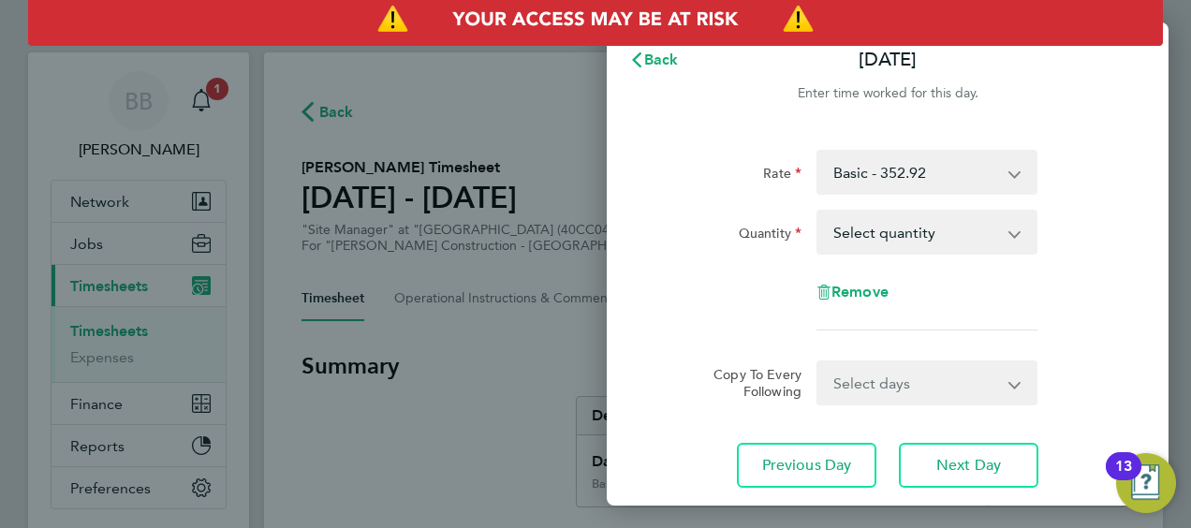
drag, startPoint x: 1011, startPoint y: 227, endPoint x: 981, endPoint y: 255, distance: 41.1
click at [1011, 227] on select "Select quantity 0.5 1" at bounding box center [915, 232] width 195 height 41
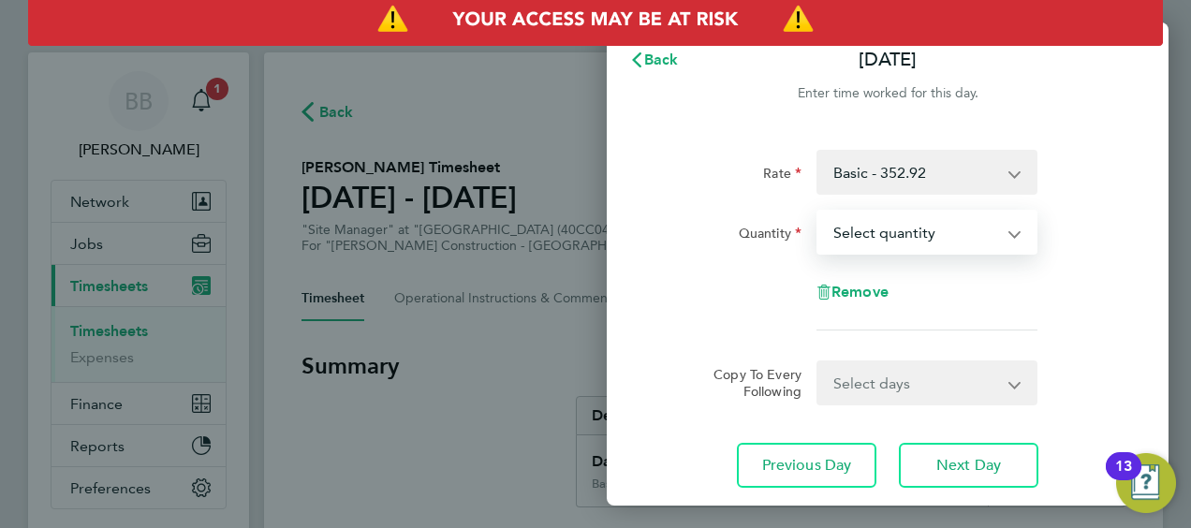
select select "1"
click at [818, 212] on select "Select quantity 0.5 1" at bounding box center [915, 232] width 195 height 41
click at [1060, 308] on div "Remove" at bounding box center [888, 292] width 472 height 45
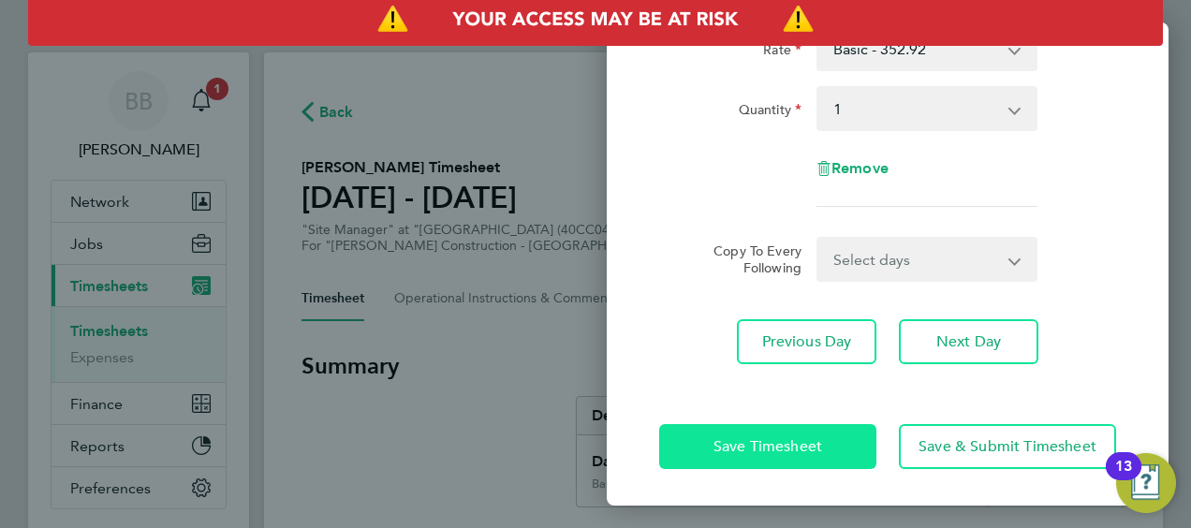
click at [863, 437] on button "Save Timesheet" at bounding box center [767, 446] width 217 height 45
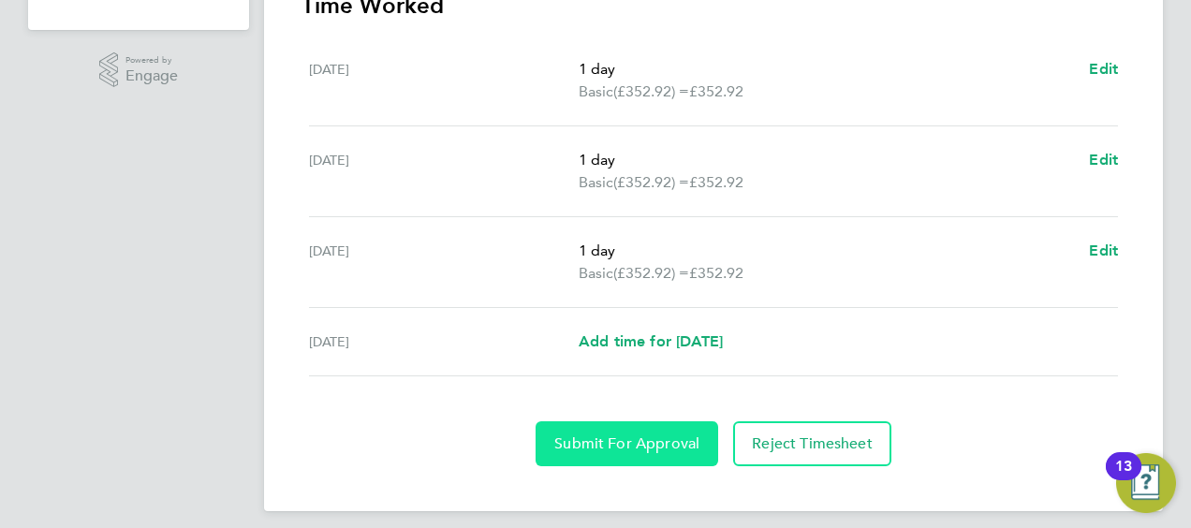
click at [662, 430] on button "Submit For Approval" at bounding box center [627, 443] width 183 height 45
